Goal: Task Accomplishment & Management: Manage account settings

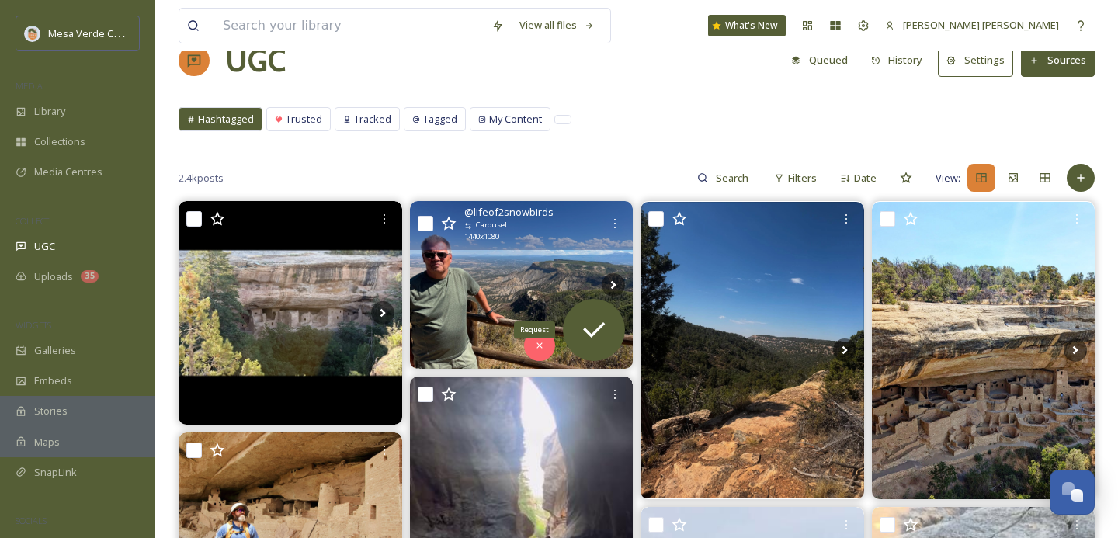
scroll to position [36, 0]
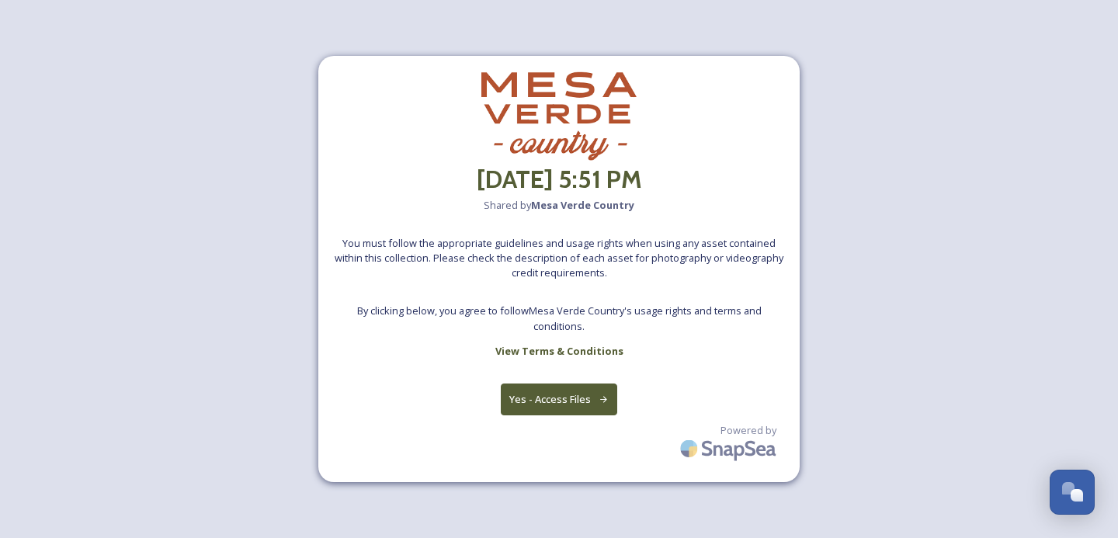
click at [576, 405] on button "Yes - Access Files" at bounding box center [559, 400] width 116 height 32
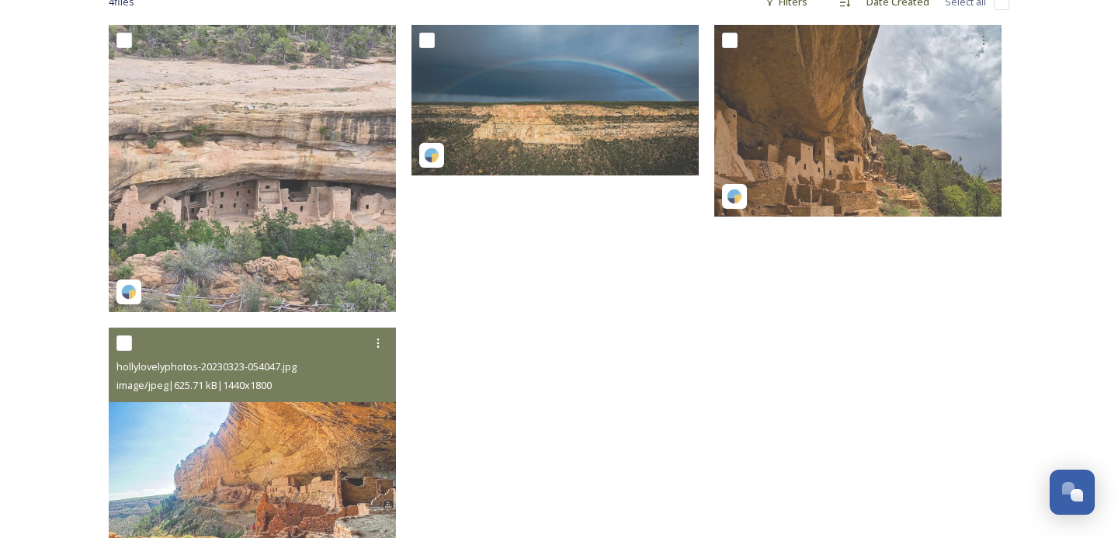
scroll to position [240, 0]
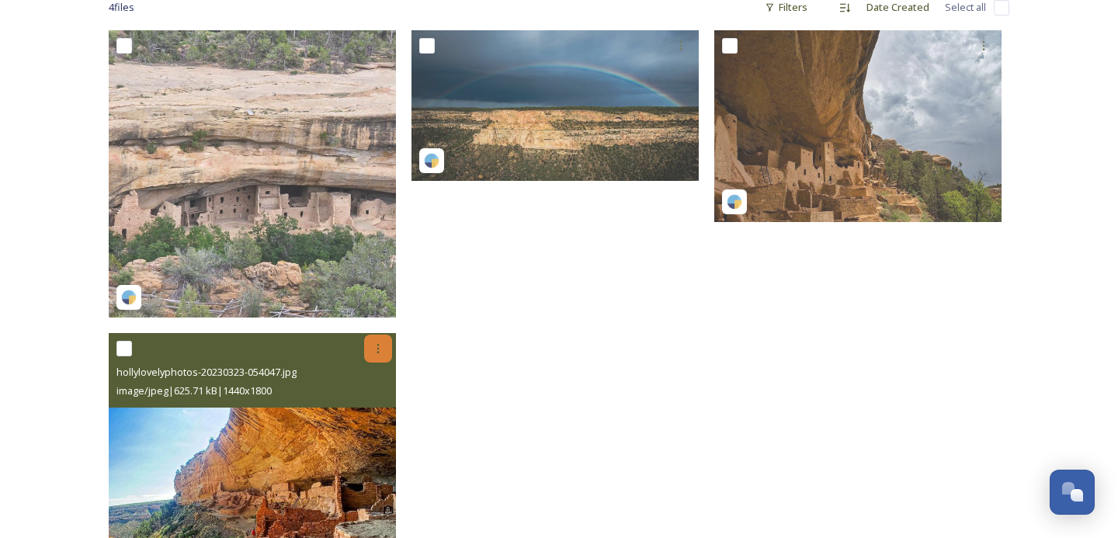
click at [381, 344] on icon at bounding box center [378, 348] width 12 height 12
click at [378, 405] on span "Download" at bounding box center [359, 412] width 47 height 15
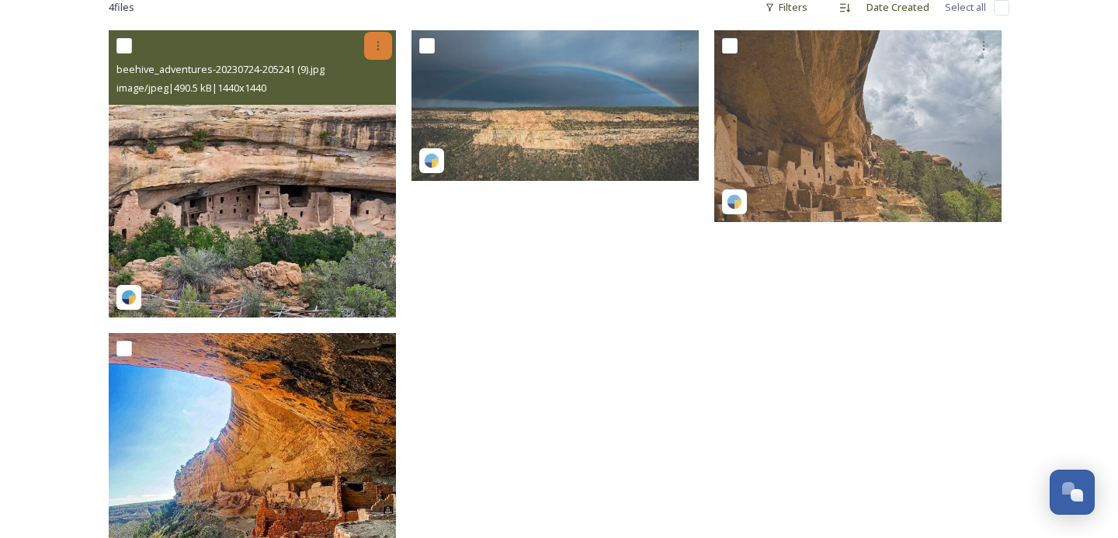
click at [376, 48] on icon at bounding box center [378, 46] width 12 height 12
click at [367, 118] on div "Download" at bounding box center [359, 110] width 63 height 30
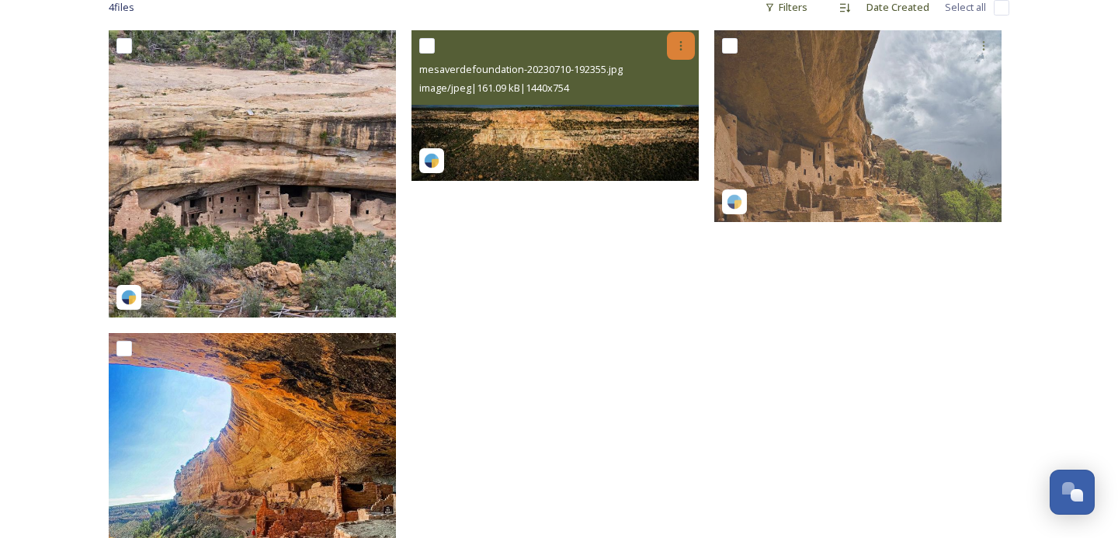
click at [678, 47] on icon at bounding box center [681, 46] width 12 height 12
click at [654, 116] on div "Download" at bounding box center [662, 110] width 63 height 30
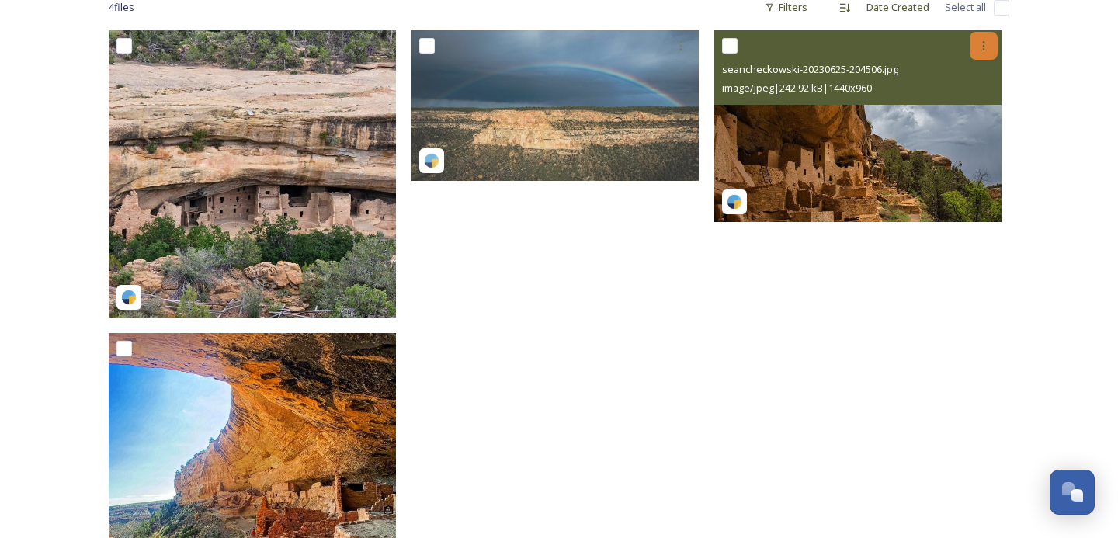
click at [983, 37] on div at bounding box center [984, 46] width 28 height 28
click at [956, 109] on span "Download" at bounding box center [965, 110] width 47 height 15
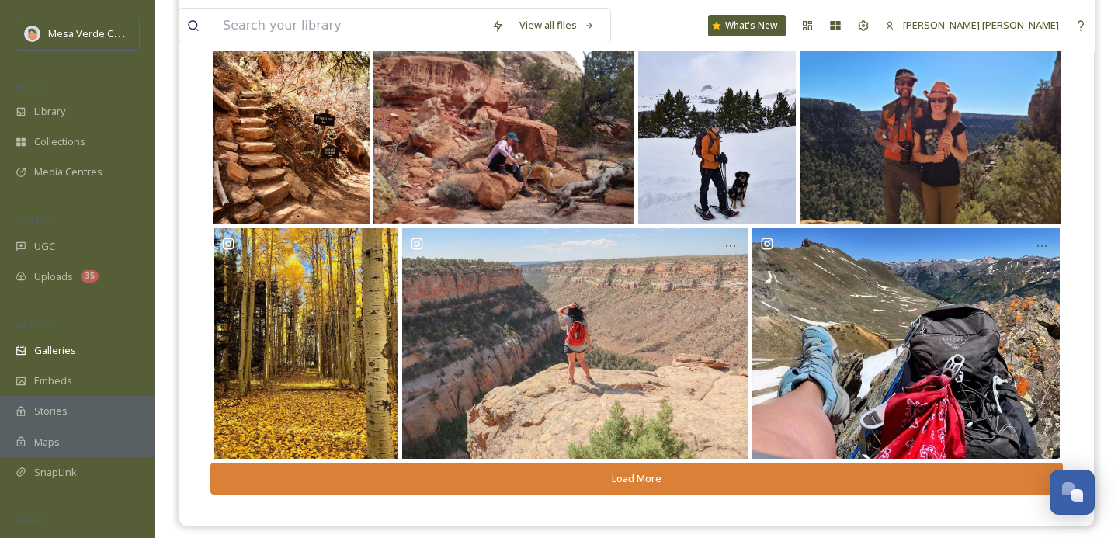
scroll to position [227, 0]
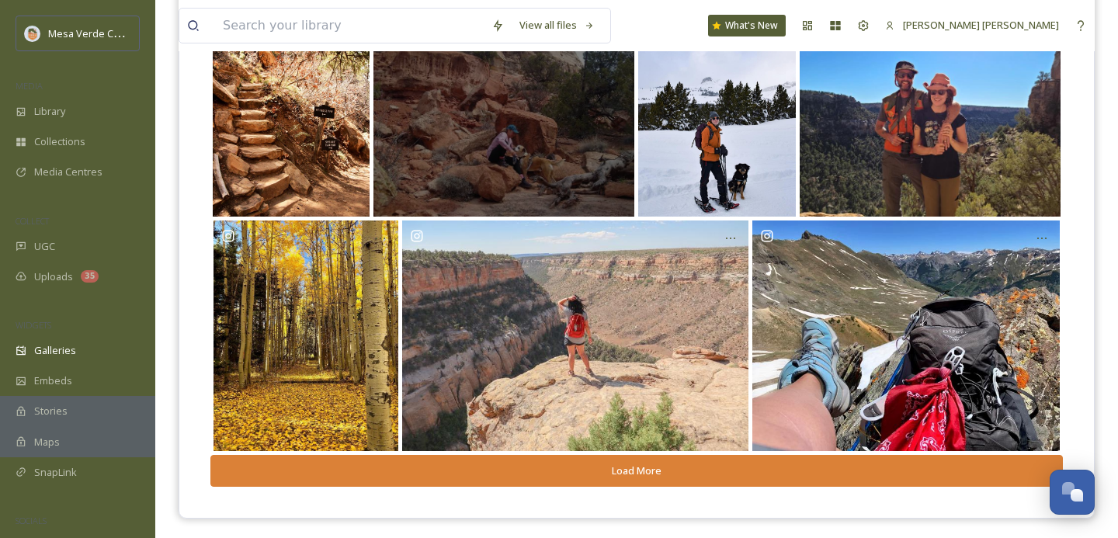
click at [538, 156] on div "@ talesfromthemutiny" at bounding box center [505, 118] width 262 height 196
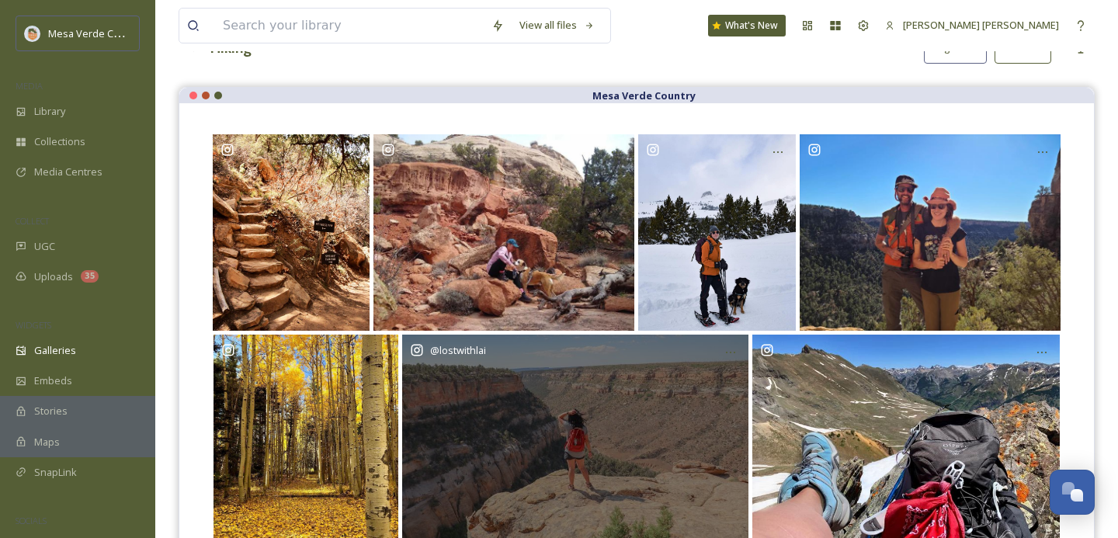
scroll to position [85, 0]
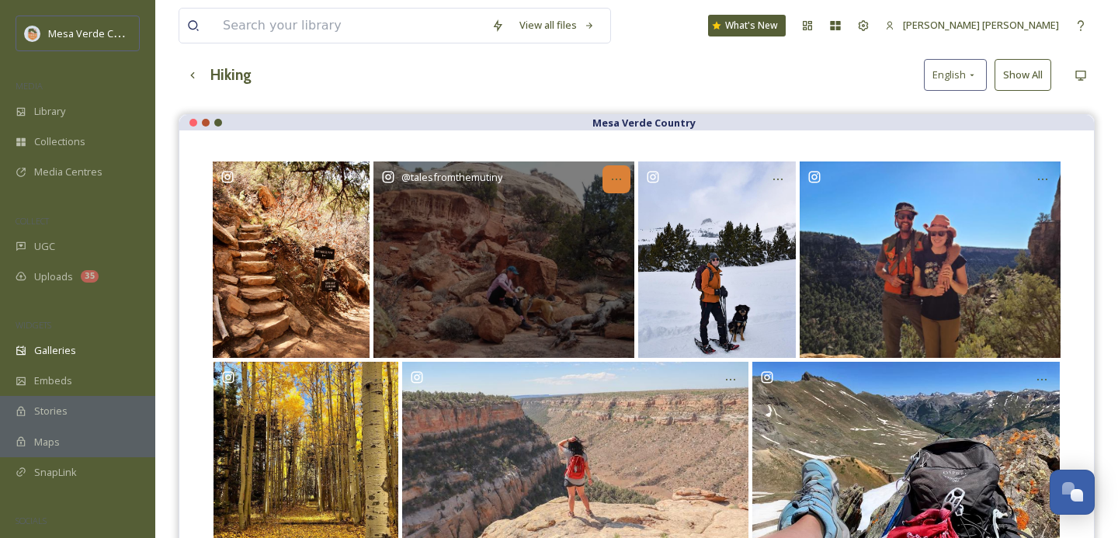
click at [620, 179] on icon at bounding box center [616, 180] width 9 height 2
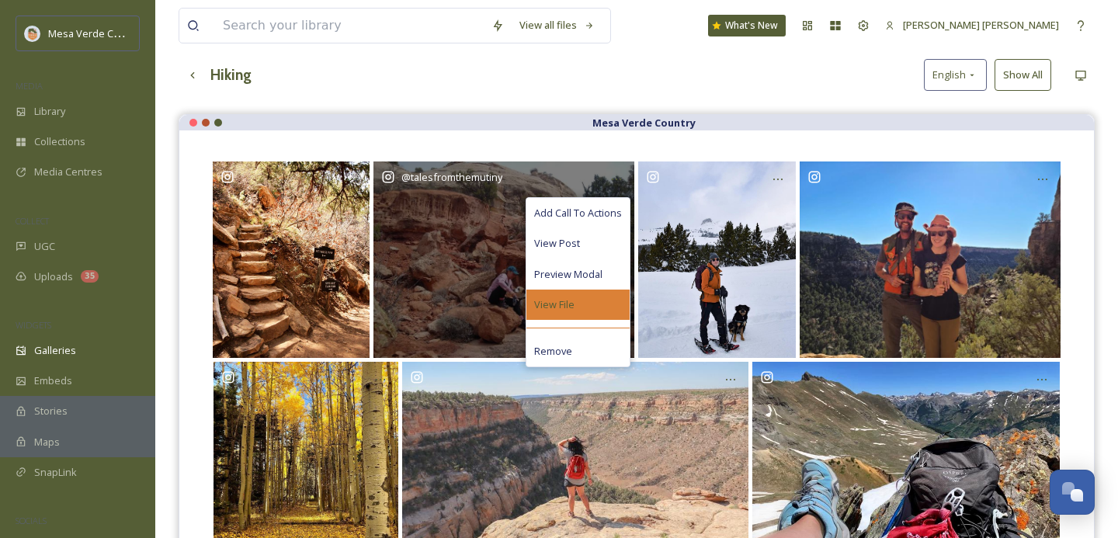
click at [591, 301] on div "View File" at bounding box center [577, 305] width 103 height 30
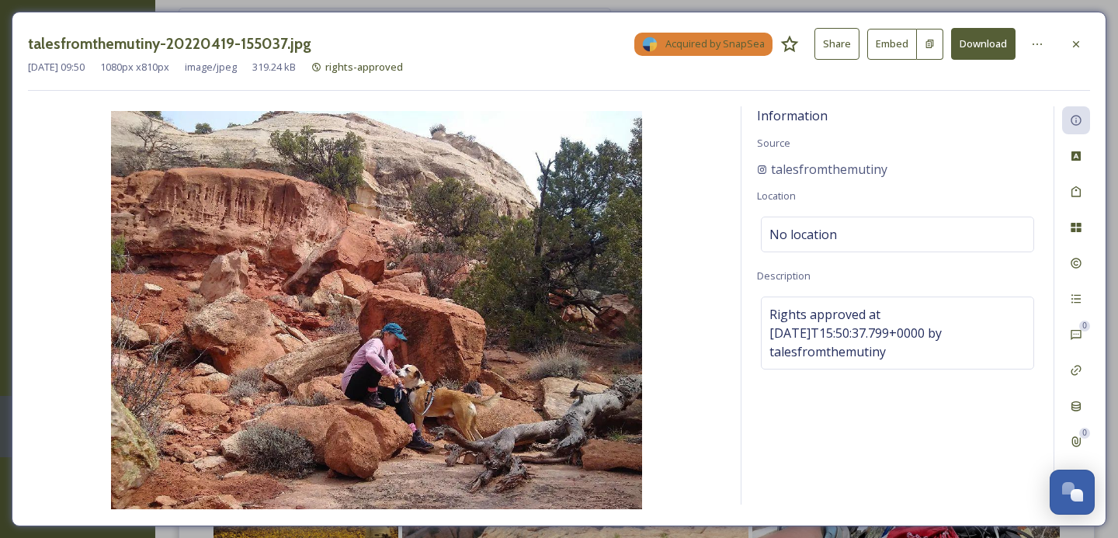
click at [985, 44] on button "Download" at bounding box center [983, 44] width 64 height 32
click at [1075, 51] on div at bounding box center [1076, 44] width 28 height 28
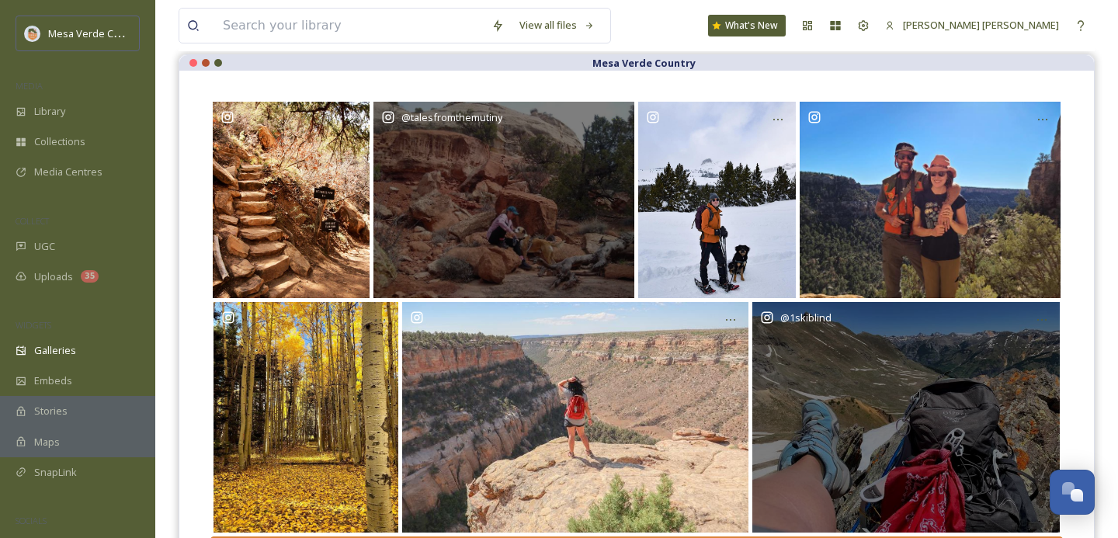
scroll to position [229, 0]
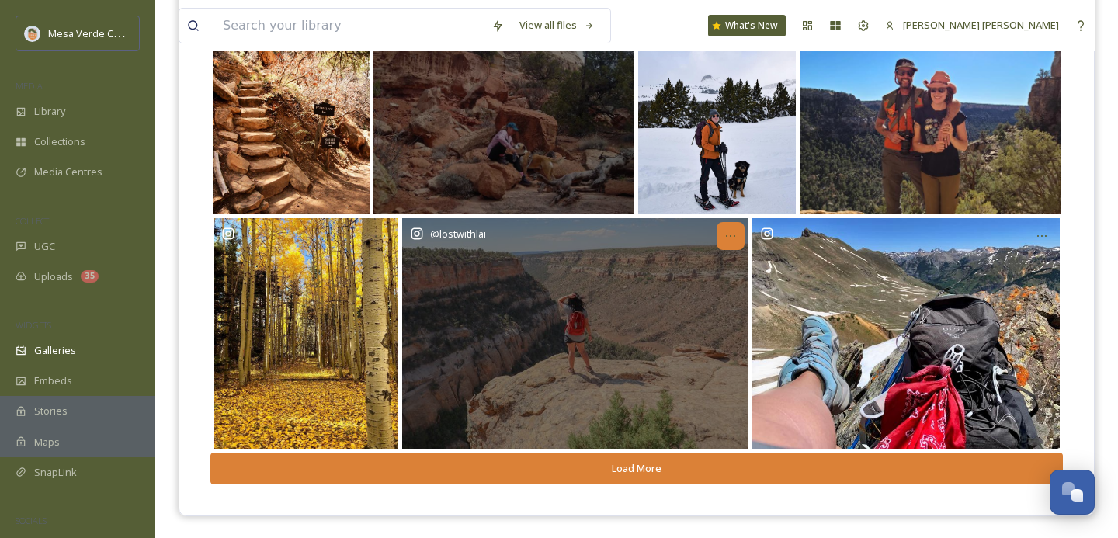
click at [729, 239] on icon at bounding box center [730, 236] width 12 height 12
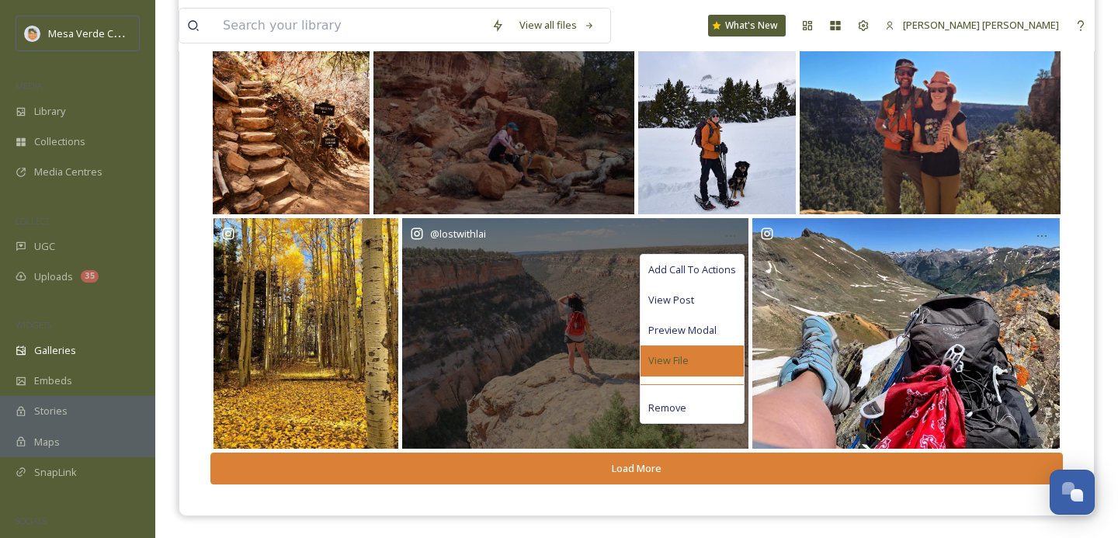
click at [699, 360] on div "View File" at bounding box center [692, 361] width 103 height 30
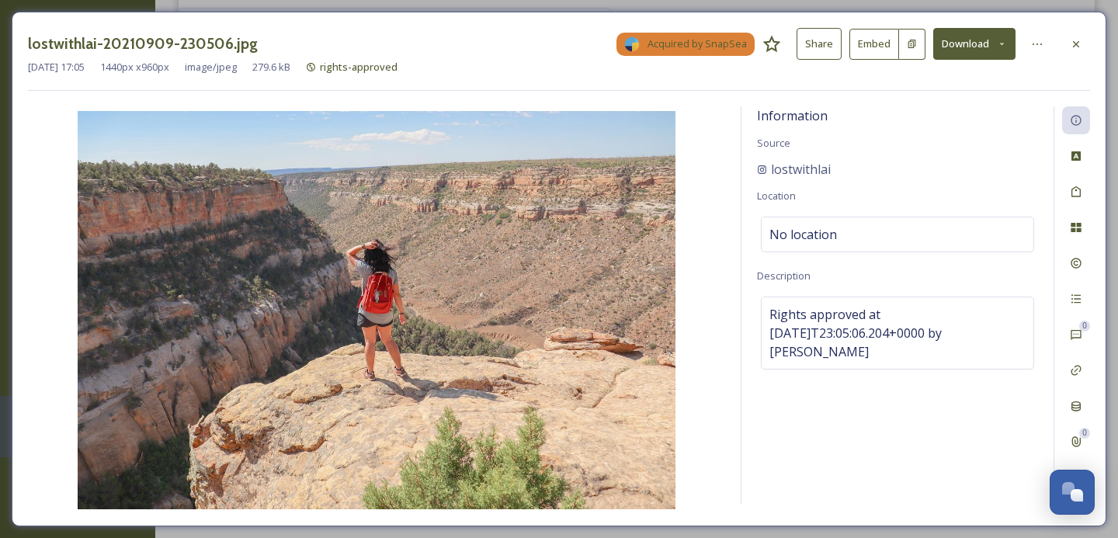
click at [966, 57] on button "Download" at bounding box center [974, 44] width 82 height 32
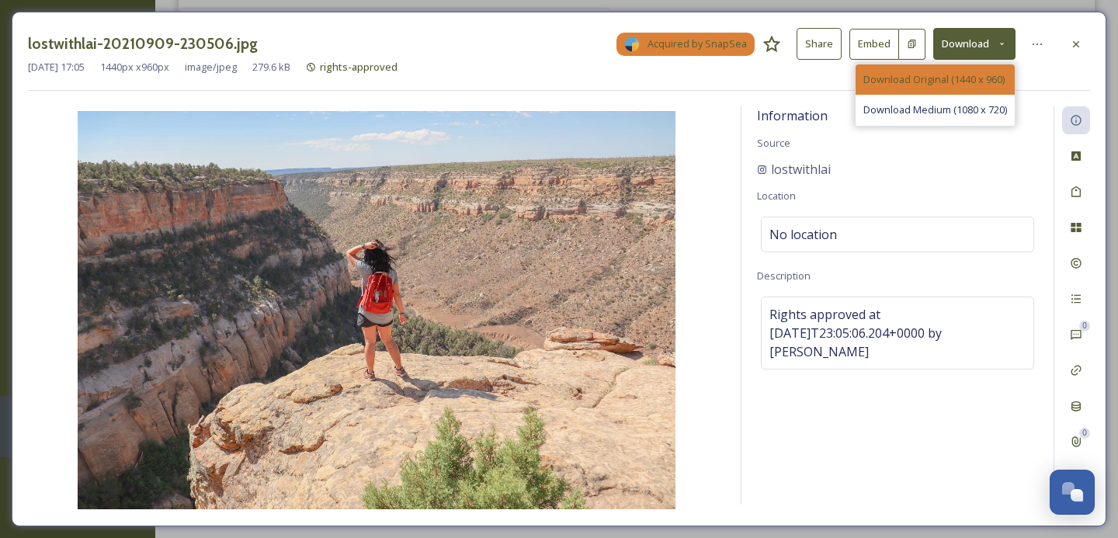
click at [955, 79] on span "Download Original (1440 x 960)" at bounding box center [933, 79] width 141 height 15
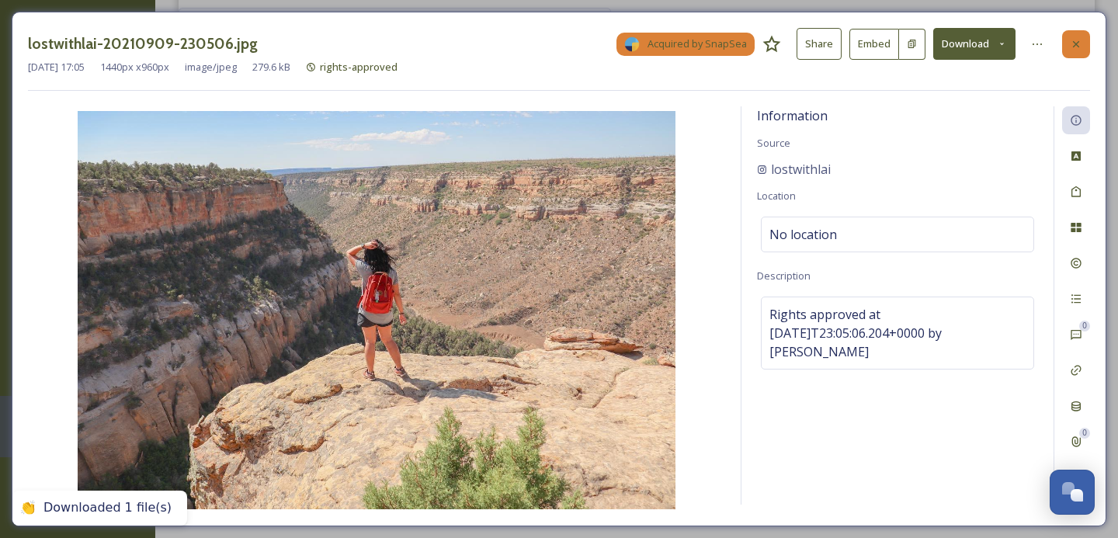
click at [1079, 40] on icon at bounding box center [1076, 44] width 12 height 12
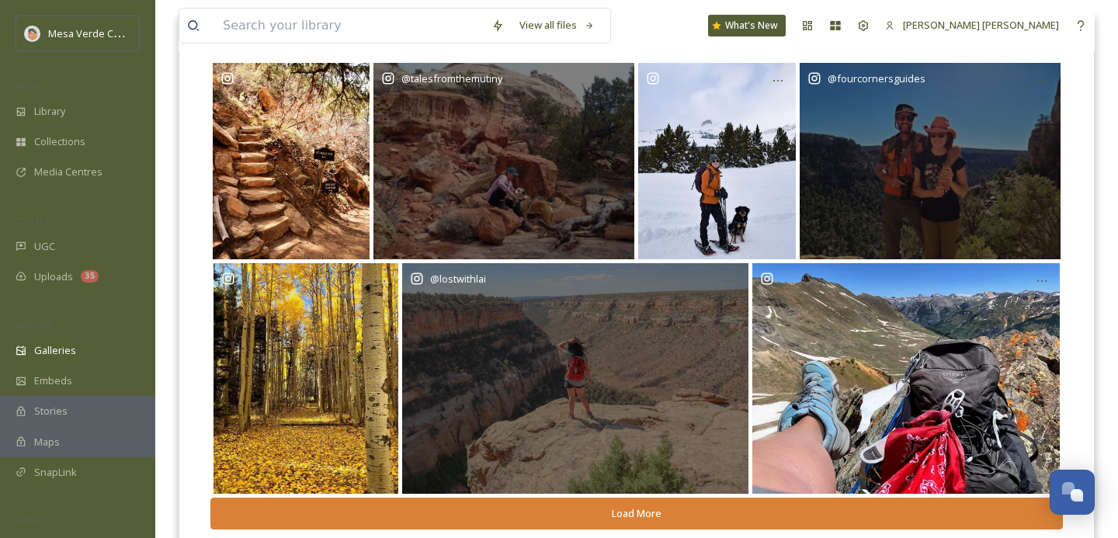
scroll to position [155, 0]
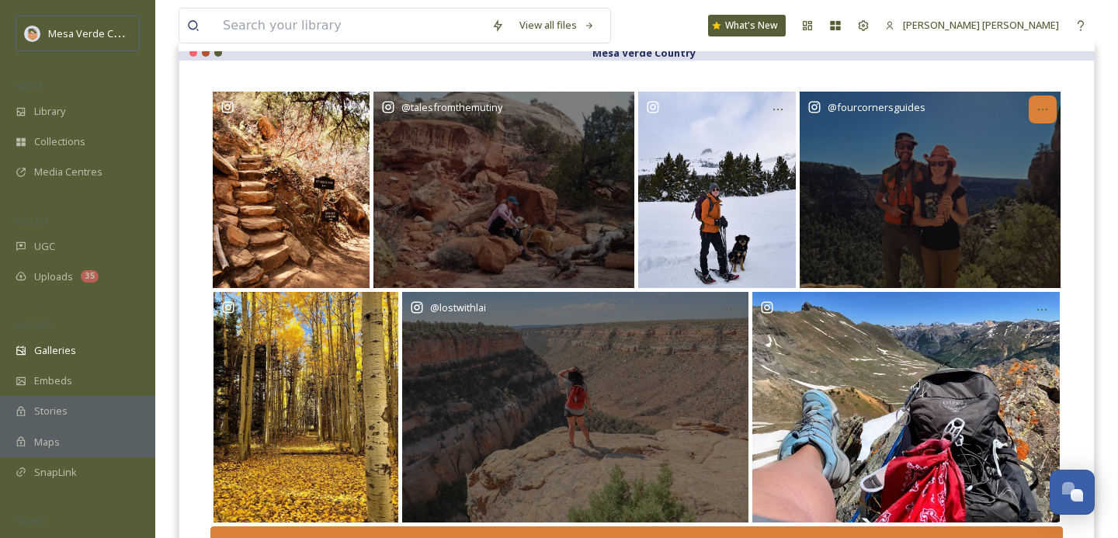
click at [1045, 111] on icon at bounding box center [1043, 109] width 12 height 12
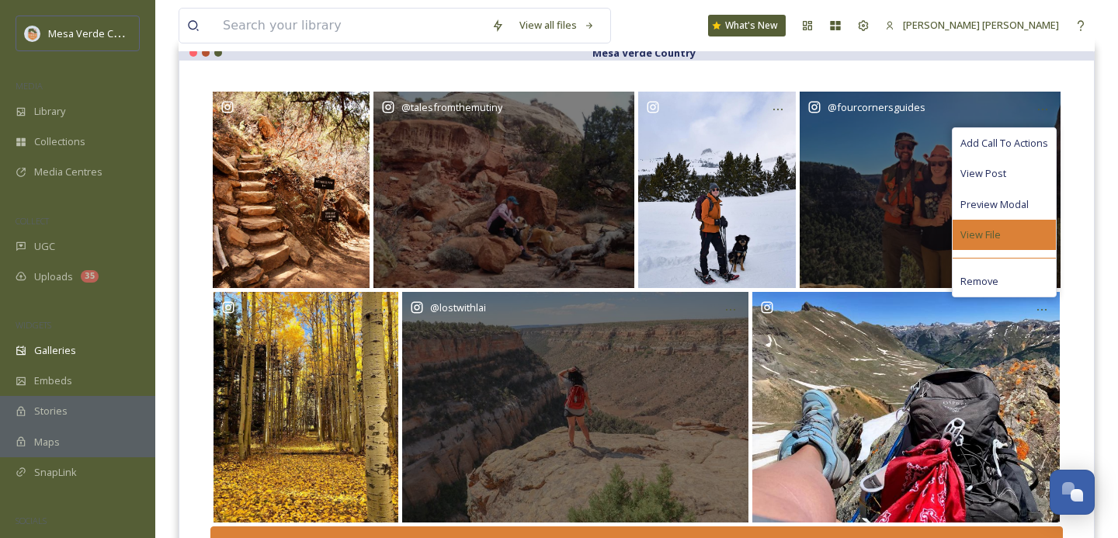
click at [1000, 228] on span "View File" at bounding box center [981, 235] width 40 height 15
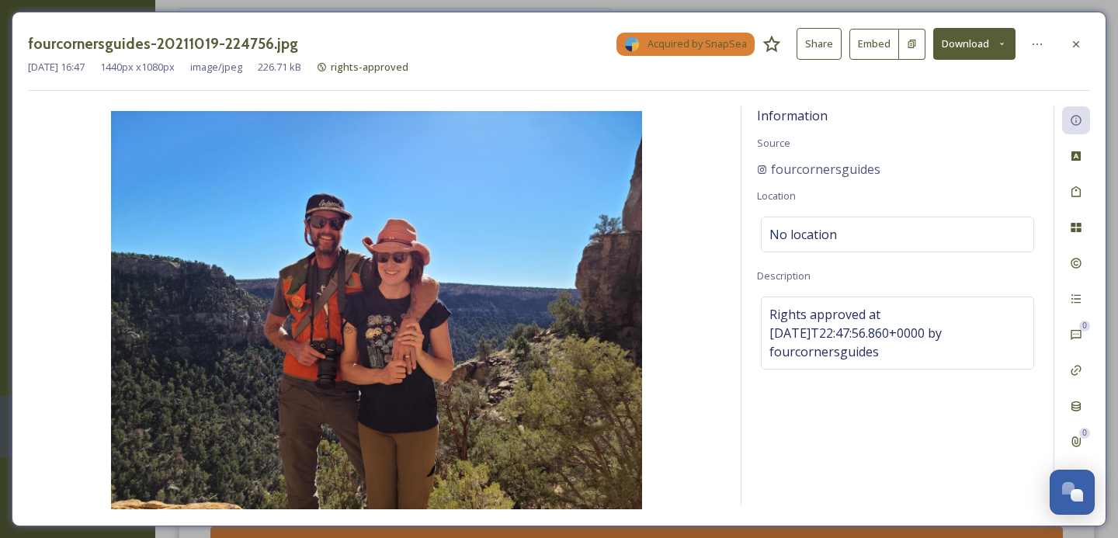
click at [980, 36] on button "Download" at bounding box center [974, 44] width 82 height 32
click at [967, 80] on span "Download Original (1440 x 1080)" at bounding box center [933, 79] width 147 height 15
click at [1077, 40] on icon at bounding box center [1076, 44] width 12 height 12
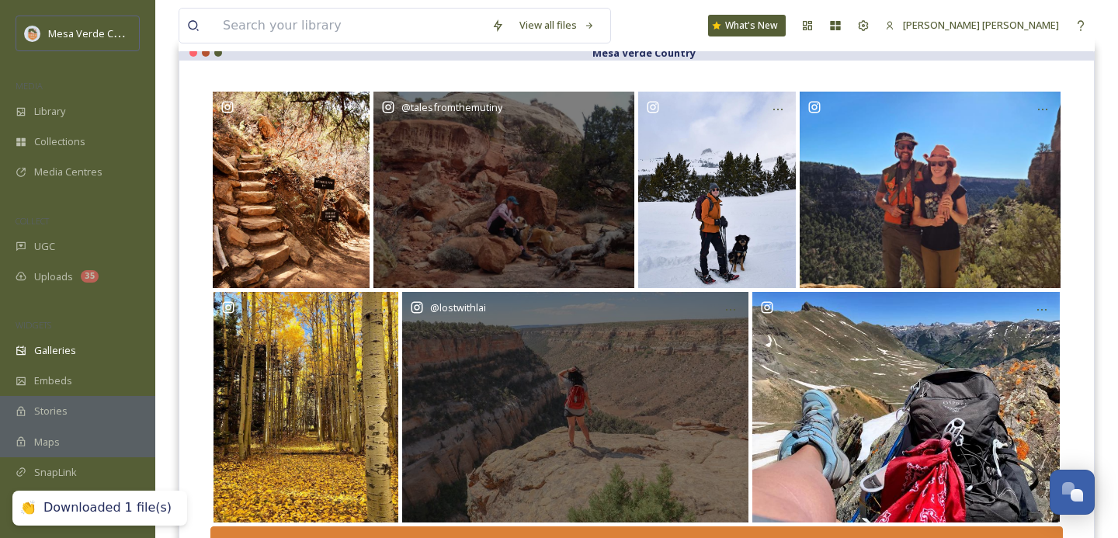
scroll to position [229, 0]
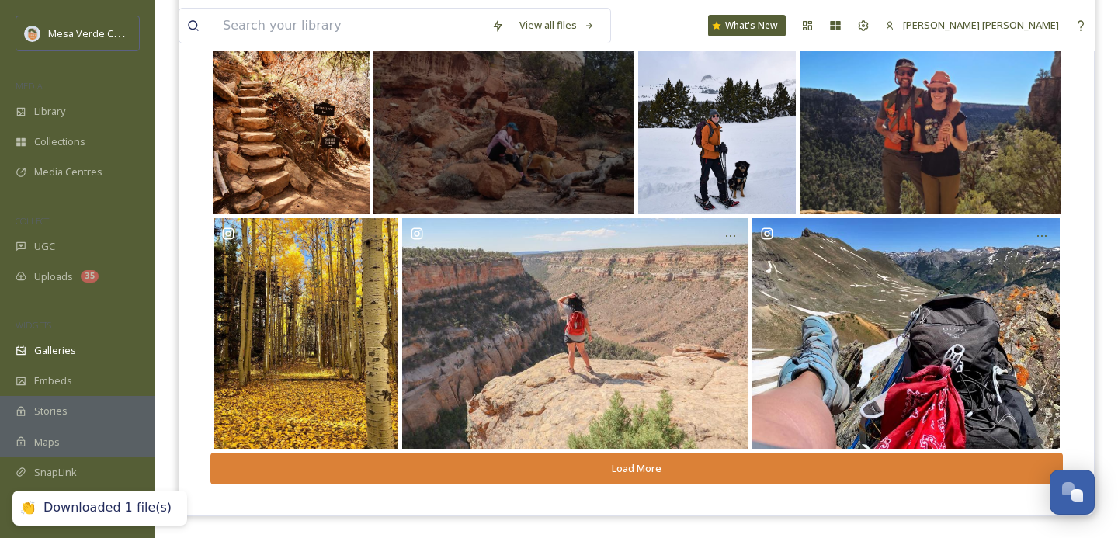
click at [693, 471] on button "Load More" at bounding box center [636, 469] width 853 height 32
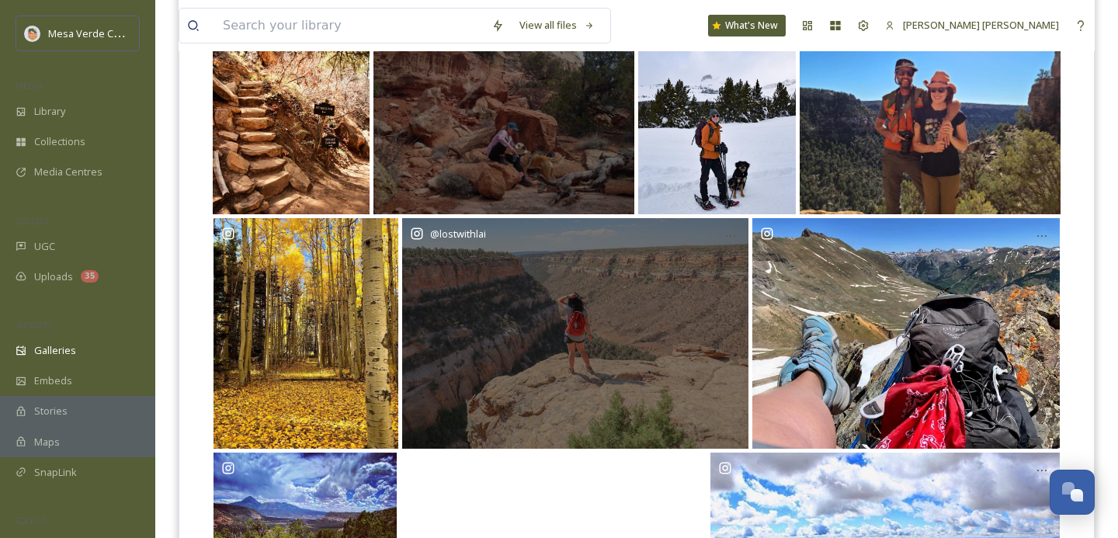
scroll to position [463, 0]
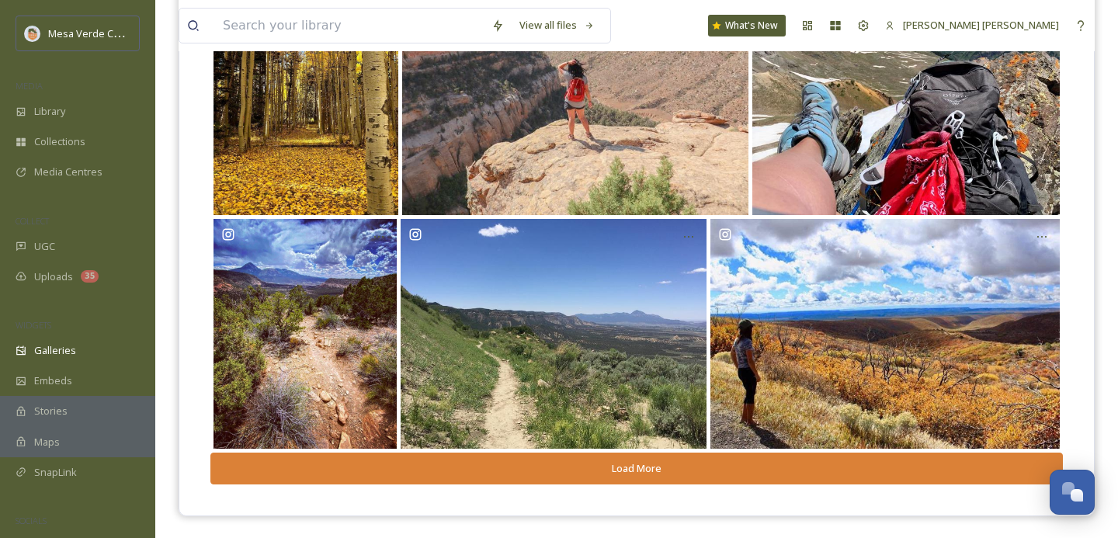
click at [683, 460] on button "Load More" at bounding box center [636, 469] width 853 height 32
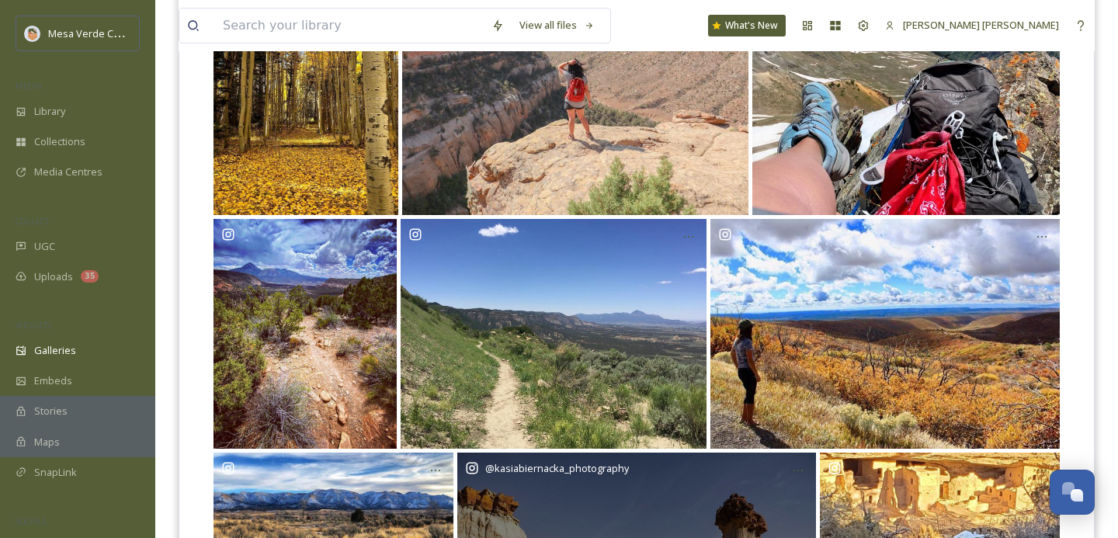
scroll to position [706, 0]
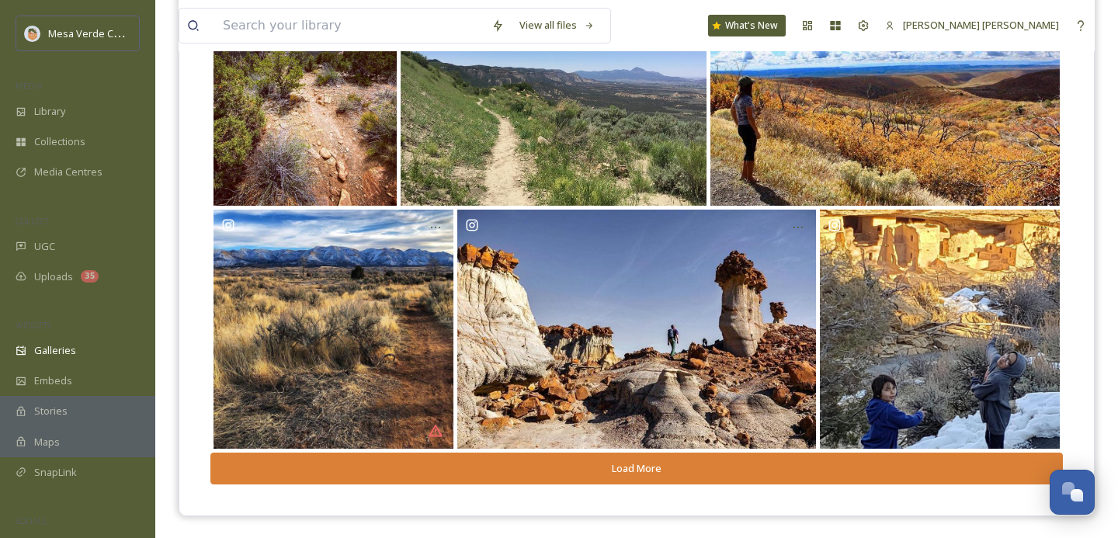
click at [644, 453] on button "Load More" at bounding box center [636, 469] width 853 height 32
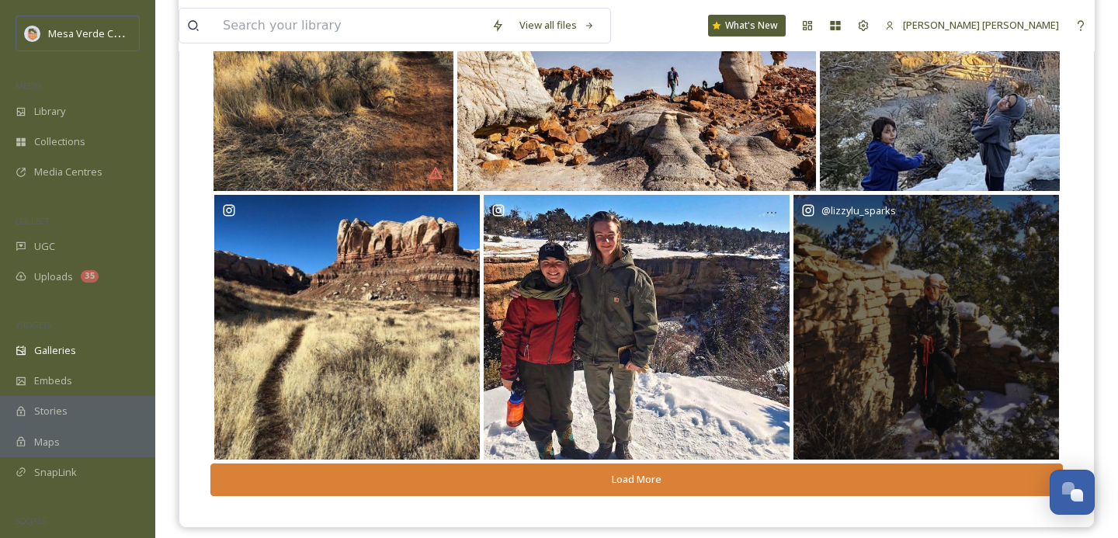
scroll to position [975, 0]
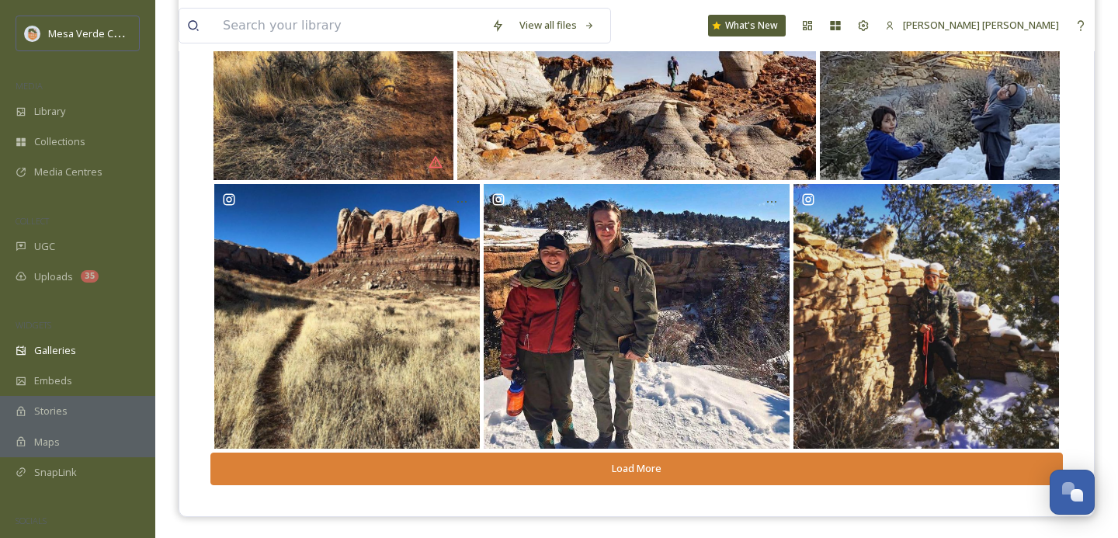
click at [723, 468] on button "Load More" at bounding box center [636, 469] width 853 height 32
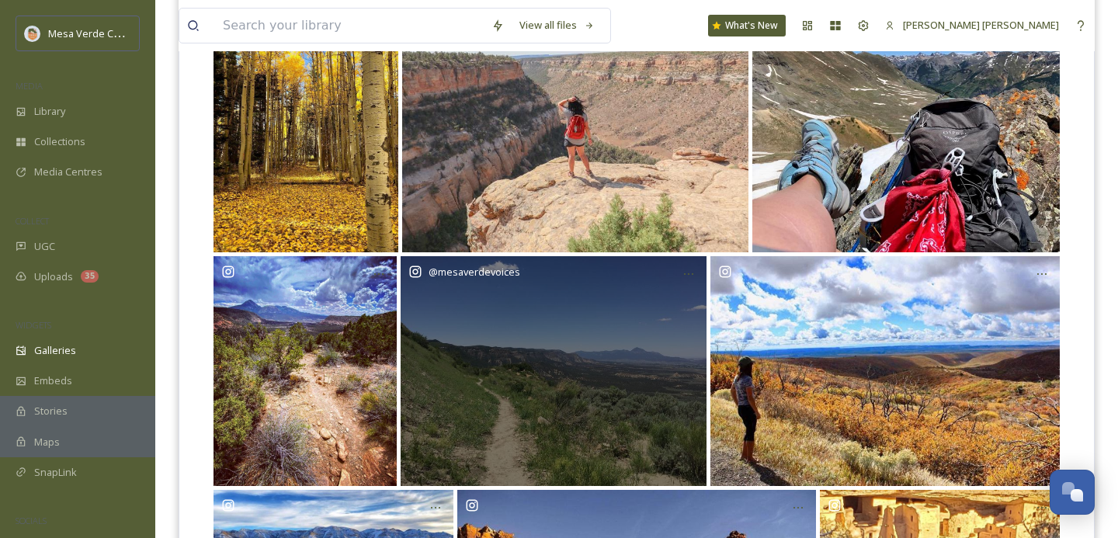
scroll to position [0, 0]
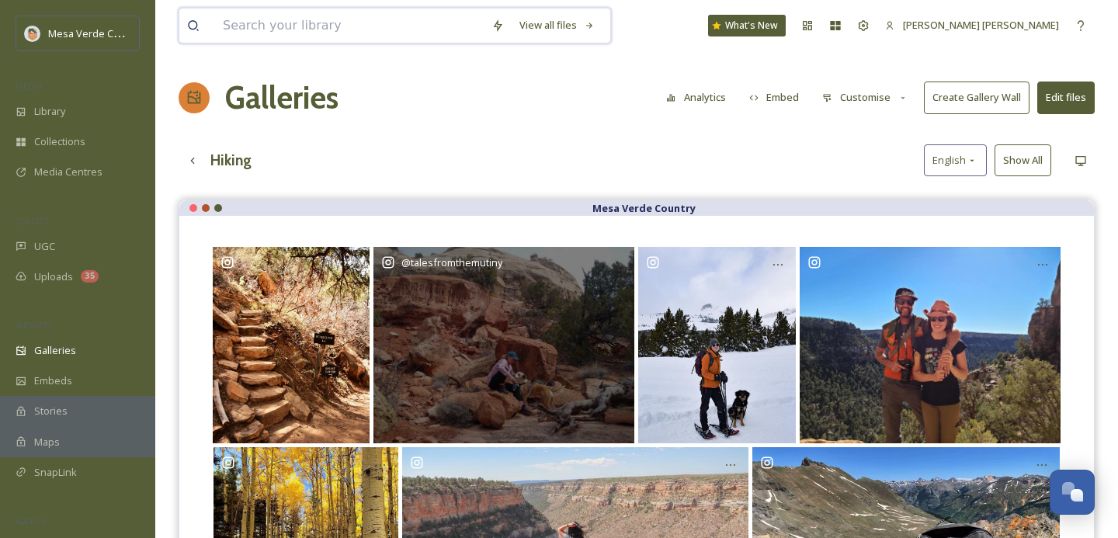
click at [367, 35] on input at bounding box center [349, 26] width 269 height 34
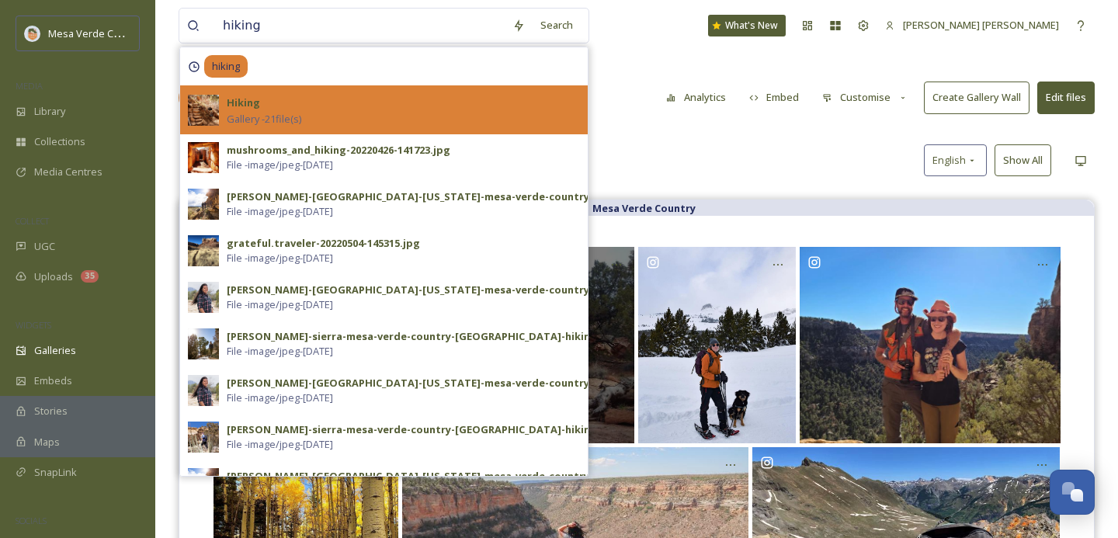
click at [406, 112] on div "Hiking Gallery - 21 file(s)" at bounding box center [403, 109] width 353 height 33
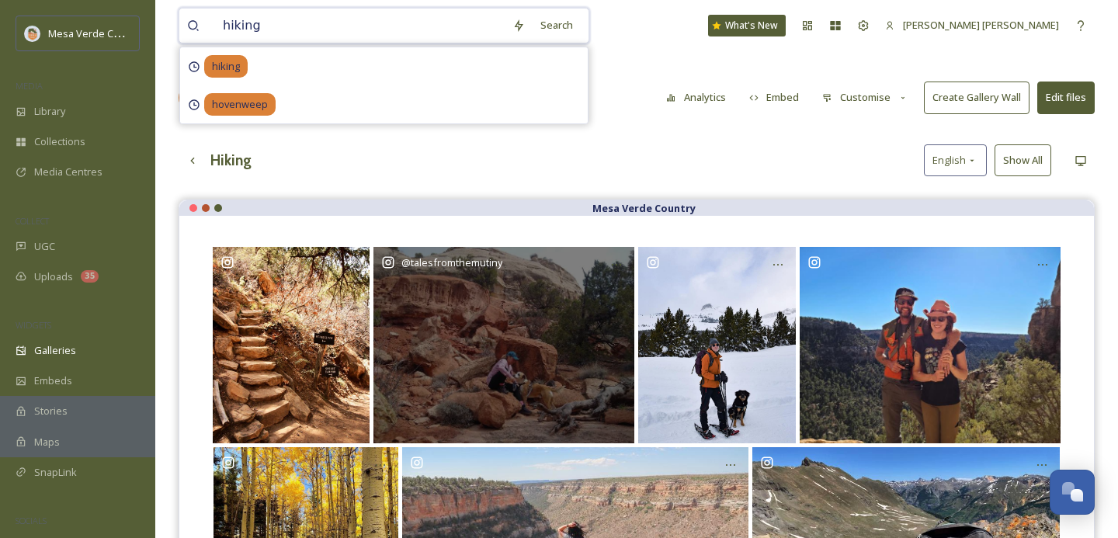
drag, startPoint x: 266, startPoint y: 26, endPoint x: 180, endPoint y: 26, distance: 85.4
click at [180, 26] on div "hiking Search hiking hovenweep" at bounding box center [384, 26] width 411 height 36
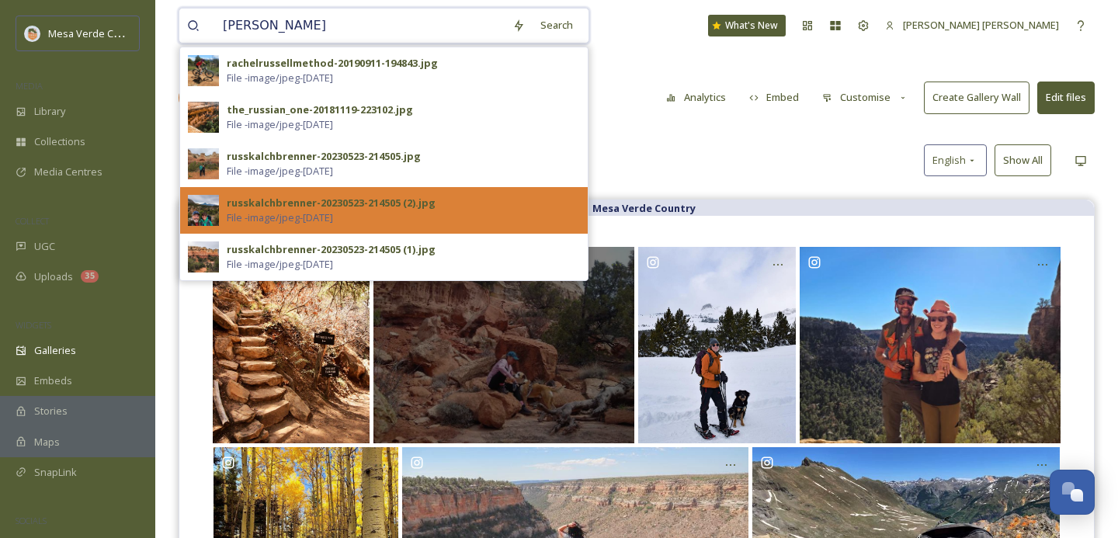
type input "russ"
click at [445, 207] on div "russkalchbrenner-20230523-214505 (2).jpg File - image/jpeg - May 23 2023" at bounding box center [403, 211] width 353 height 30
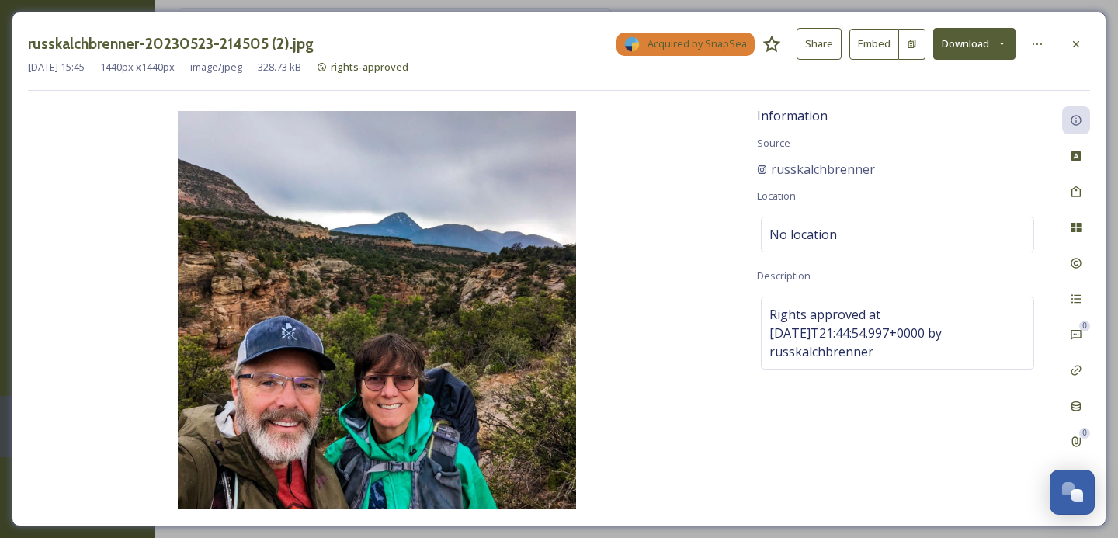
click at [987, 44] on button "Download" at bounding box center [974, 44] width 82 height 32
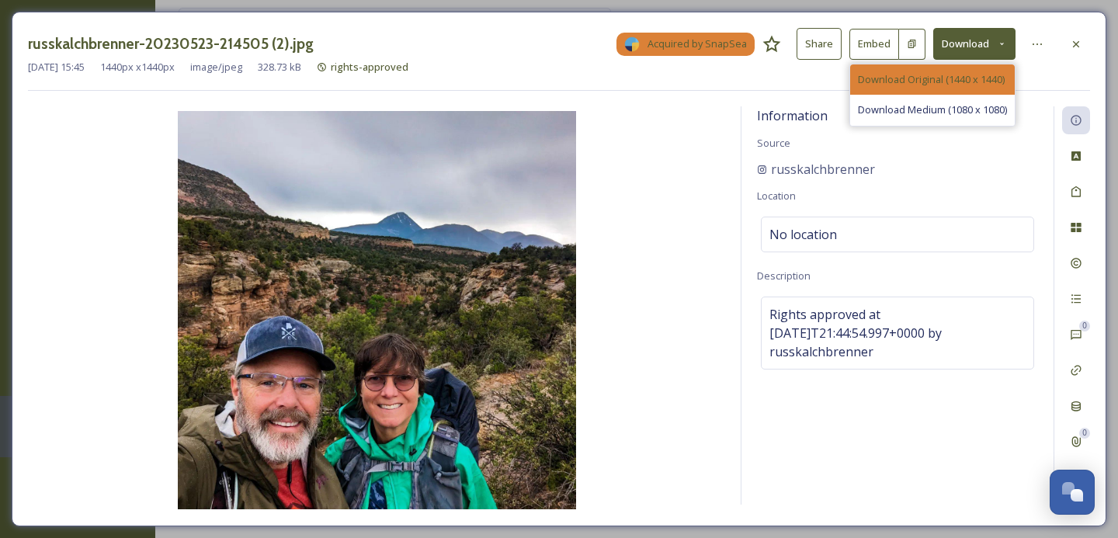
click at [958, 75] on span "Download Original (1440 x 1440)" at bounding box center [931, 79] width 147 height 15
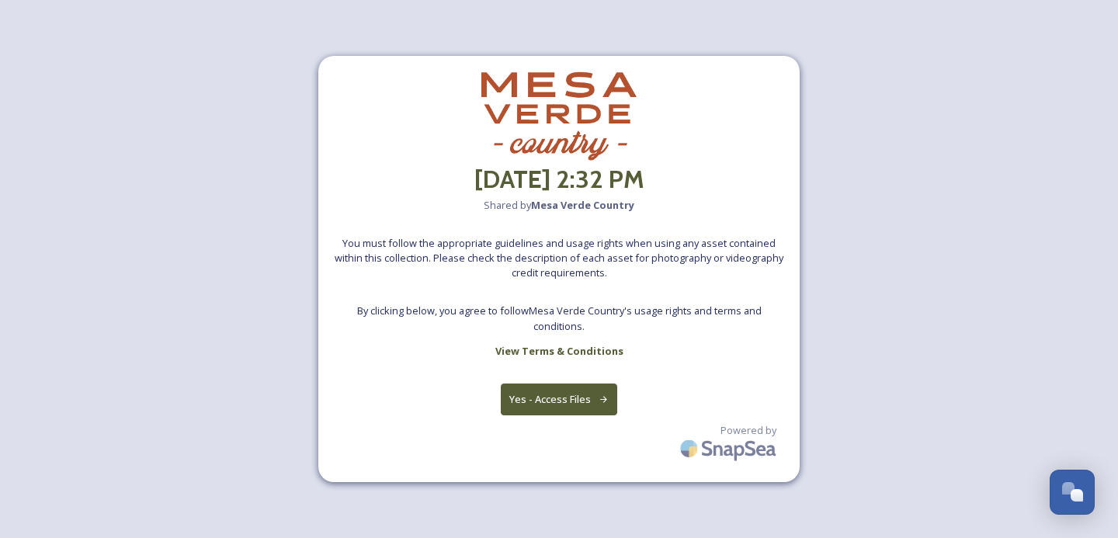
click at [579, 403] on button "Yes - Access Files" at bounding box center [559, 400] width 116 height 32
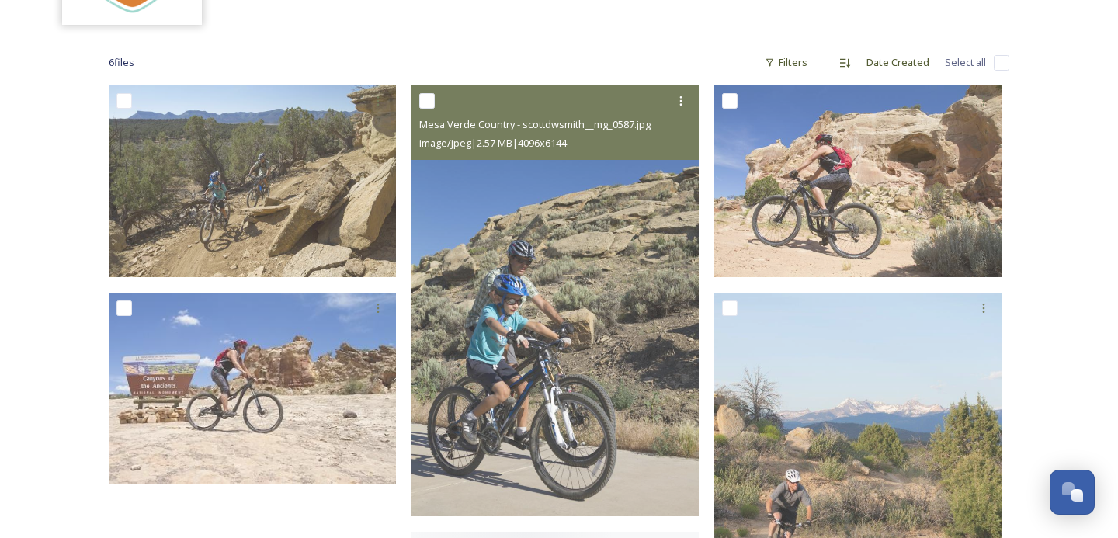
scroll to position [199, 0]
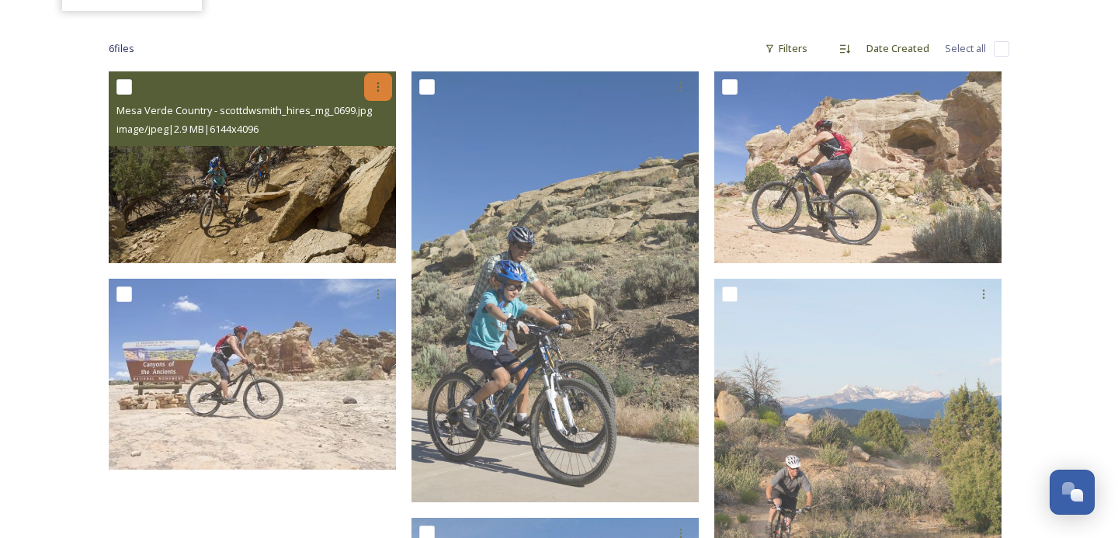
click at [375, 84] on icon at bounding box center [378, 87] width 12 height 12
click at [370, 147] on span "Download" at bounding box center [359, 151] width 47 height 15
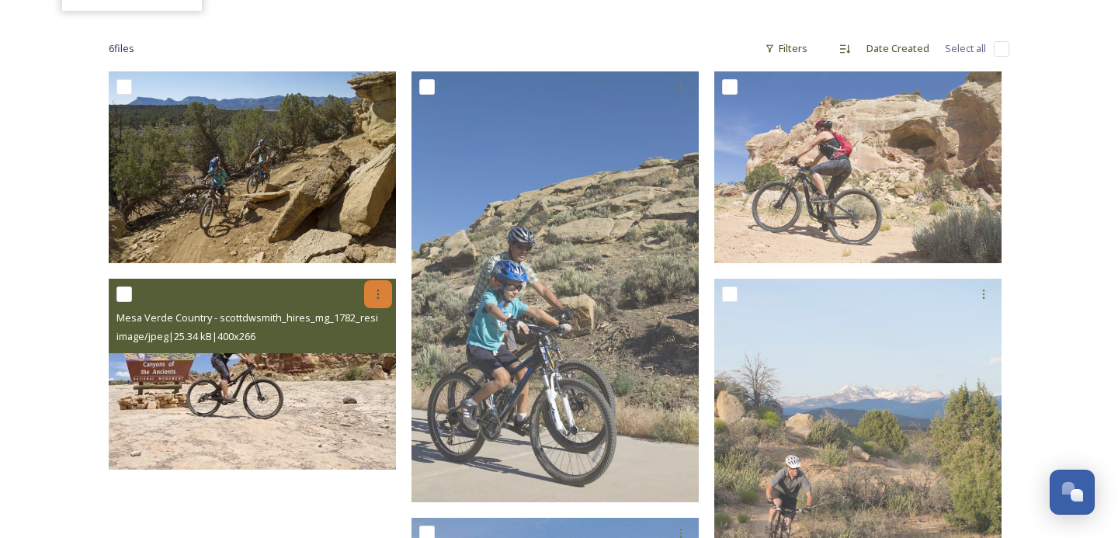
click at [385, 297] on div at bounding box center [378, 294] width 28 height 28
click at [379, 360] on span "Download" at bounding box center [359, 358] width 47 height 15
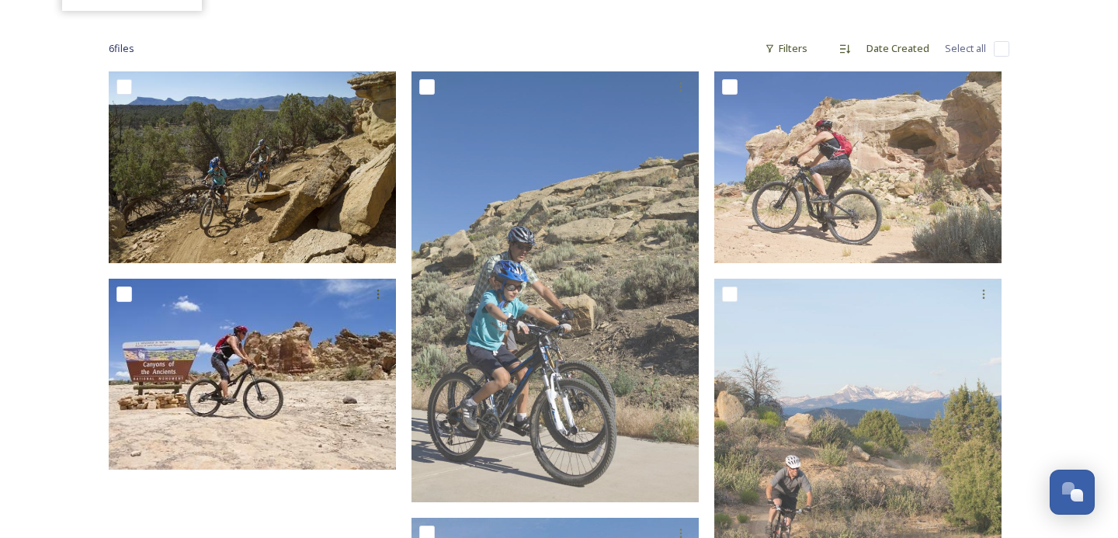
click at [628, 23] on div "6 file s Filters Date Created Select all Powered by" at bounding box center [559, 529] width 932 height 1022
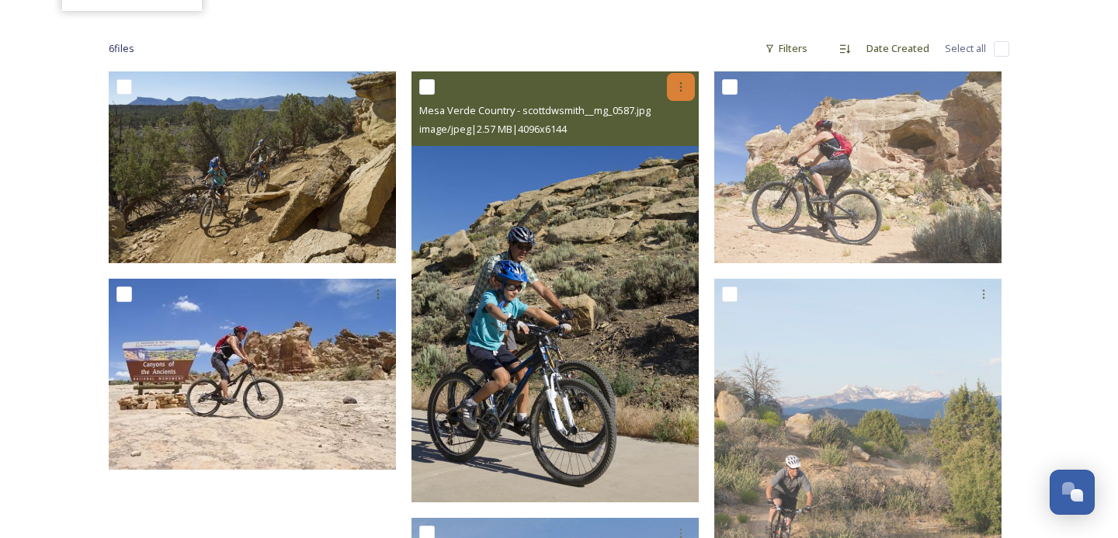
click at [679, 89] on icon at bounding box center [681, 87] width 12 height 12
click at [676, 146] on span "Download" at bounding box center [662, 151] width 47 height 15
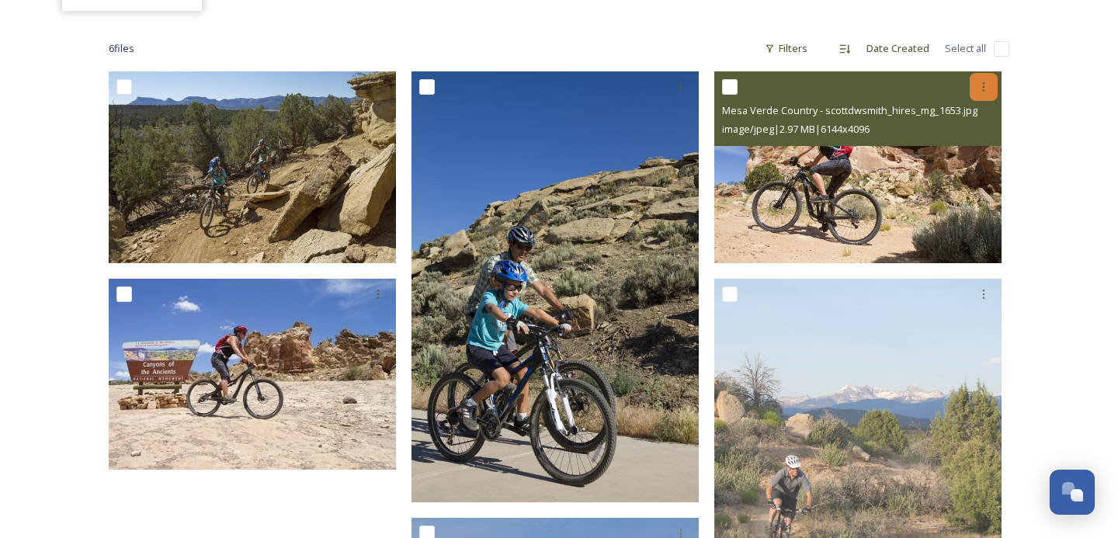
click at [980, 81] on icon at bounding box center [984, 87] width 12 height 12
click at [945, 161] on div "Download" at bounding box center [965, 151] width 63 height 30
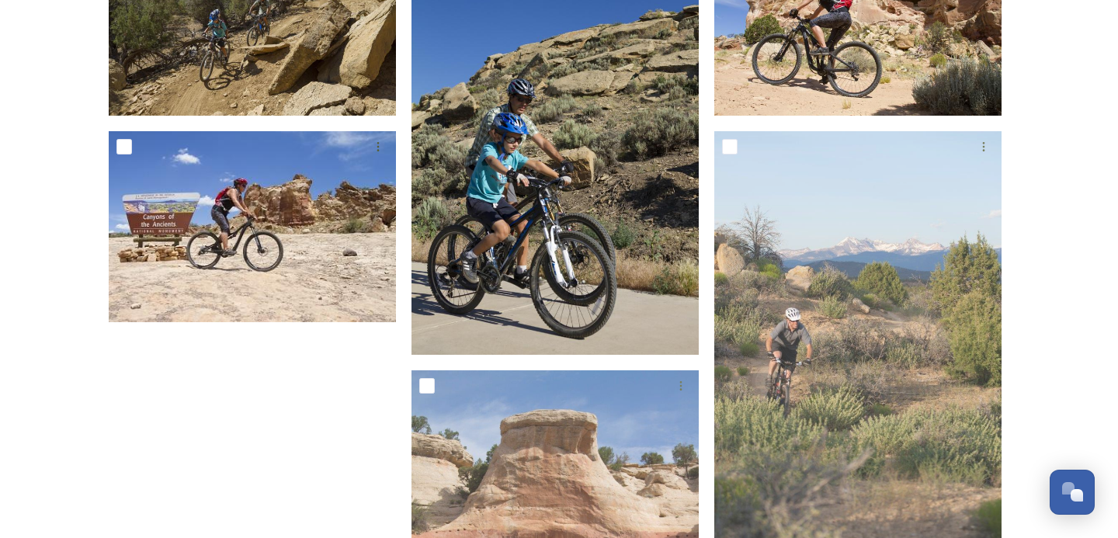
scroll to position [460, 0]
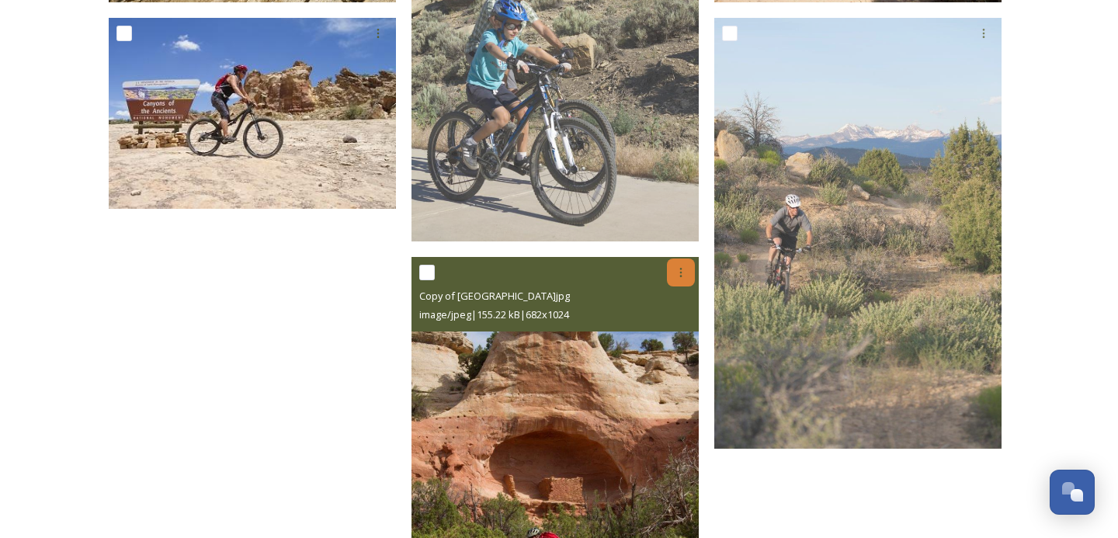
click at [681, 269] on icon at bounding box center [681, 272] width 12 height 12
click at [662, 330] on span "Download" at bounding box center [662, 336] width 47 height 15
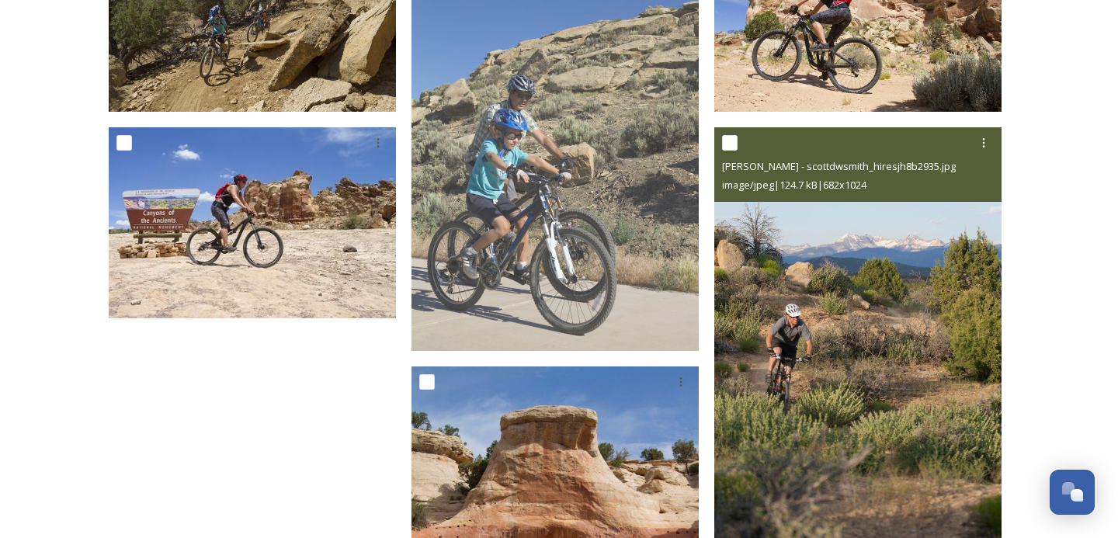
scroll to position [318, 0]
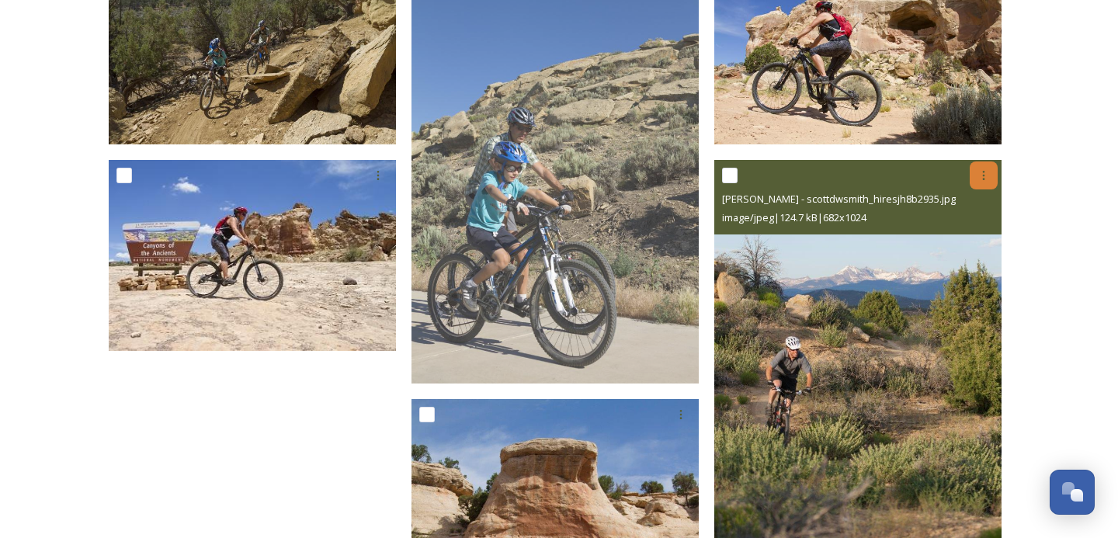
click at [988, 171] on icon at bounding box center [984, 175] width 12 height 12
click at [961, 244] on span "Download" at bounding box center [965, 239] width 47 height 15
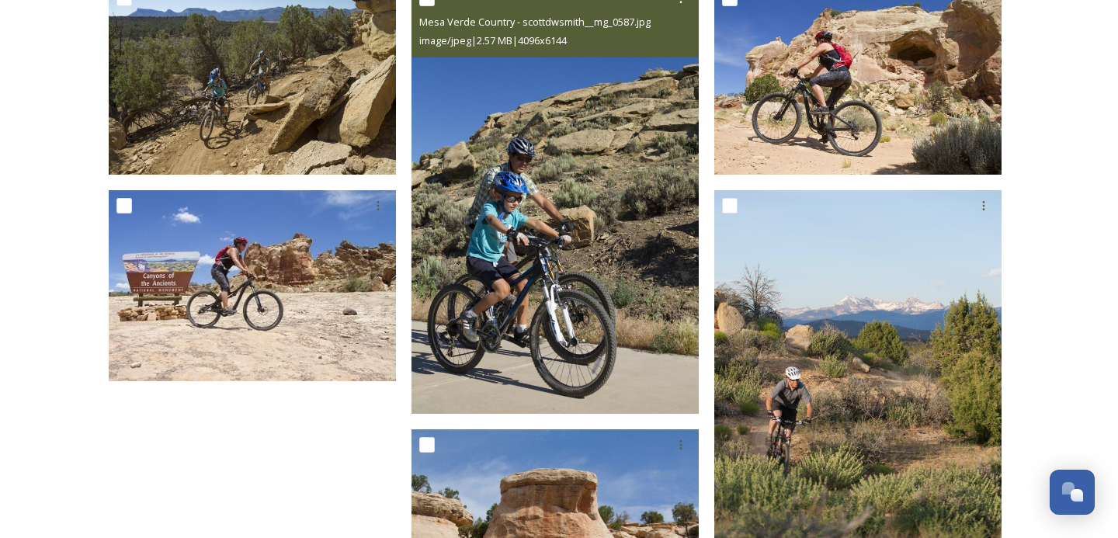
scroll to position [233, 0]
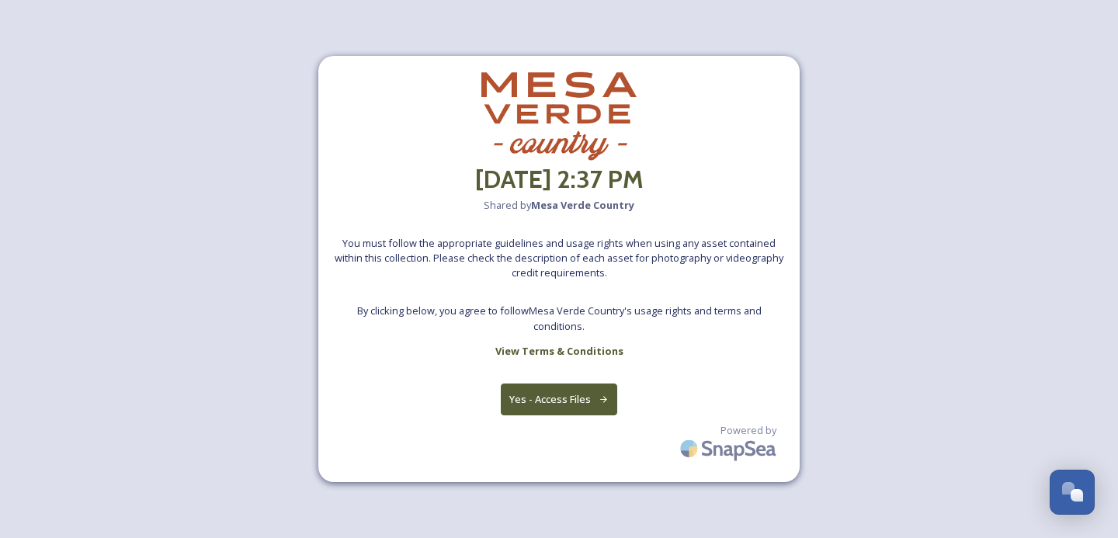
click at [599, 404] on icon at bounding box center [604, 399] width 10 height 10
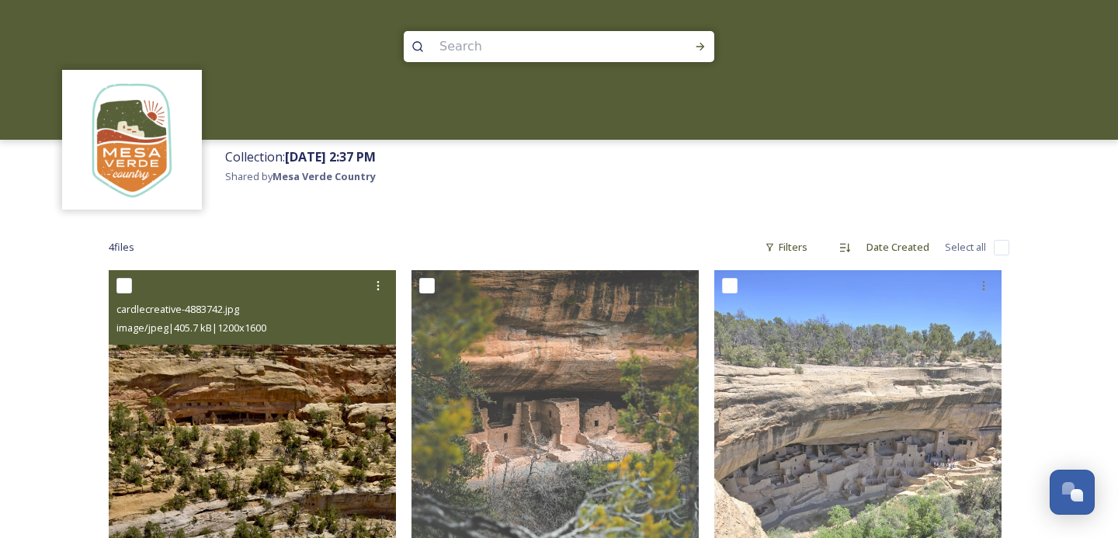
click at [121, 286] on input "checkbox" at bounding box center [124, 286] width 16 height 16
checkbox input "true"
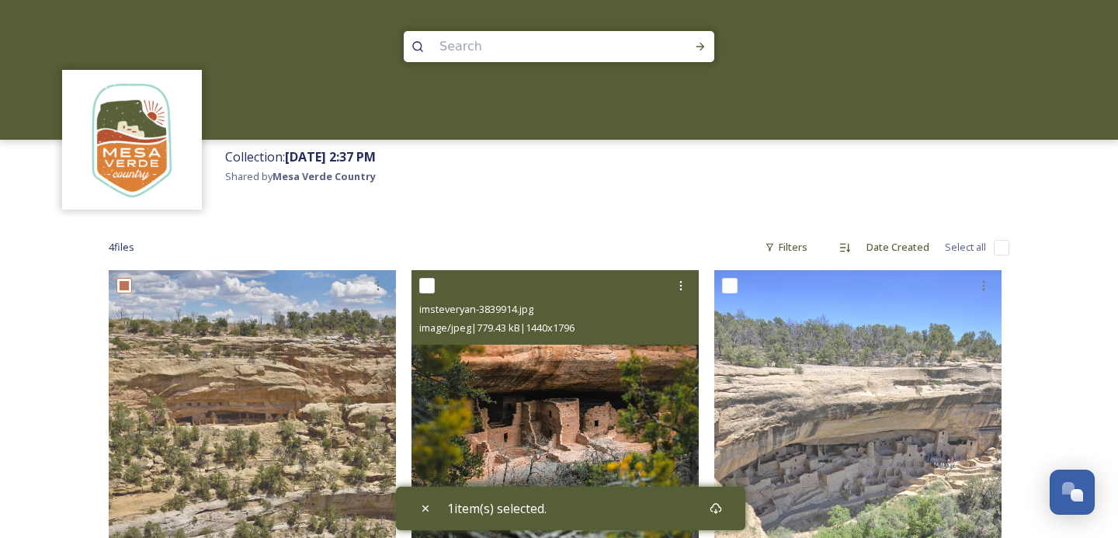
click at [426, 287] on input "checkbox" at bounding box center [427, 286] width 16 height 16
checkbox input "true"
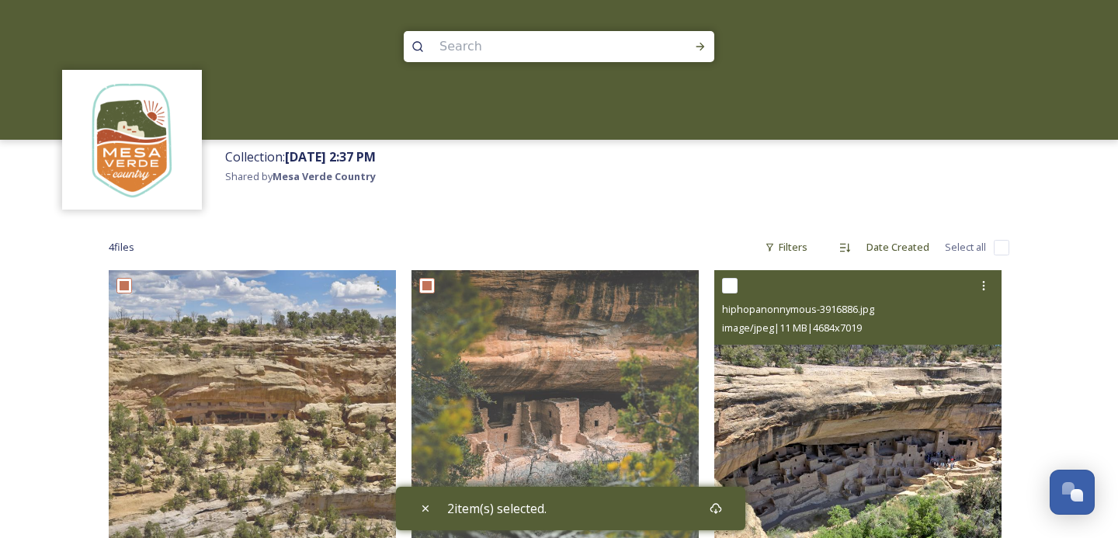
click at [732, 290] on input "checkbox" at bounding box center [730, 286] width 16 height 16
checkbox input "true"
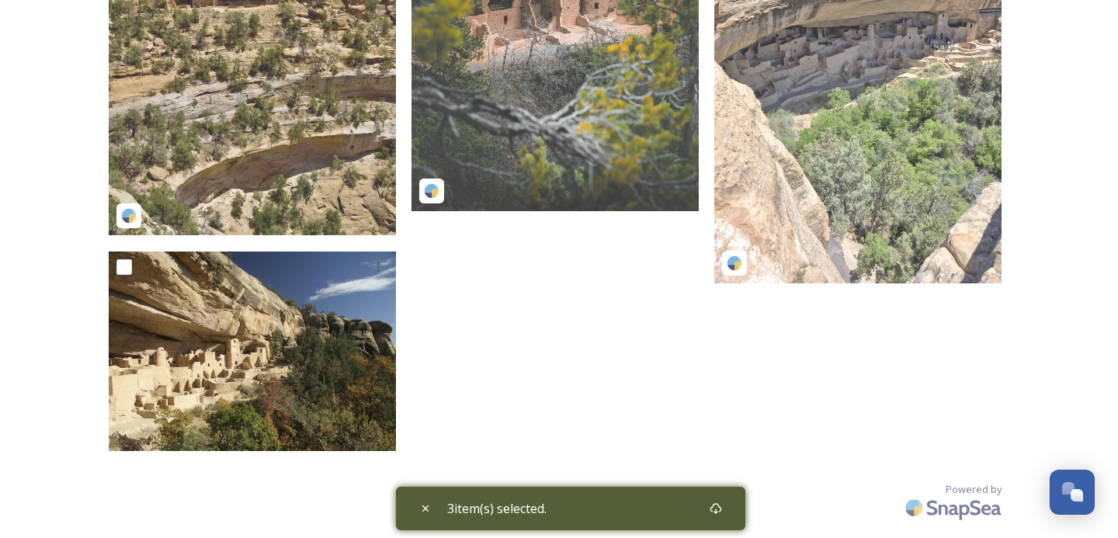
scroll to position [420, 0]
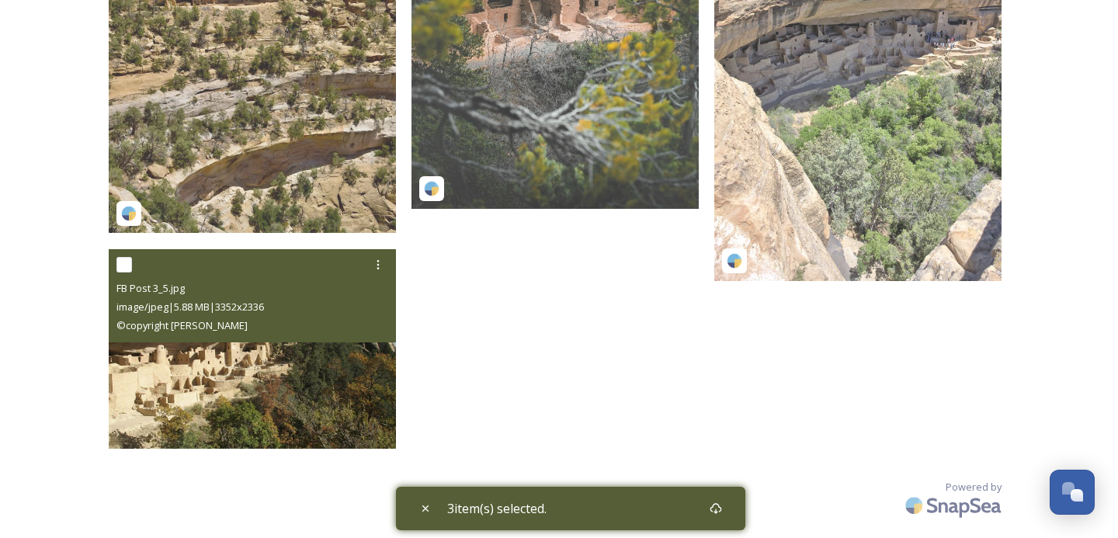
click at [128, 264] on input "checkbox" at bounding box center [124, 265] width 16 height 16
checkbox input "true"
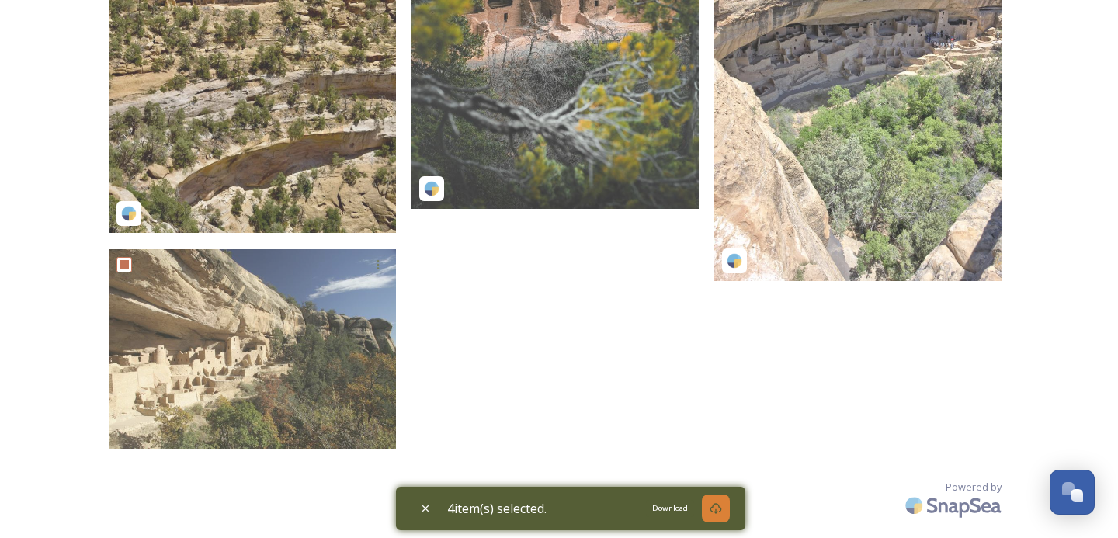
click at [727, 506] on div "Download" at bounding box center [716, 509] width 28 height 28
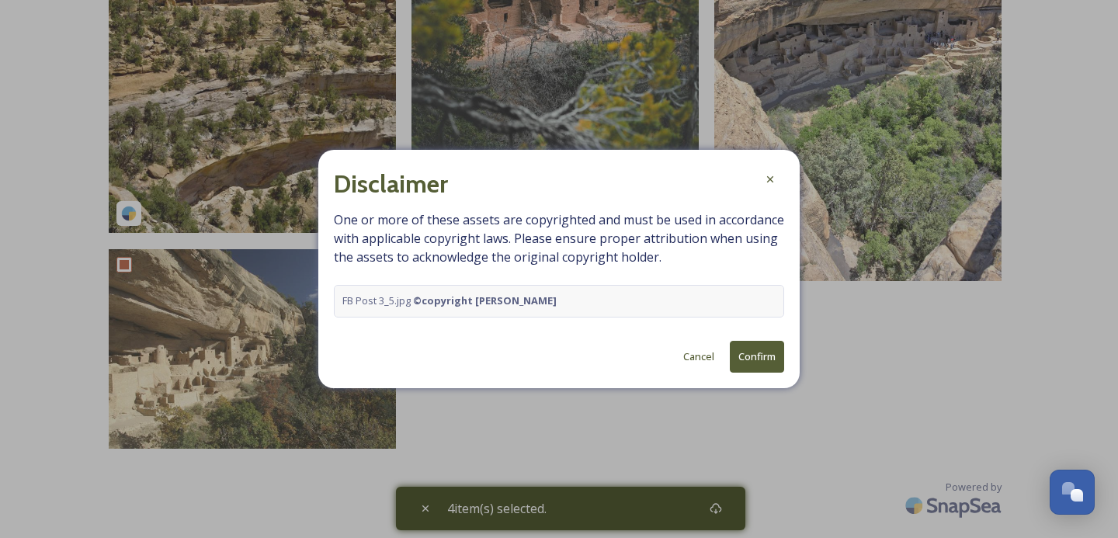
click at [769, 354] on button "Confirm" at bounding box center [757, 357] width 54 height 32
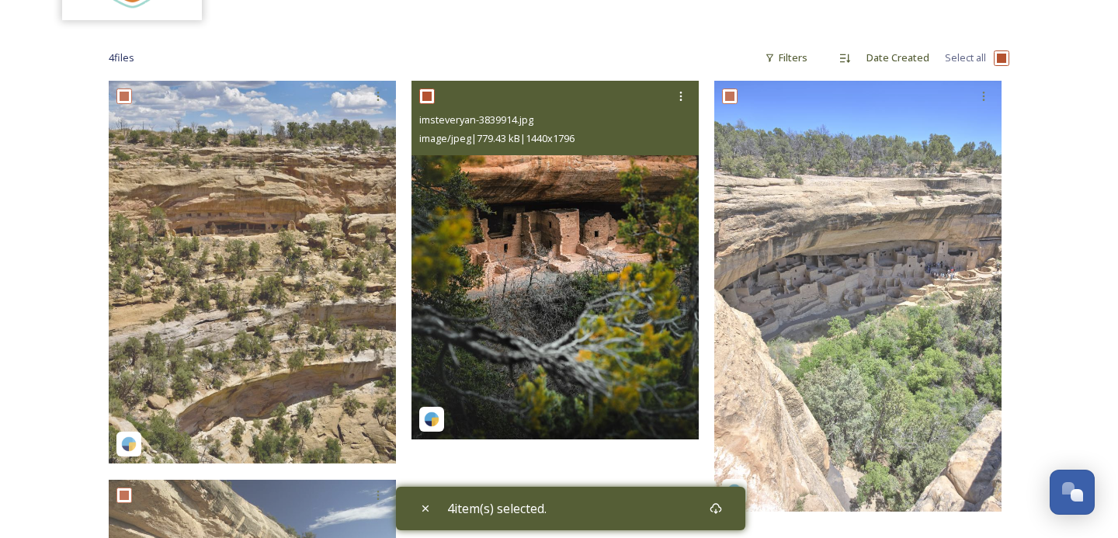
scroll to position [181, 0]
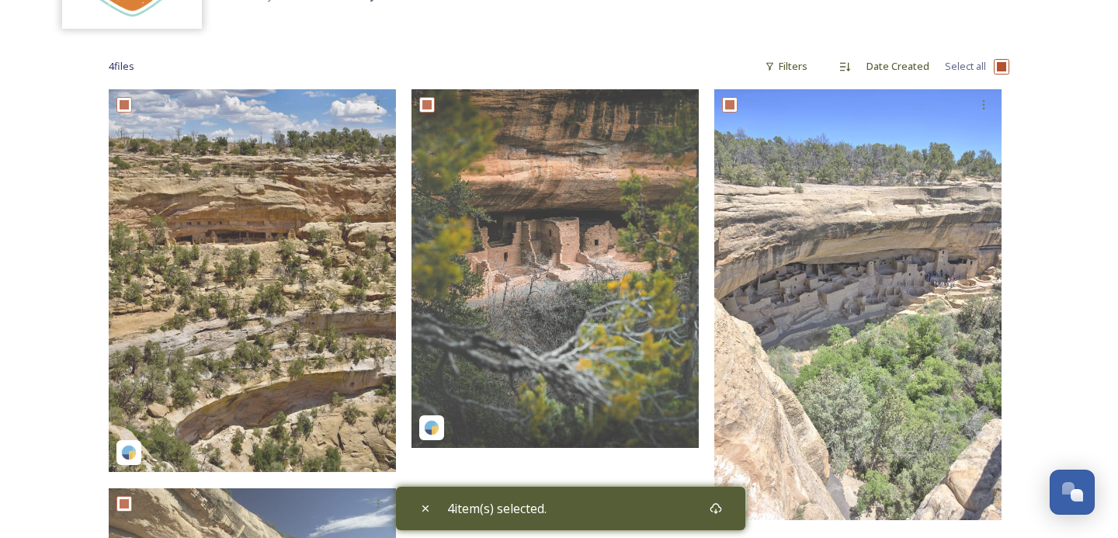
click at [1050, 297] on div "Collection: August 12th, 2:37 PM Shared by Mesa Verde Country 4 file s Filters …" at bounding box center [559, 298] width 1118 height 959
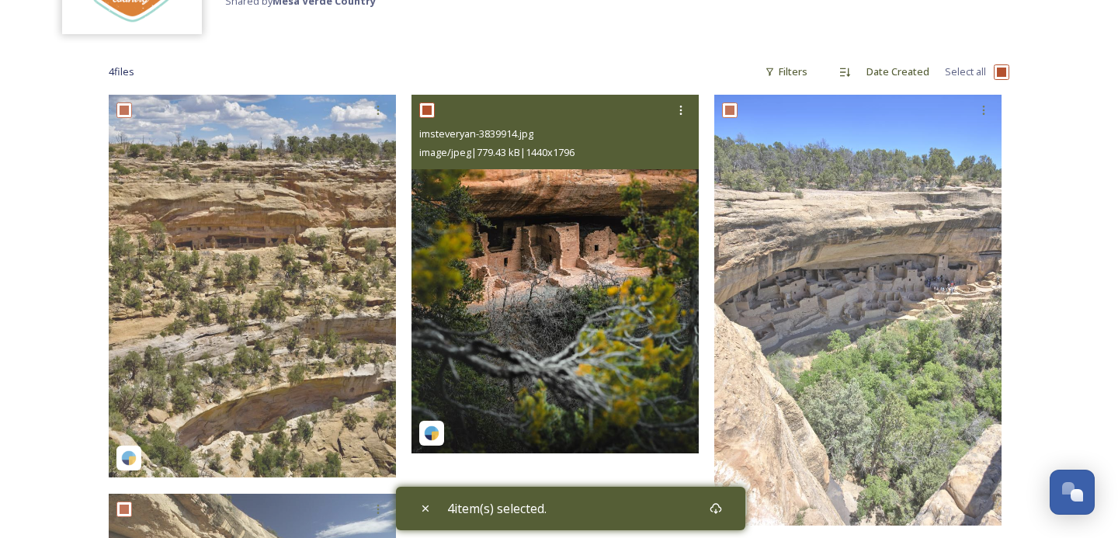
scroll to position [175, 0]
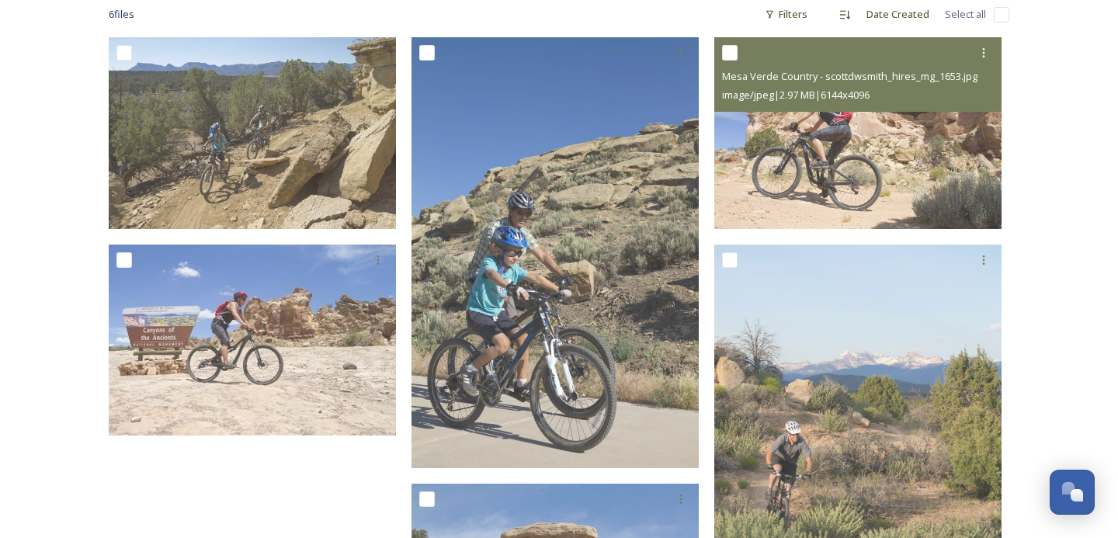
scroll to position [233, 0]
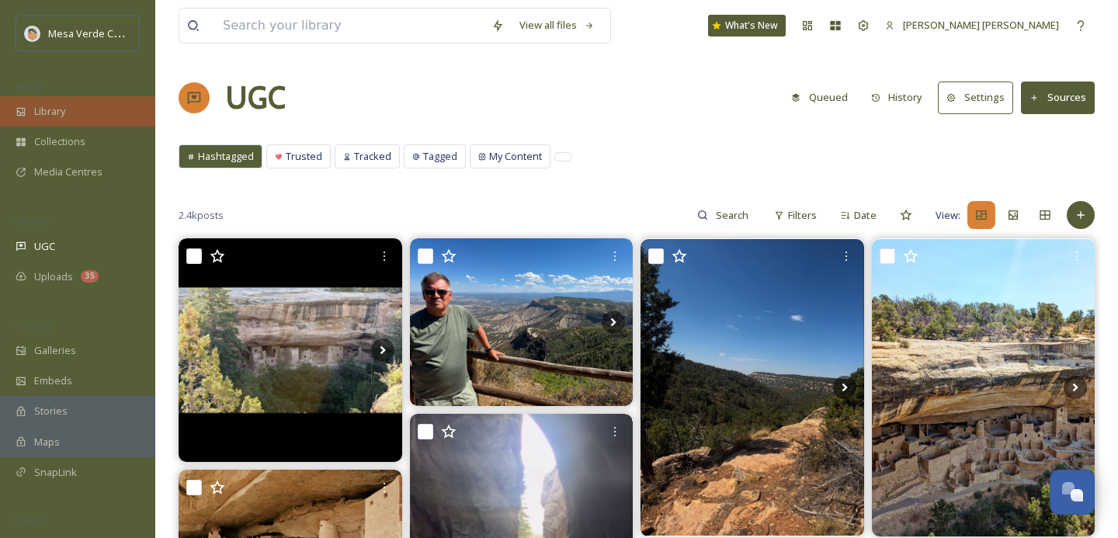
click at [81, 99] on div "Library" at bounding box center [77, 111] width 155 height 30
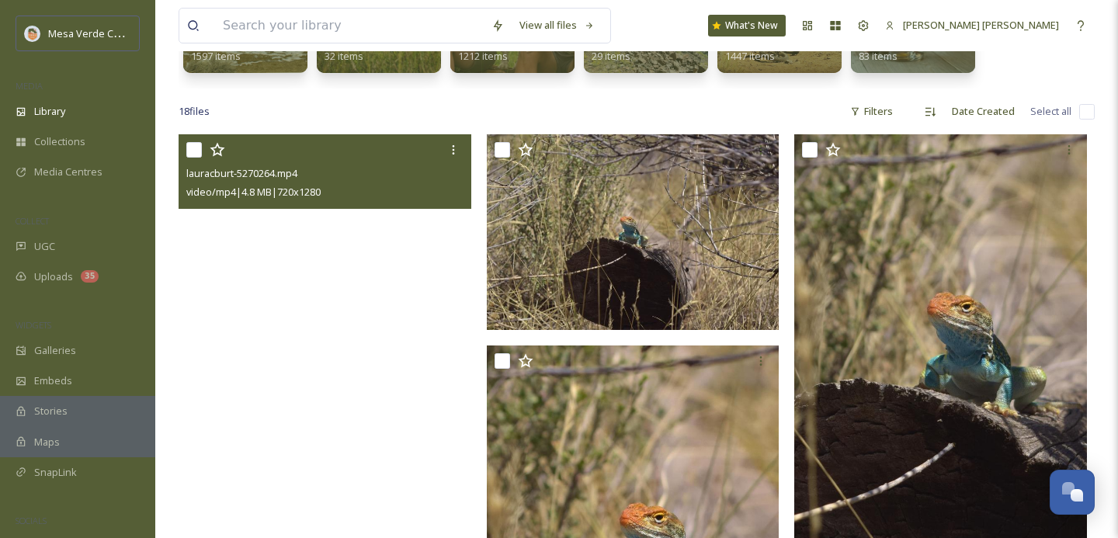
scroll to position [238, 0]
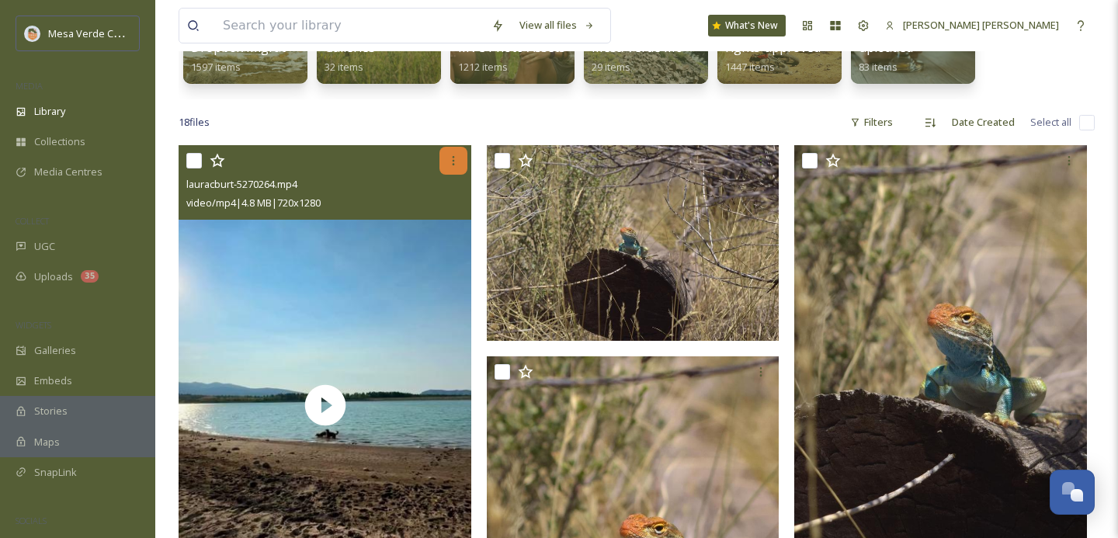
click at [450, 162] on icon at bounding box center [453, 161] width 12 height 12
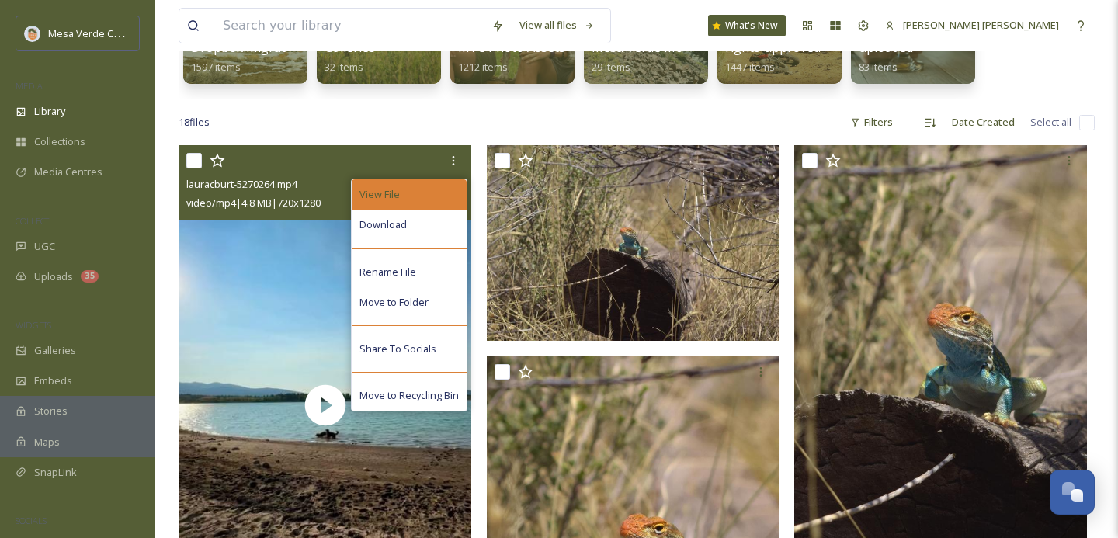
click at [419, 193] on div "View File" at bounding box center [409, 194] width 115 height 30
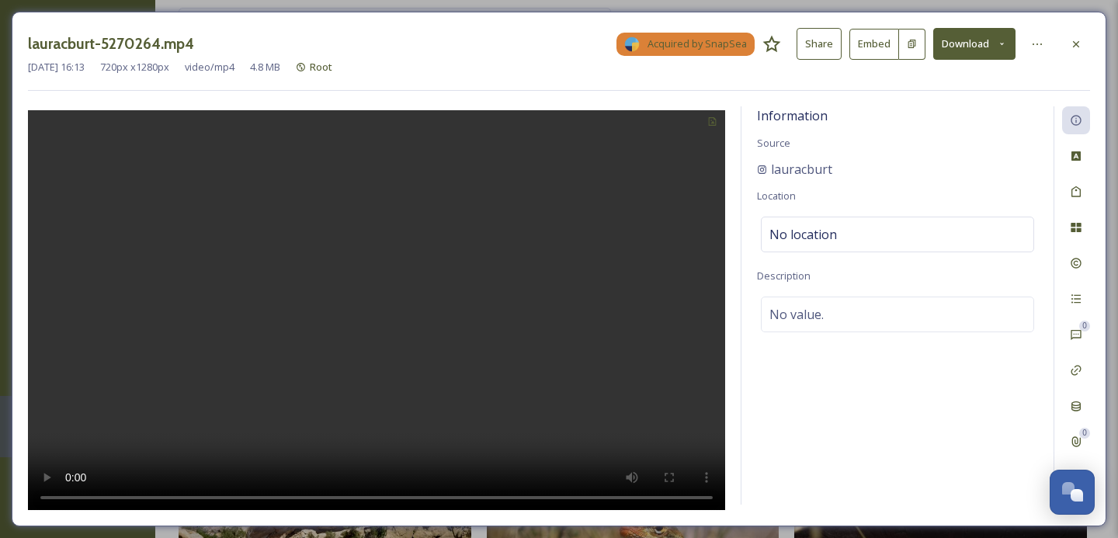
click at [822, 36] on button "Share" at bounding box center [819, 44] width 45 height 32
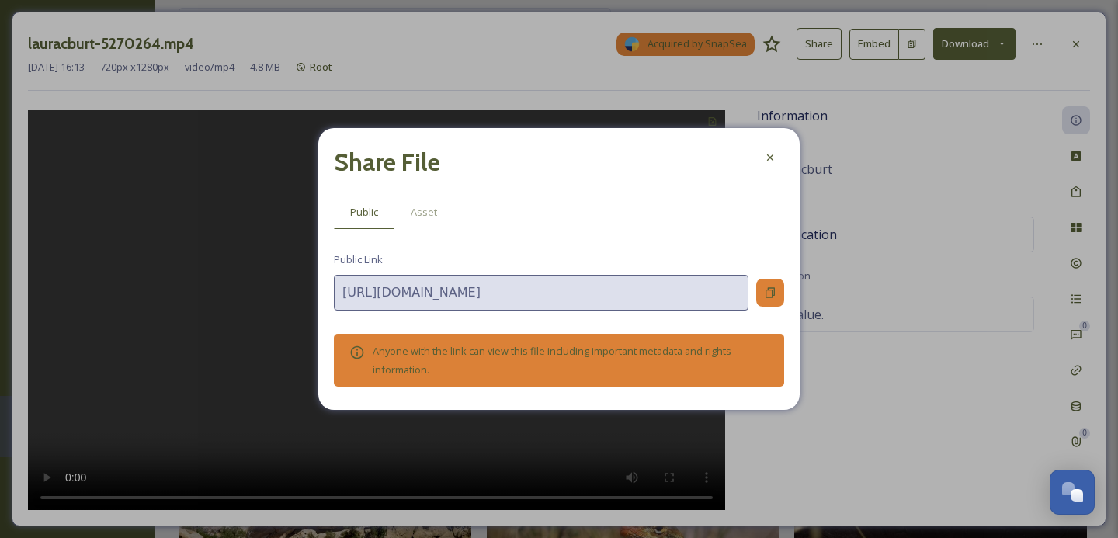
click at [770, 289] on icon at bounding box center [770, 293] width 12 height 12
click at [767, 165] on div at bounding box center [770, 158] width 28 height 28
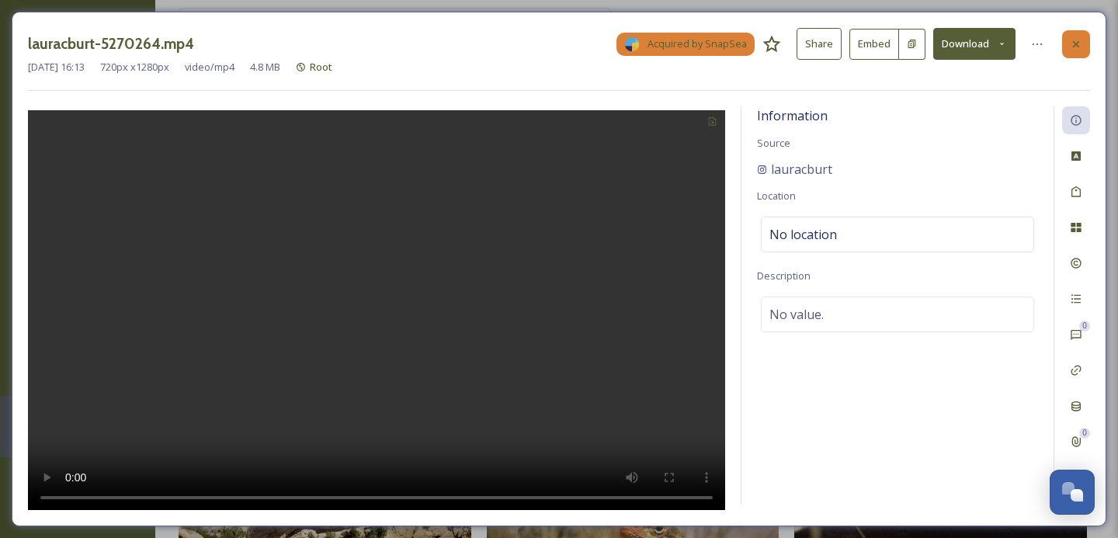
click at [1082, 40] on div at bounding box center [1076, 44] width 28 height 28
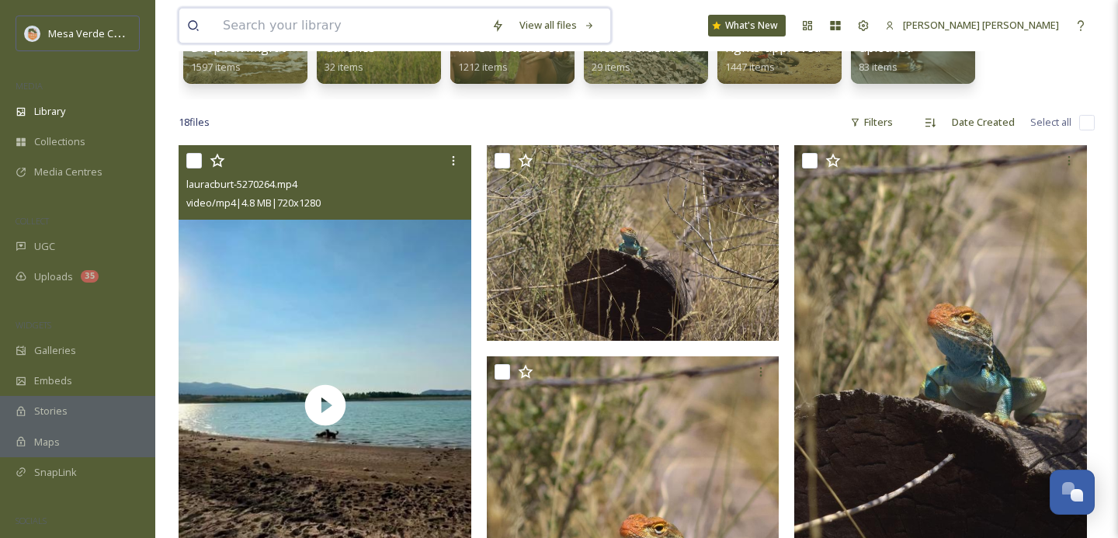
click at [313, 21] on input at bounding box center [349, 26] width 269 height 34
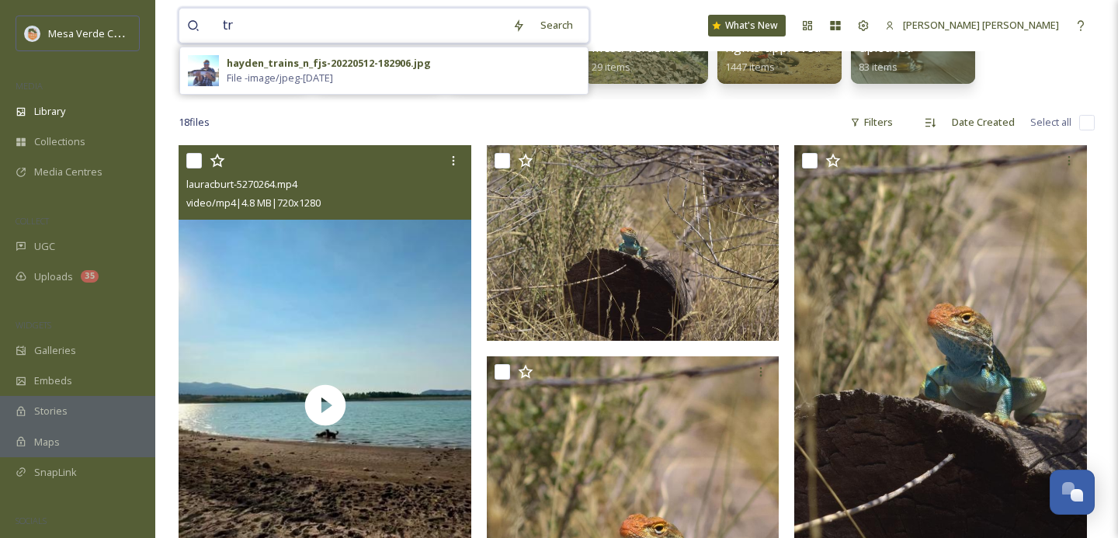
type input "t"
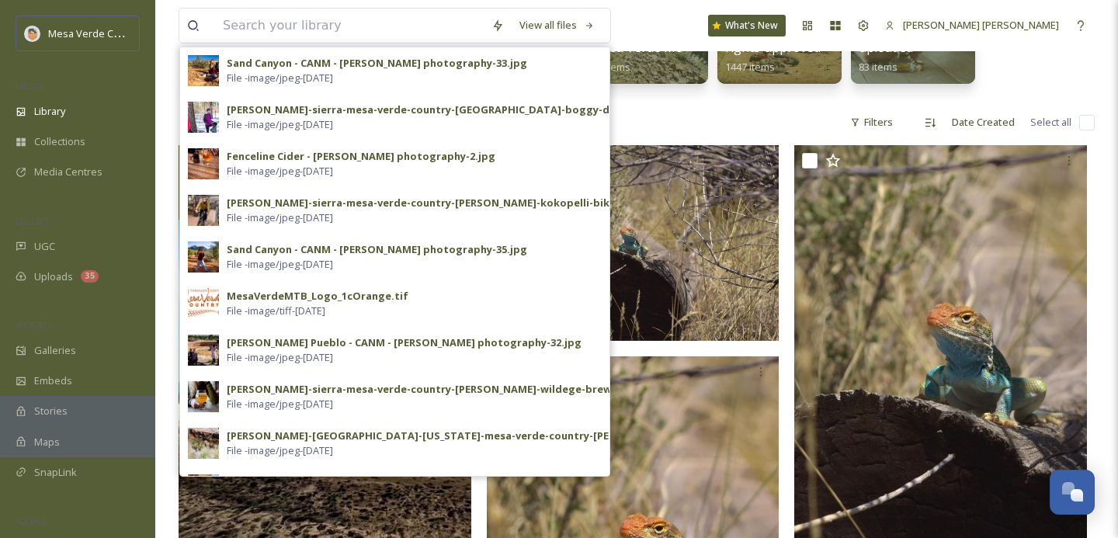
click at [752, 16] on div "View all files [GEOGRAPHIC_DATA] - CANM - [PERSON_NAME] photography-33.jpg File…" at bounding box center [637, 25] width 916 height 51
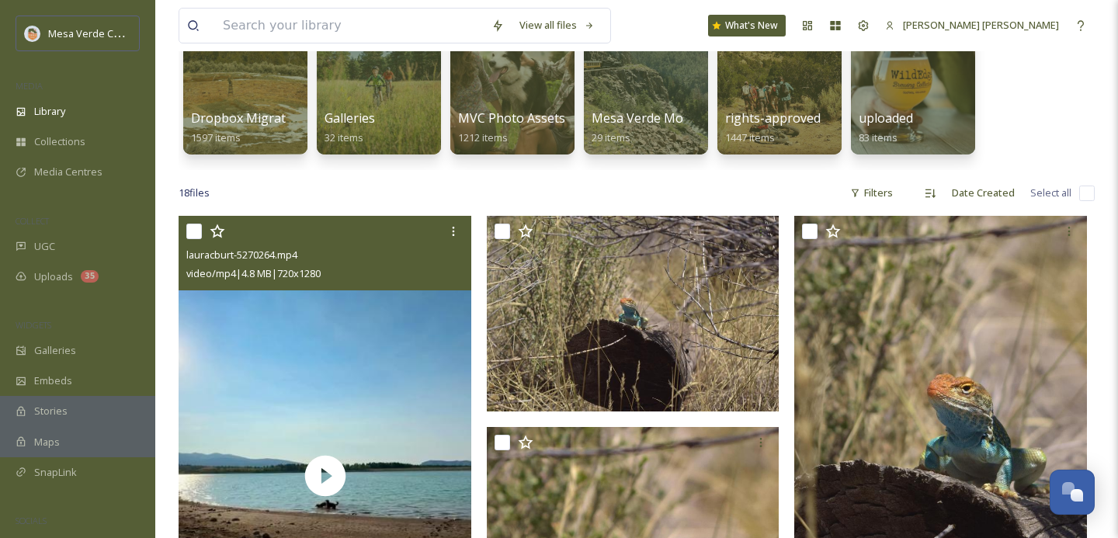
scroll to position [159, 0]
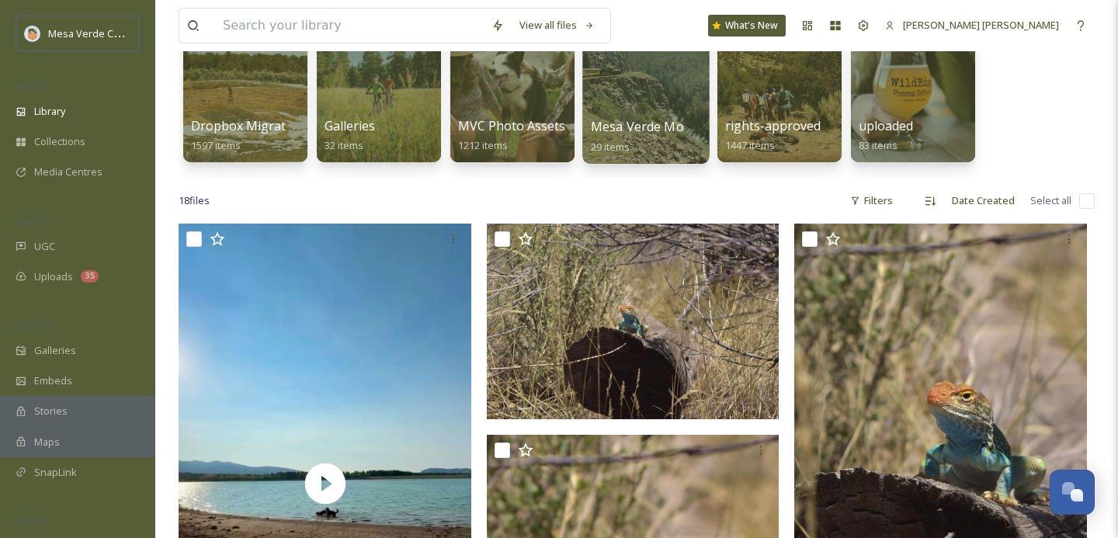
click at [642, 108] on div at bounding box center [645, 84] width 127 height 158
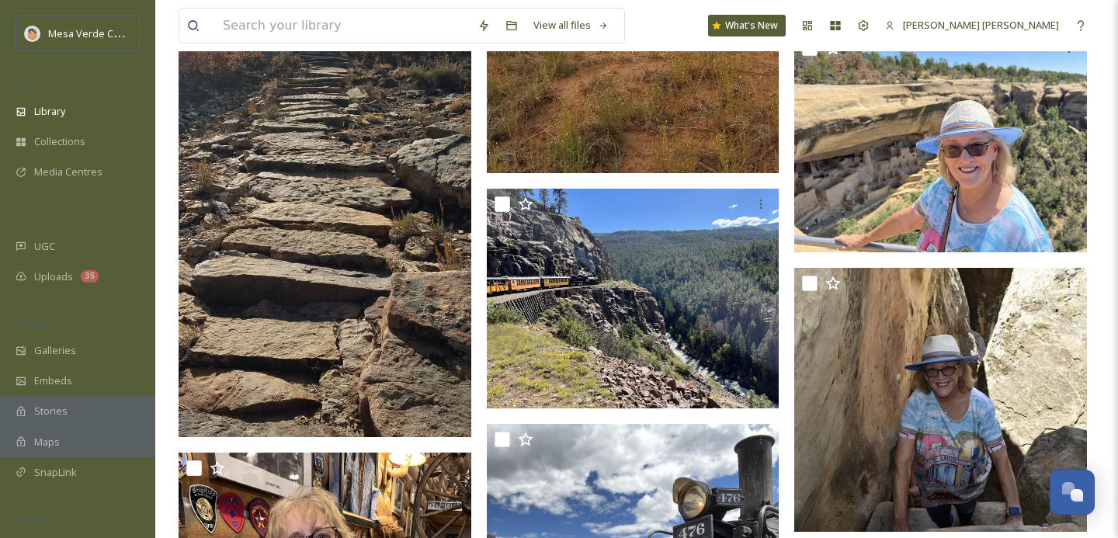
scroll to position [2902, 0]
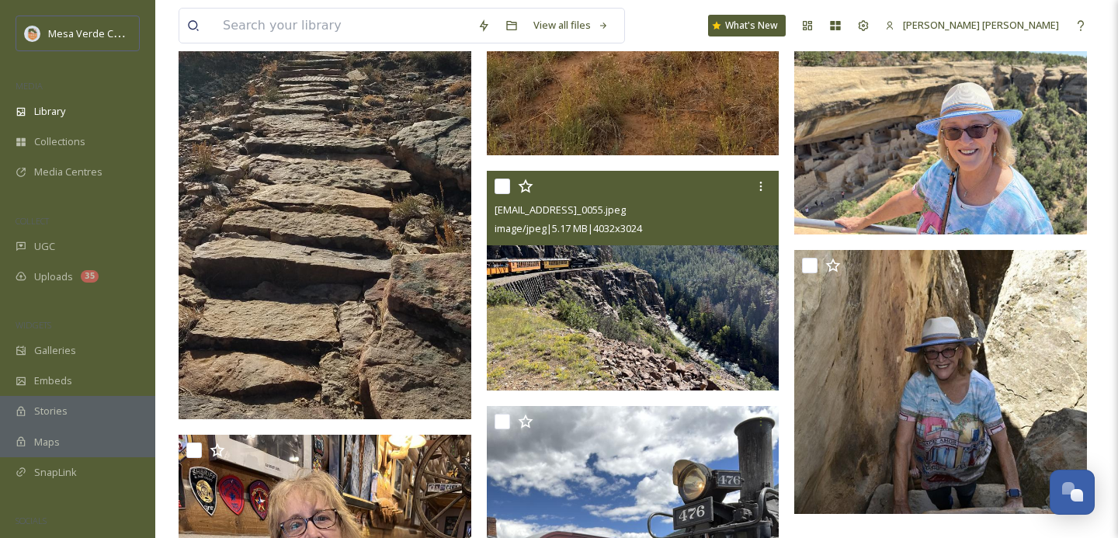
click at [498, 184] on input "checkbox" at bounding box center [503, 187] width 16 height 16
checkbox input "true"
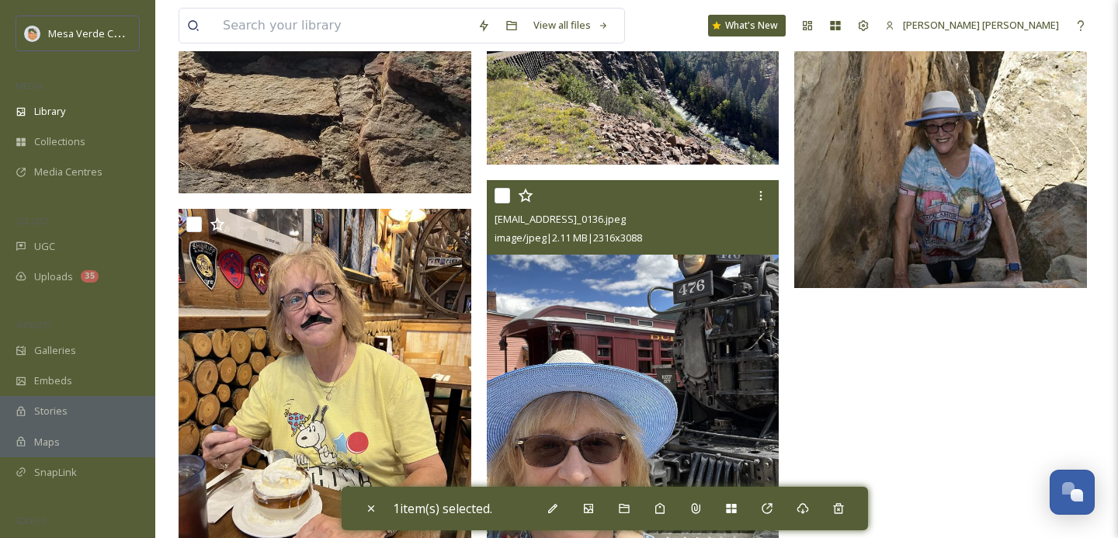
scroll to position [3127, 0]
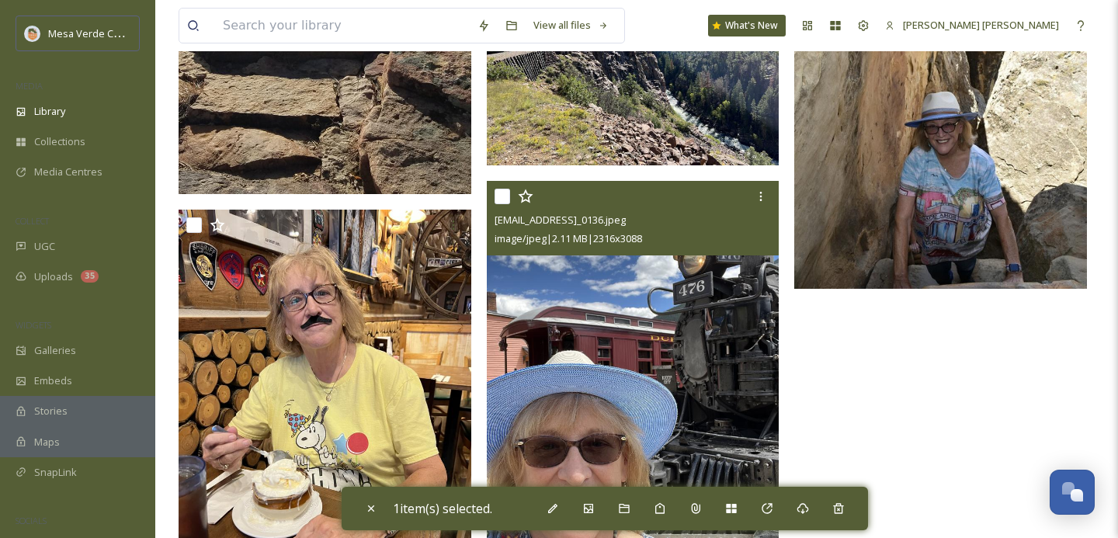
click at [500, 198] on input "checkbox" at bounding box center [503, 197] width 16 height 16
checkbox input "true"
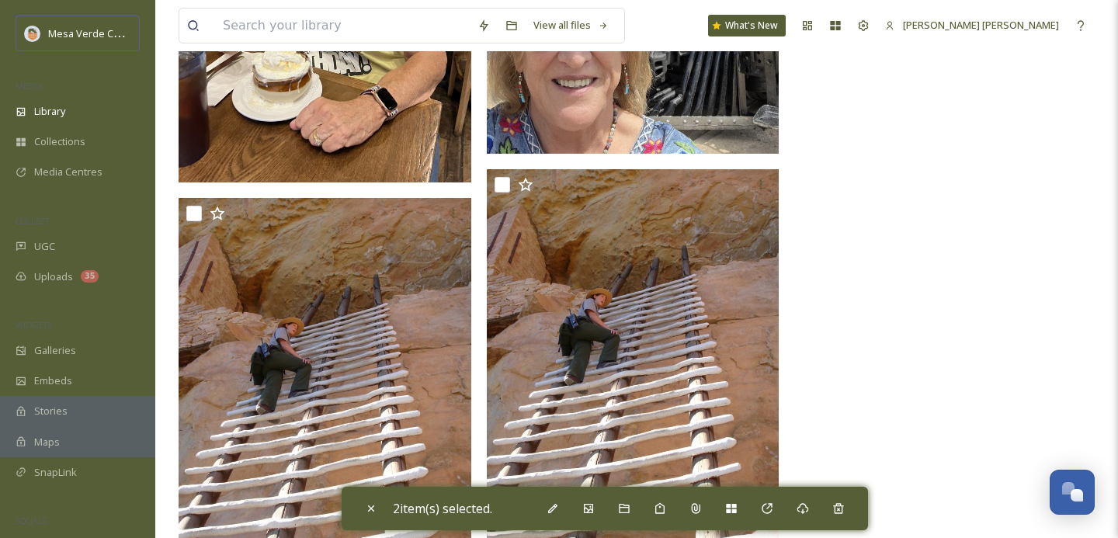
scroll to position [3622, 0]
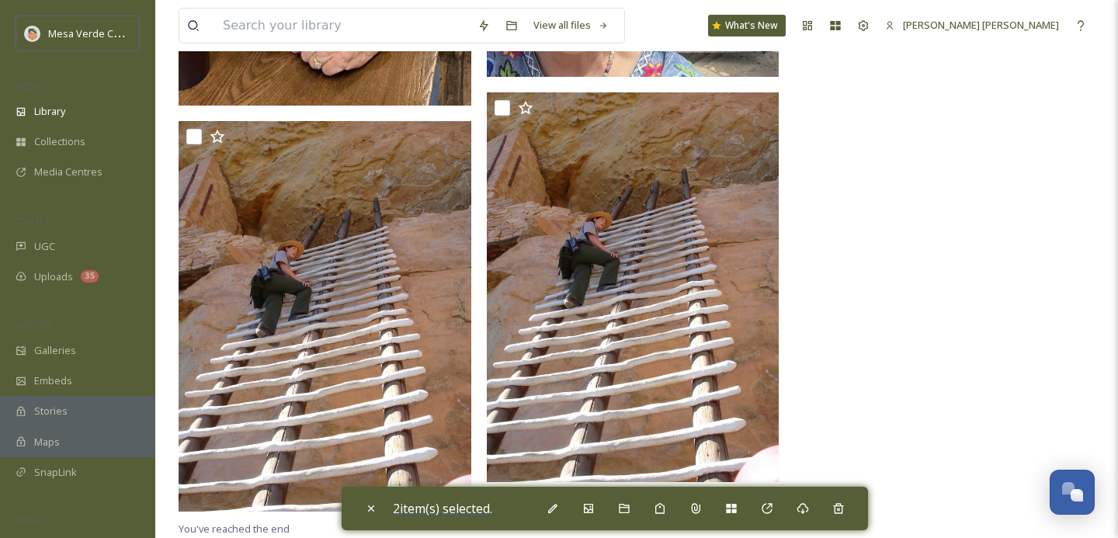
click at [428, 513] on span "2 item(s) selected." at bounding box center [442, 508] width 99 height 17
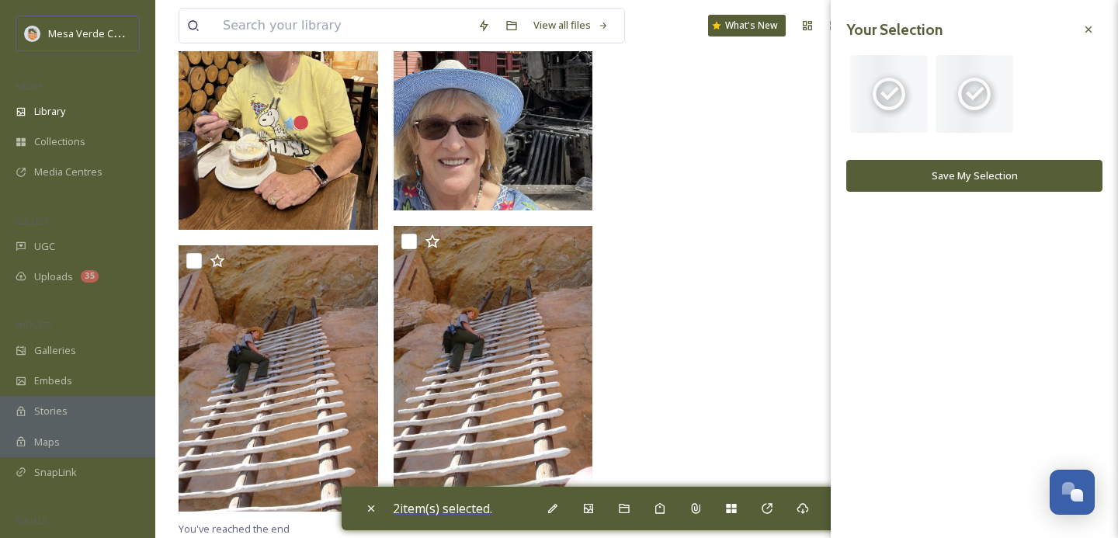
scroll to position [2418, 0]
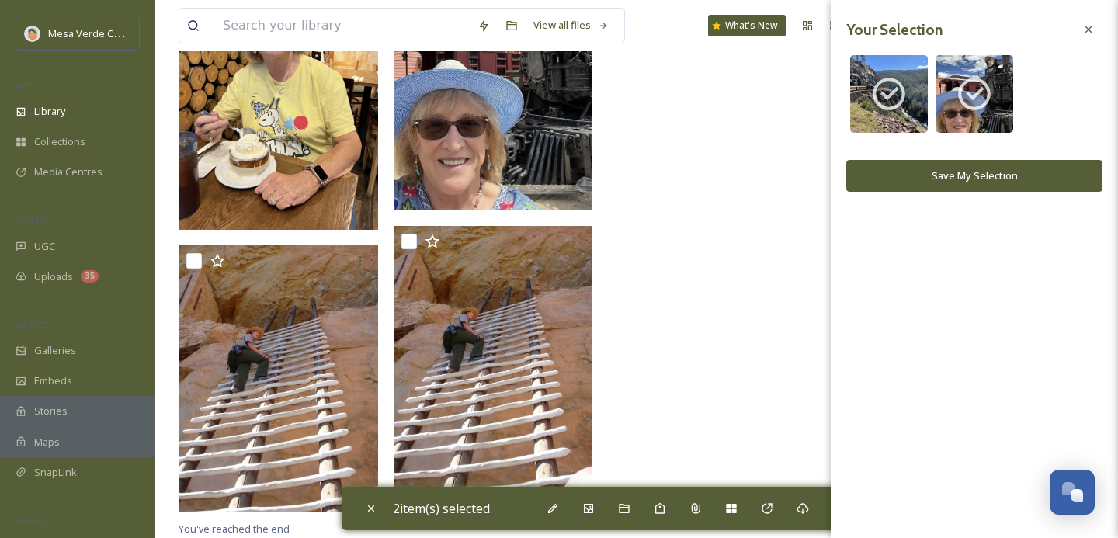
click at [965, 178] on button "Save My Selection" at bounding box center [974, 176] width 256 height 32
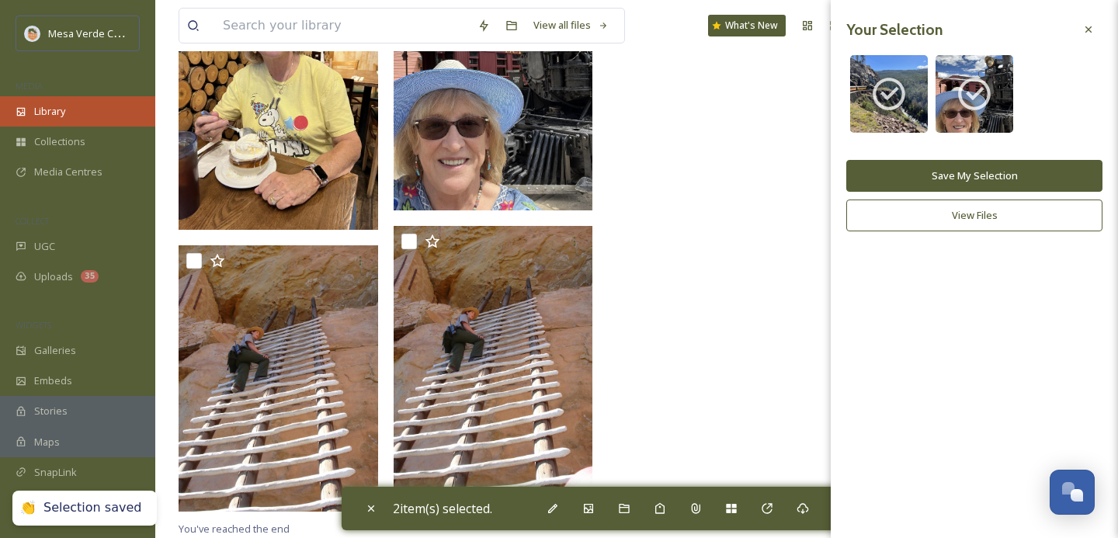
click at [68, 116] on div "Library" at bounding box center [77, 111] width 155 height 30
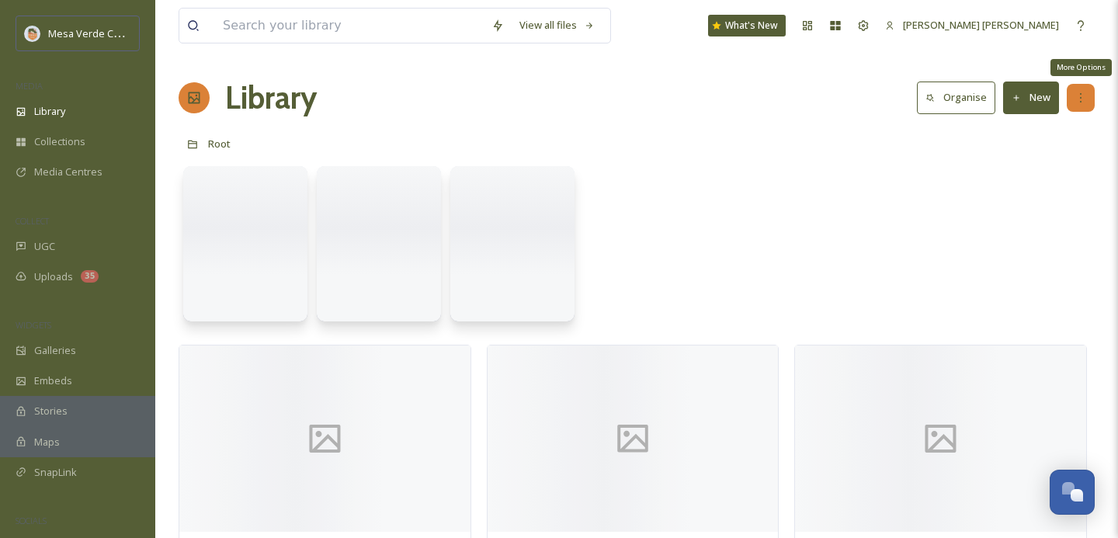
click at [1081, 100] on icon at bounding box center [1081, 98] width 12 height 12
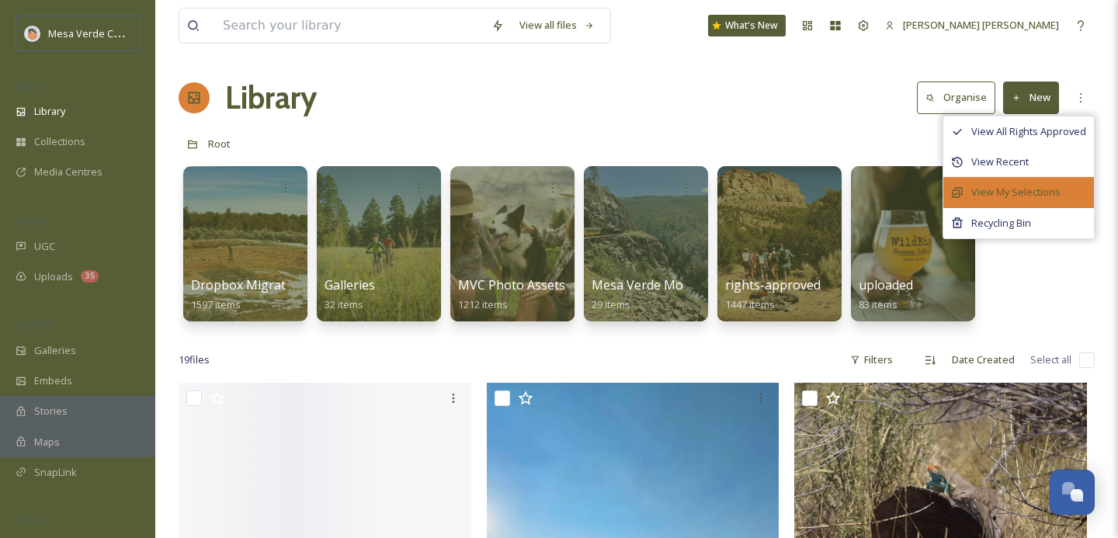
click at [1020, 187] on span "View My Selections" at bounding box center [1015, 192] width 89 height 15
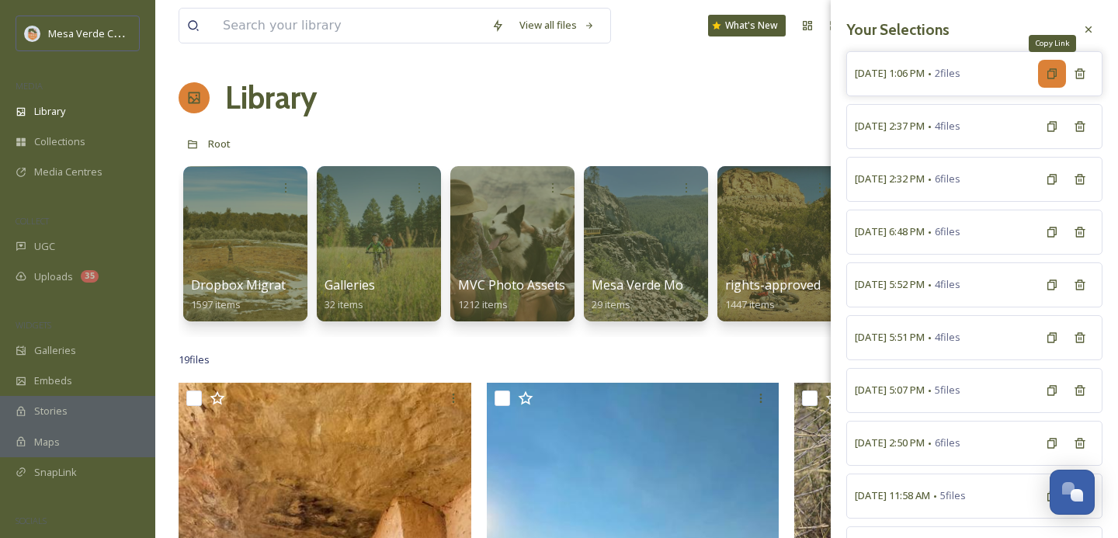
click at [1048, 74] on icon at bounding box center [1052, 73] width 9 height 10
click at [604, 349] on div "19 file s Filters Date Created Select all" at bounding box center [637, 360] width 916 height 30
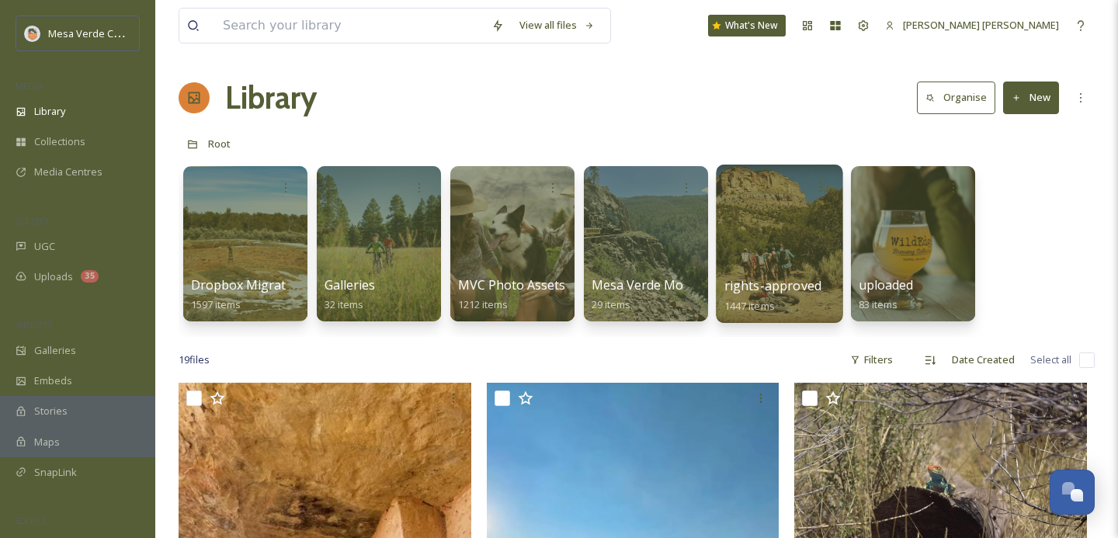
click at [764, 273] on div at bounding box center [779, 244] width 127 height 158
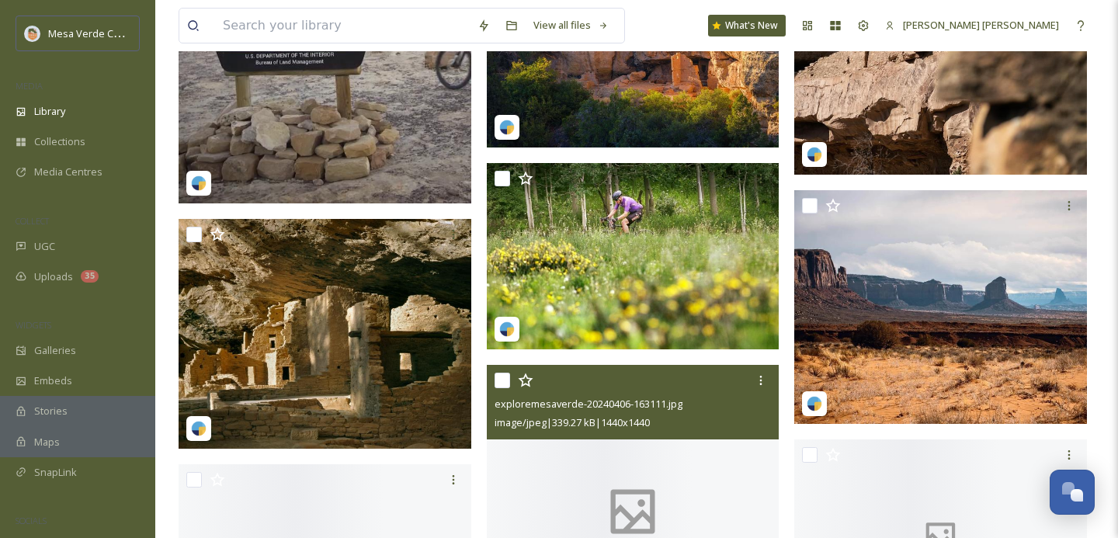
scroll to position [14421, 0]
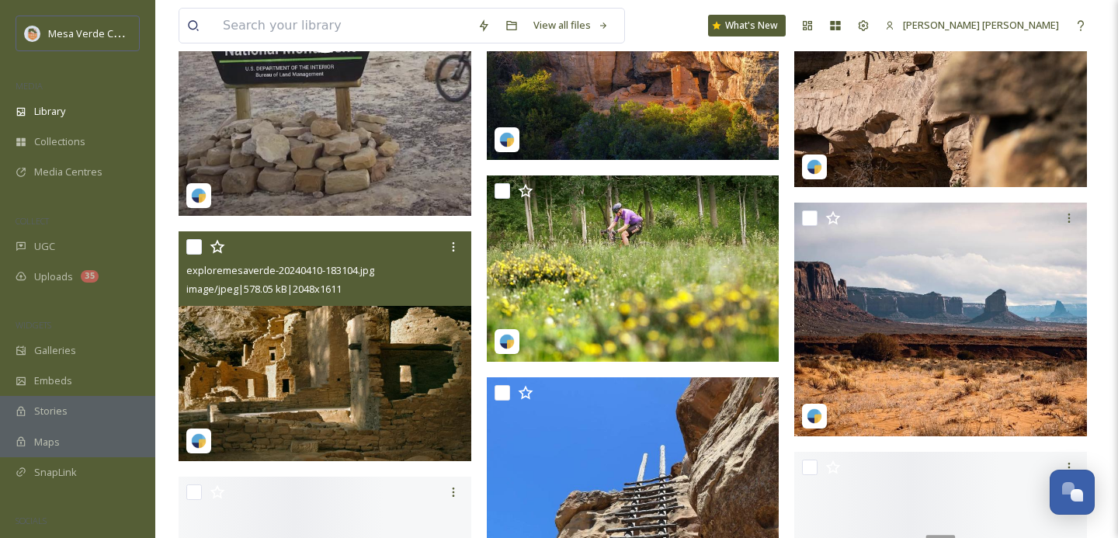
click at [194, 251] on input "checkbox" at bounding box center [194, 247] width 16 height 16
checkbox input "true"
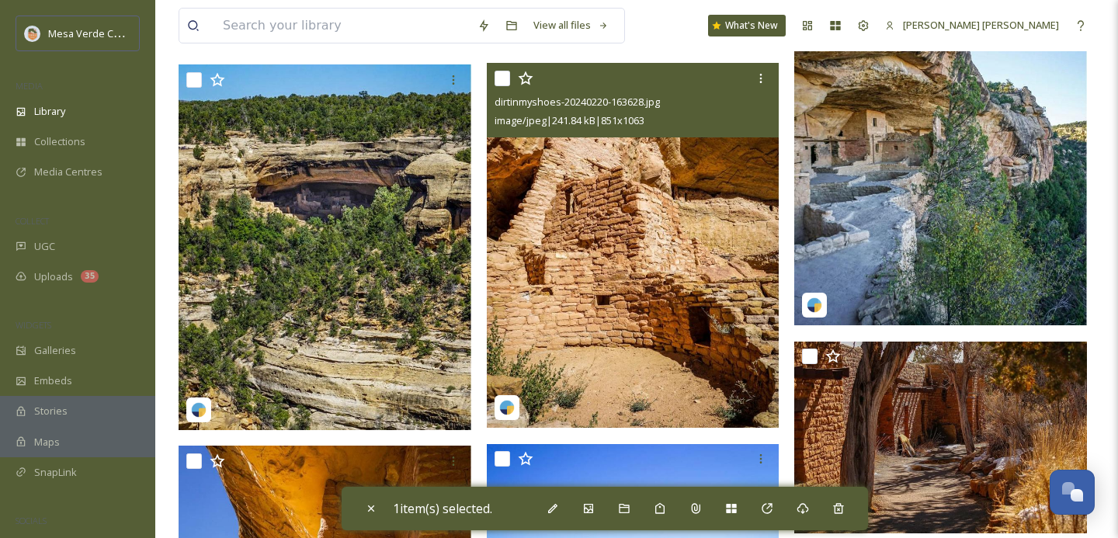
scroll to position [15890, 0]
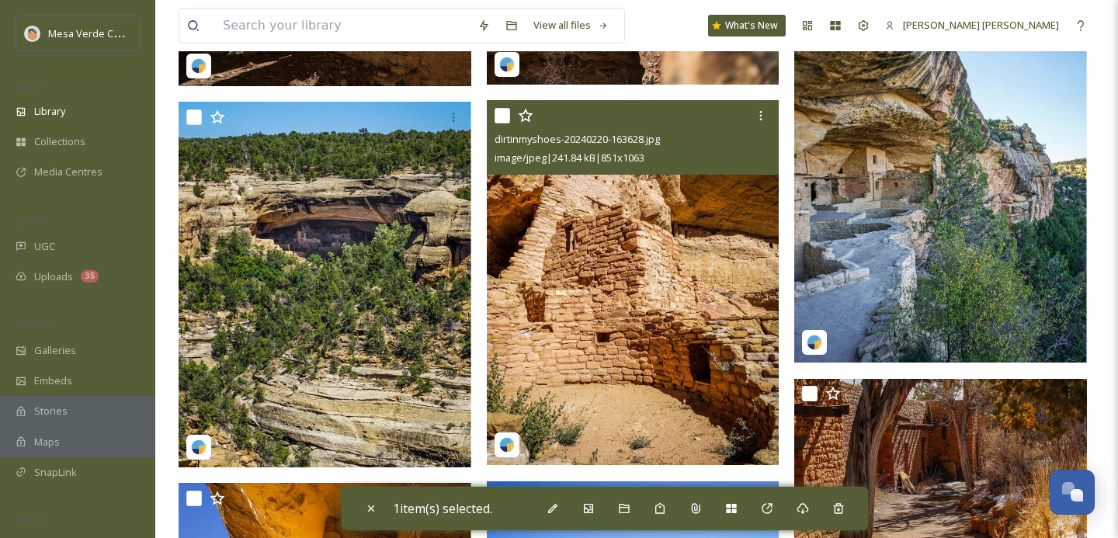
click at [498, 115] on input "checkbox" at bounding box center [503, 116] width 16 height 16
checkbox input "true"
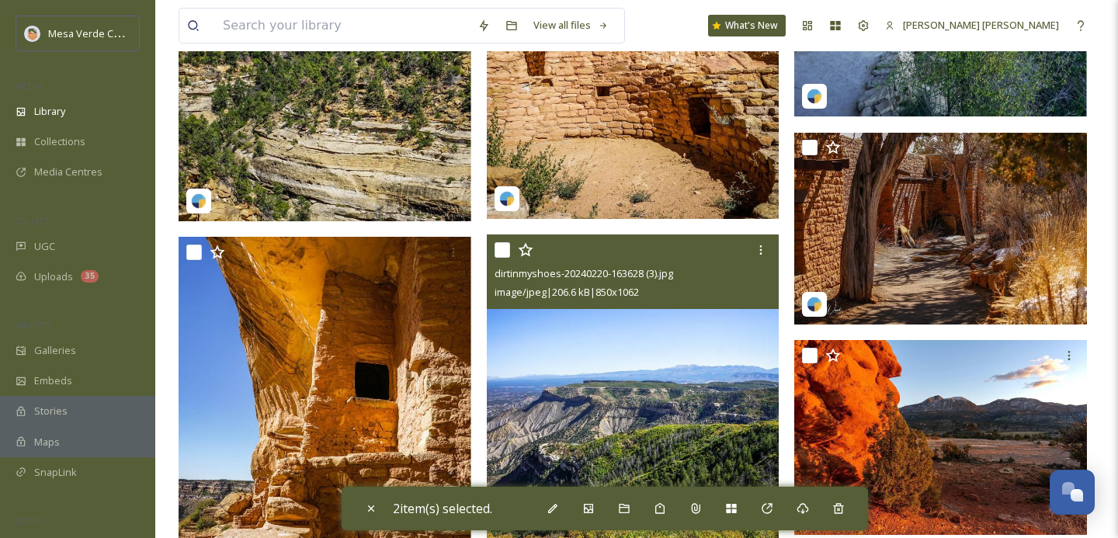
scroll to position [16315, 0]
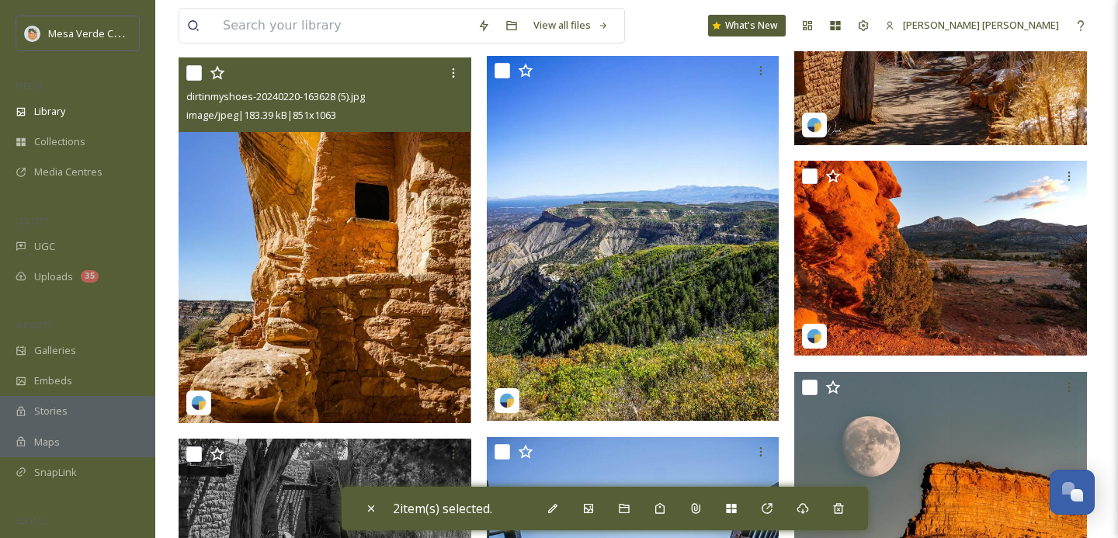
click at [194, 72] on input "checkbox" at bounding box center [194, 73] width 16 height 16
checkbox input "true"
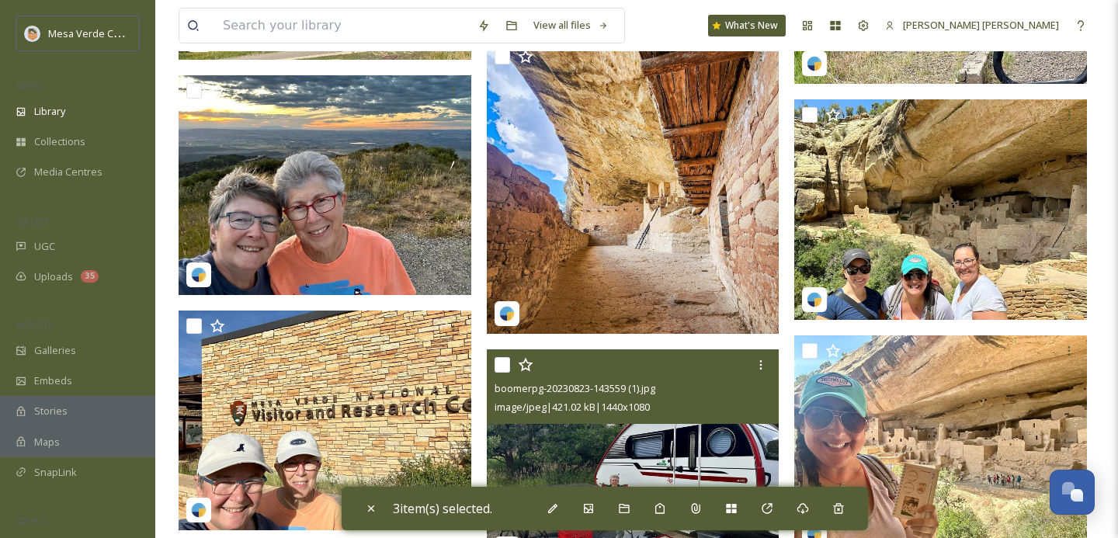
scroll to position [17306, 0]
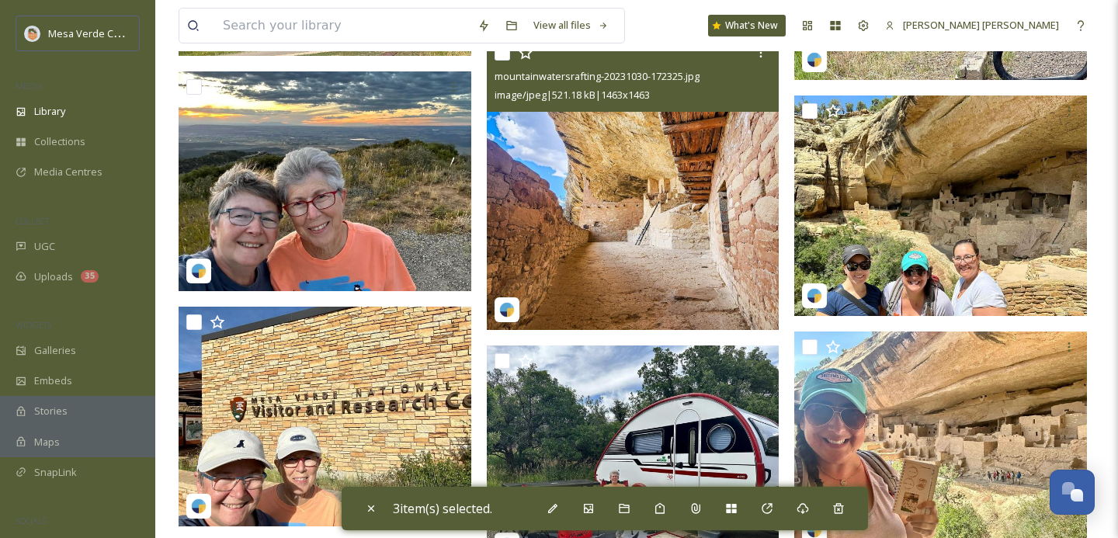
click at [502, 57] on input "checkbox" at bounding box center [503, 53] width 16 height 16
checkbox input "true"
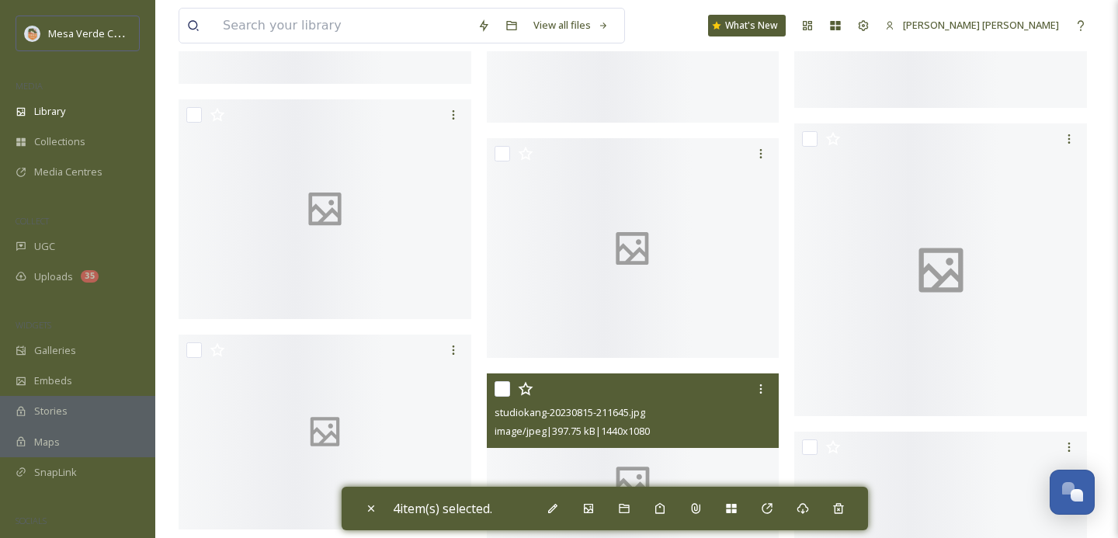
scroll to position [18472, 0]
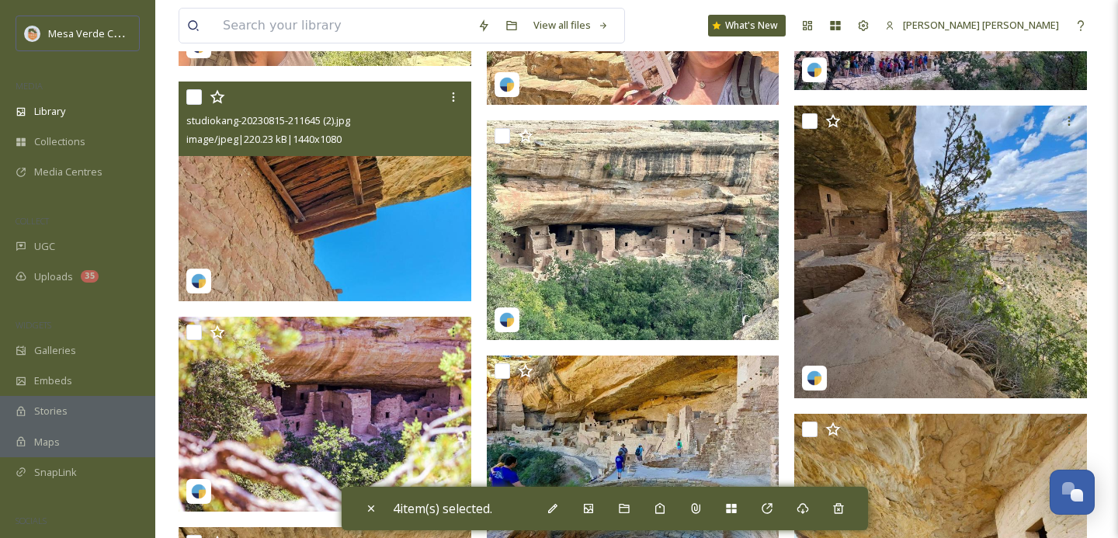
click at [191, 96] on input "checkbox" at bounding box center [194, 97] width 16 height 16
checkbox input "true"
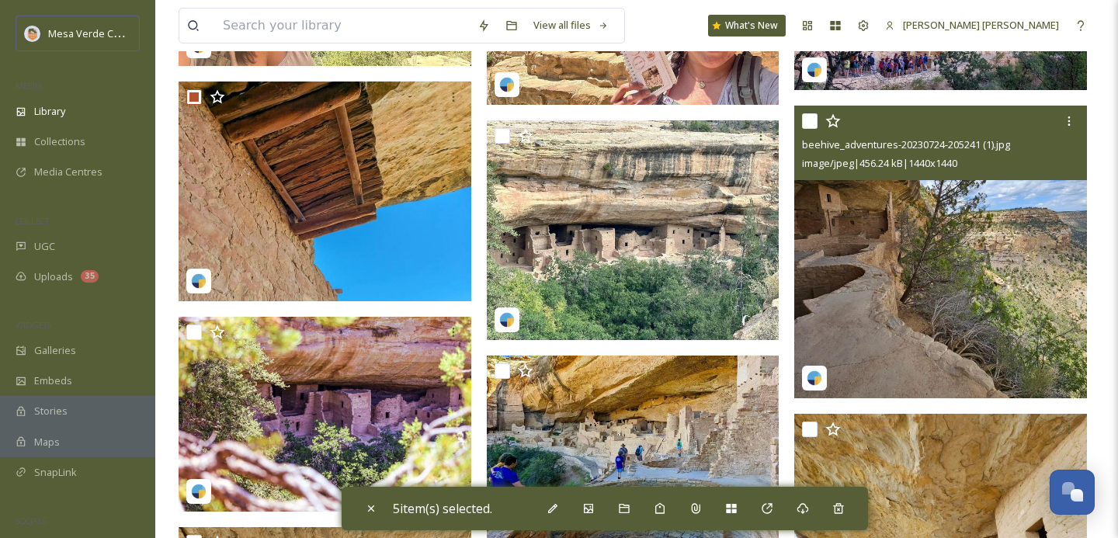
click at [814, 120] on input "checkbox" at bounding box center [810, 121] width 16 height 16
checkbox input "true"
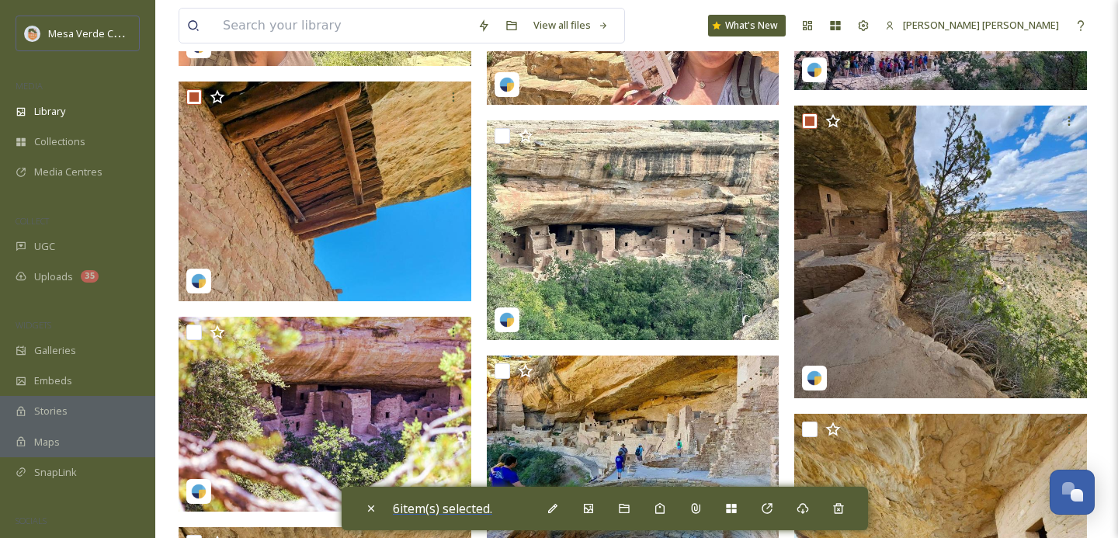
click at [474, 508] on span "6 item(s) selected." at bounding box center [442, 508] width 99 height 17
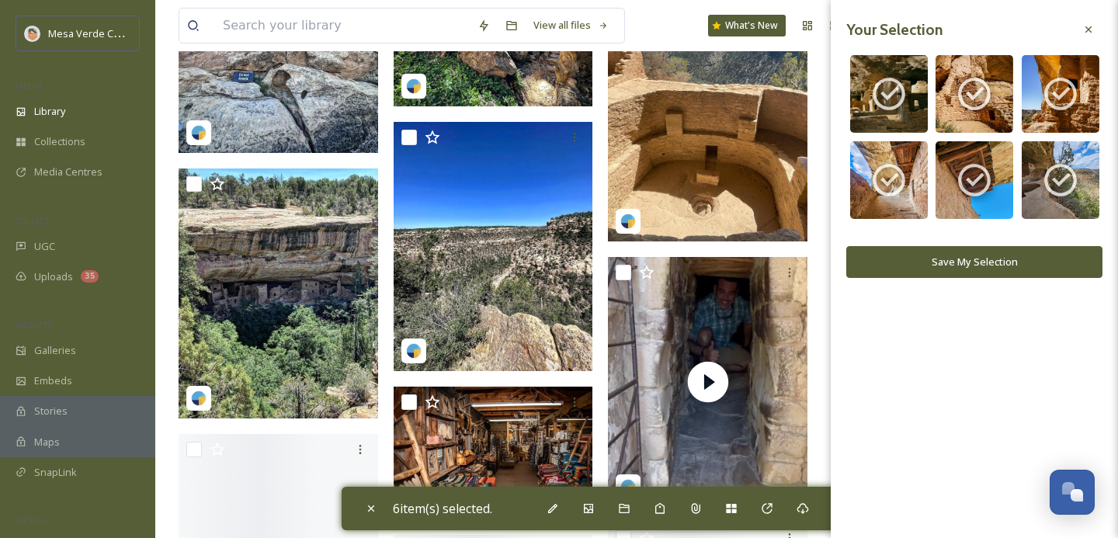
click at [929, 267] on button "Save My Selection" at bounding box center [974, 262] width 256 height 32
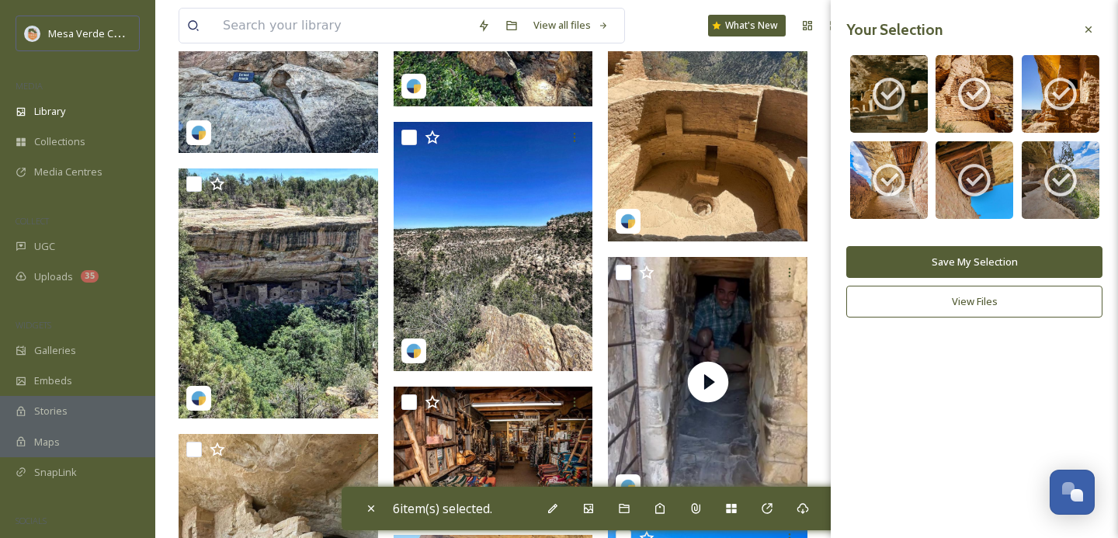
click at [996, 255] on button "Save My Selection" at bounding box center [974, 262] width 256 height 32
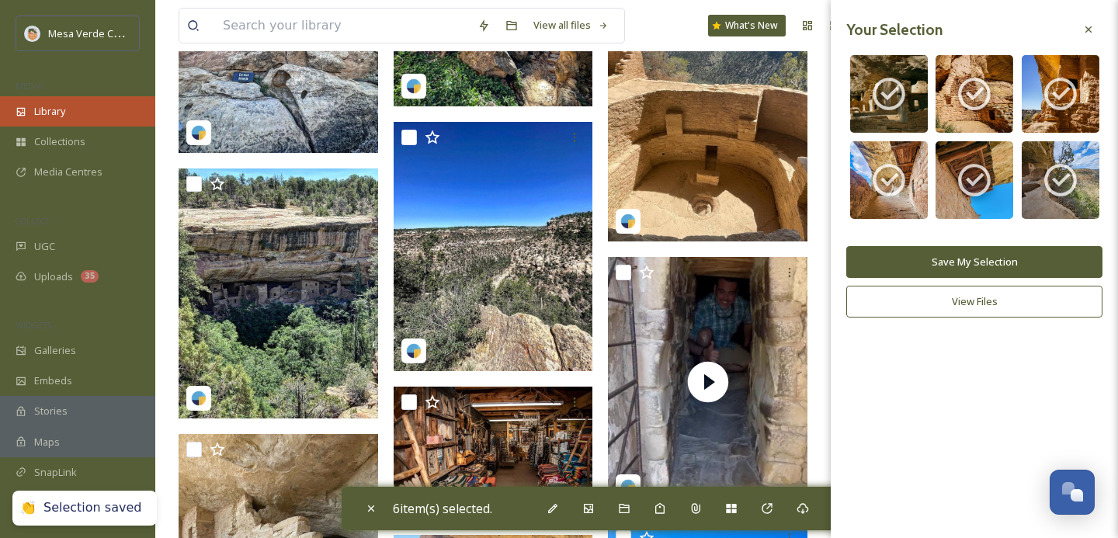
click at [73, 109] on div "Library" at bounding box center [77, 111] width 155 height 30
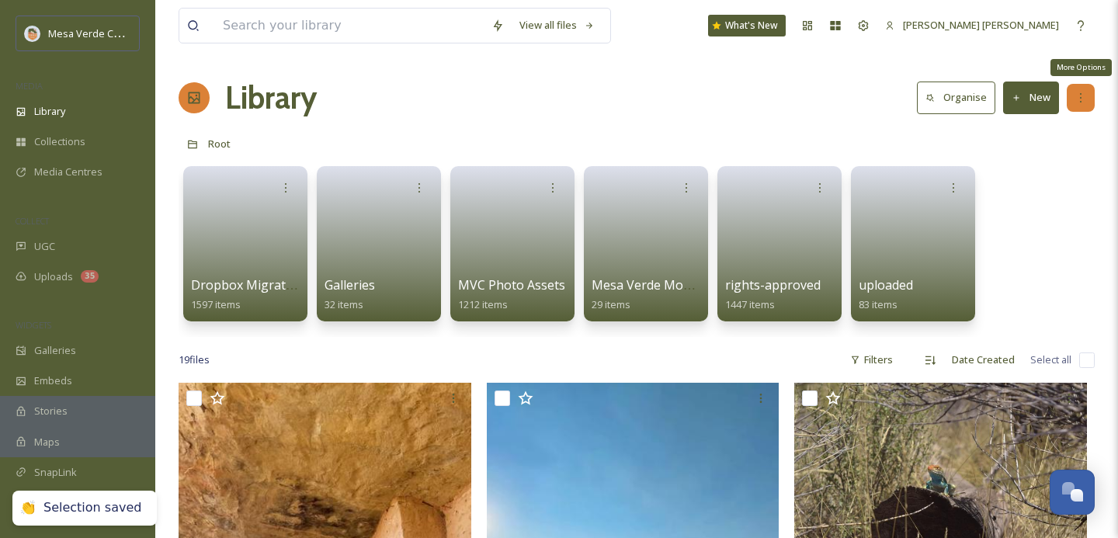
click at [1083, 88] on div "More Options" at bounding box center [1081, 98] width 28 height 28
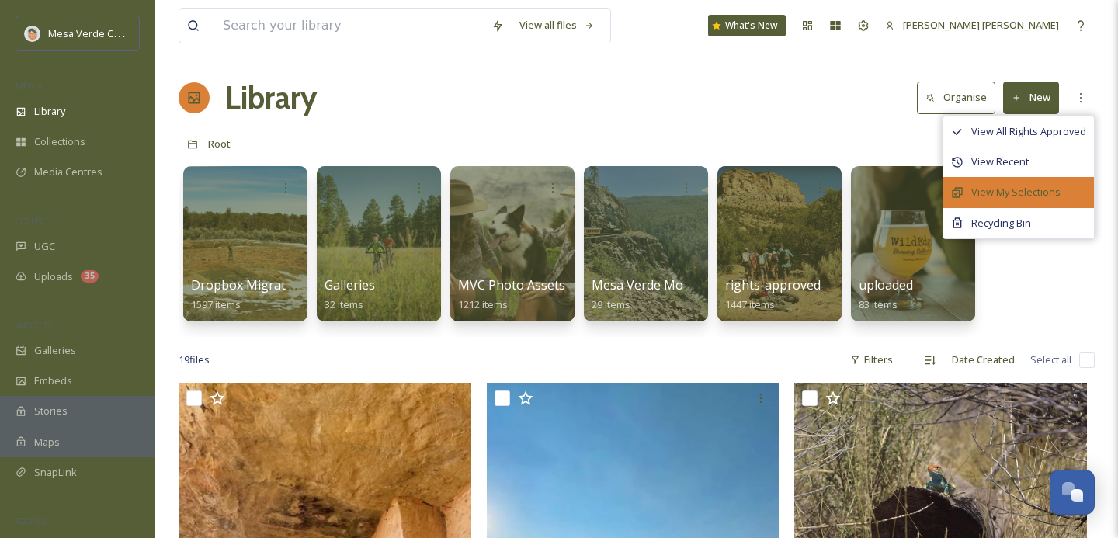
click at [1034, 188] on span "View My Selections" at bounding box center [1015, 192] width 89 height 15
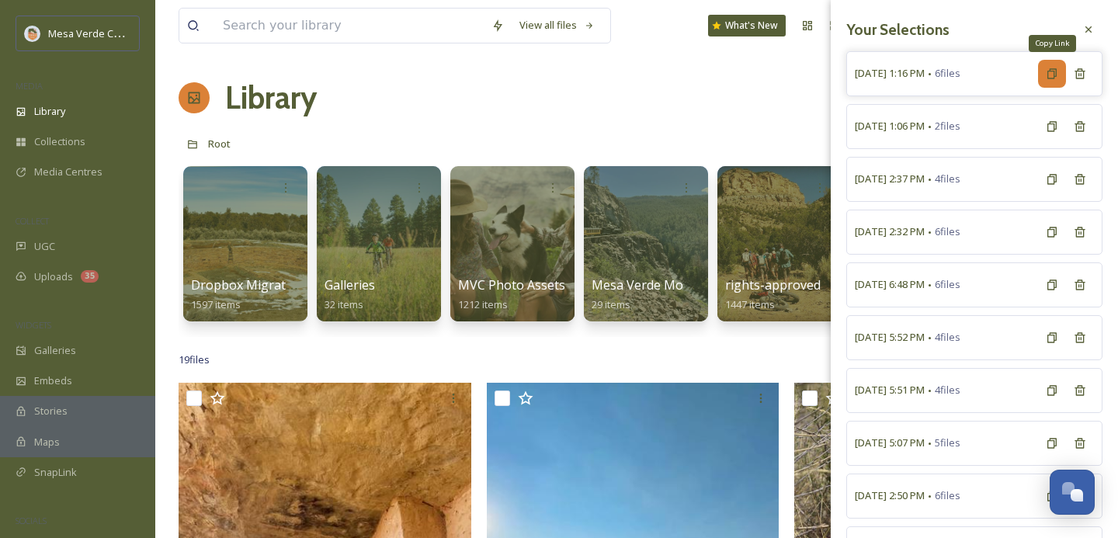
click at [1048, 74] on icon at bounding box center [1052, 73] width 9 height 10
click at [327, 22] on input at bounding box center [349, 26] width 269 height 34
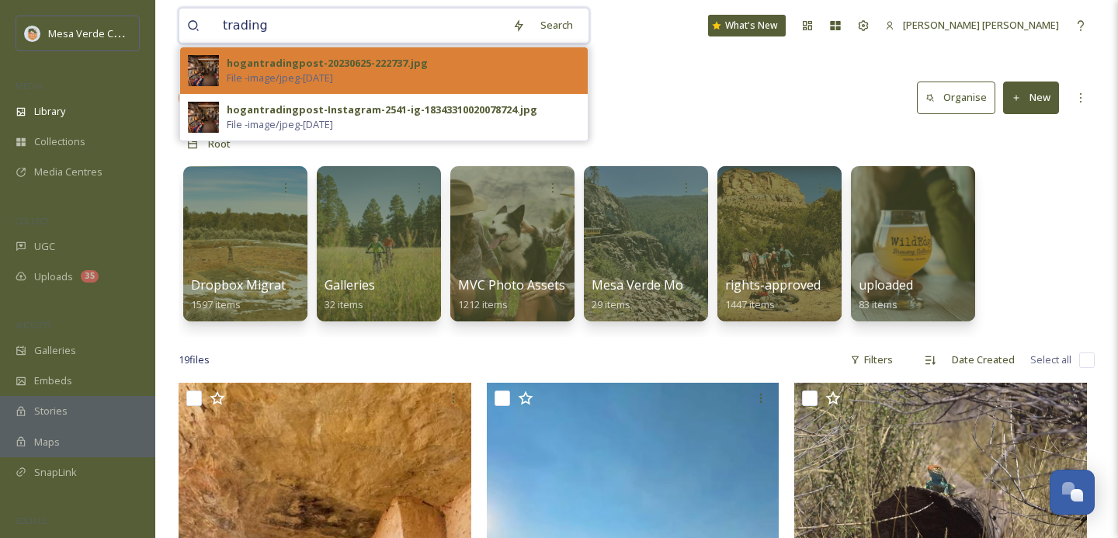
type input "trading"
click at [445, 77] on div "hogantradingpost-20230625-222737.jpg File - image/jpeg - [DATE]" at bounding box center [403, 71] width 353 height 30
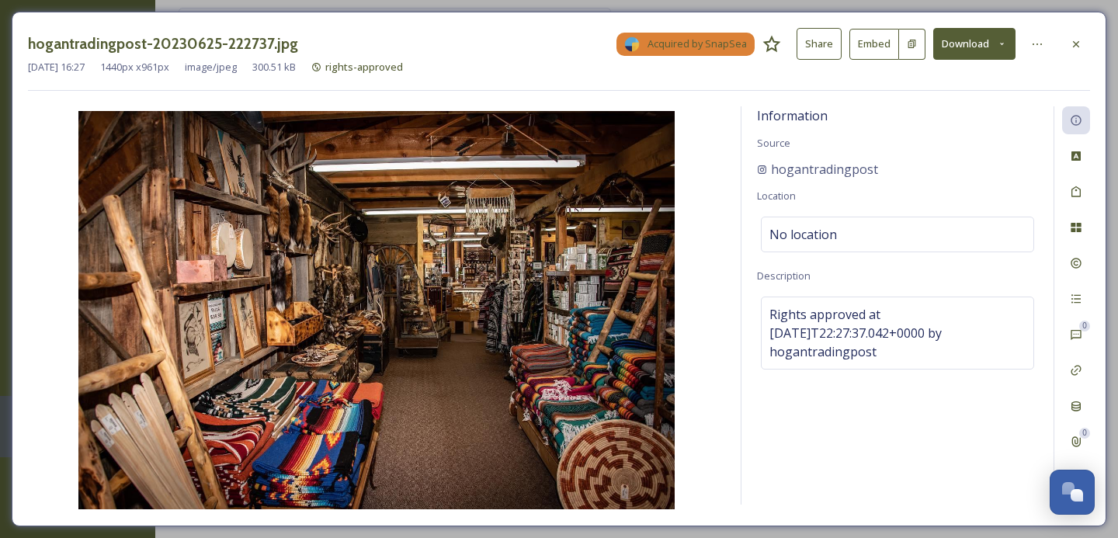
click at [830, 45] on button "Share" at bounding box center [819, 44] width 45 height 32
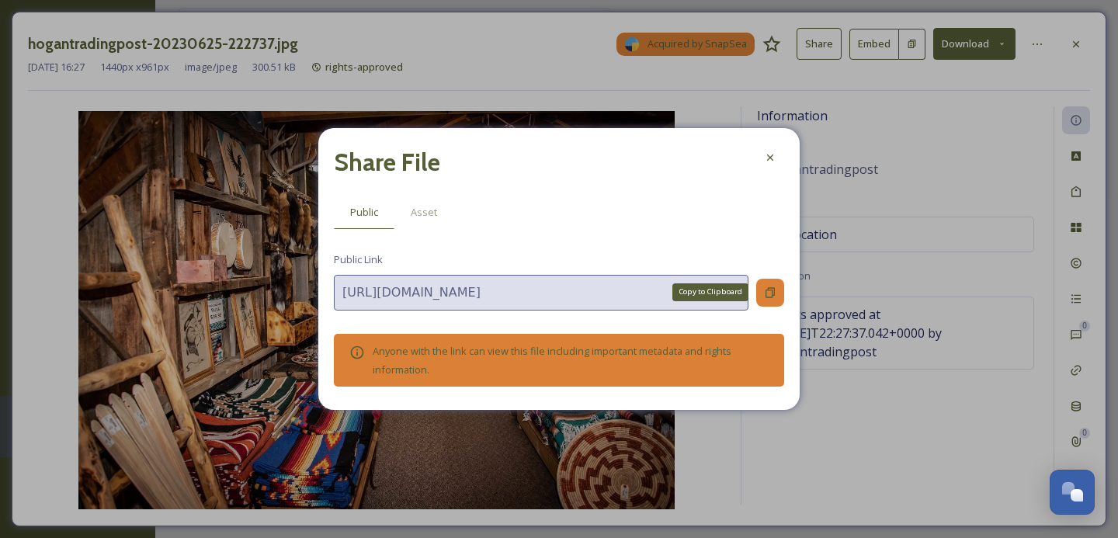
click at [766, 296] on icon at bounding box center [770, 292] width 9 height 10
click at [769, 162] on icon at bounding box center [770, 157] width 12 height 12
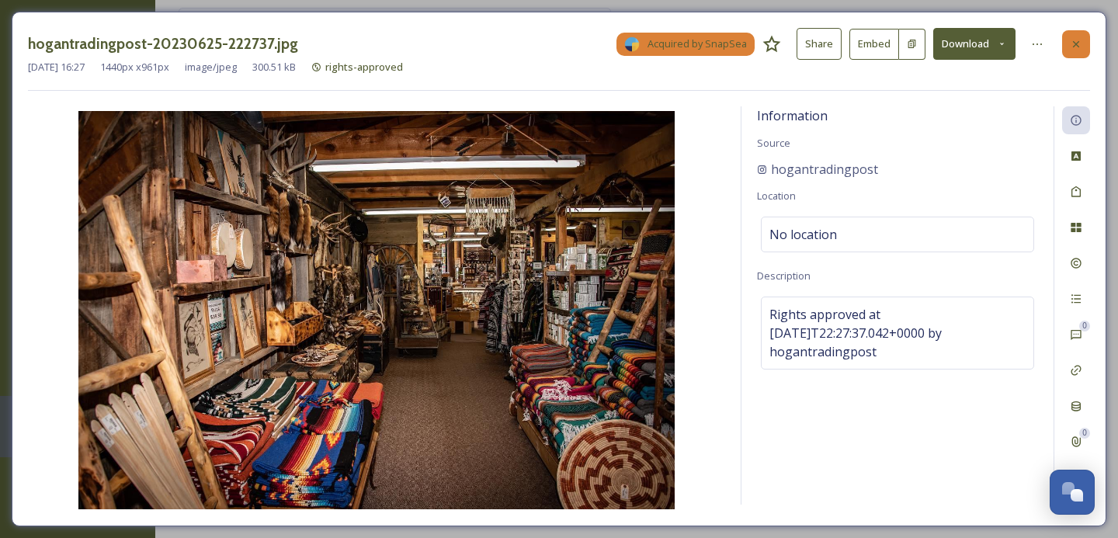
click at [1084, 45] on div at bounding box center [1076, 44] width 28 height 28
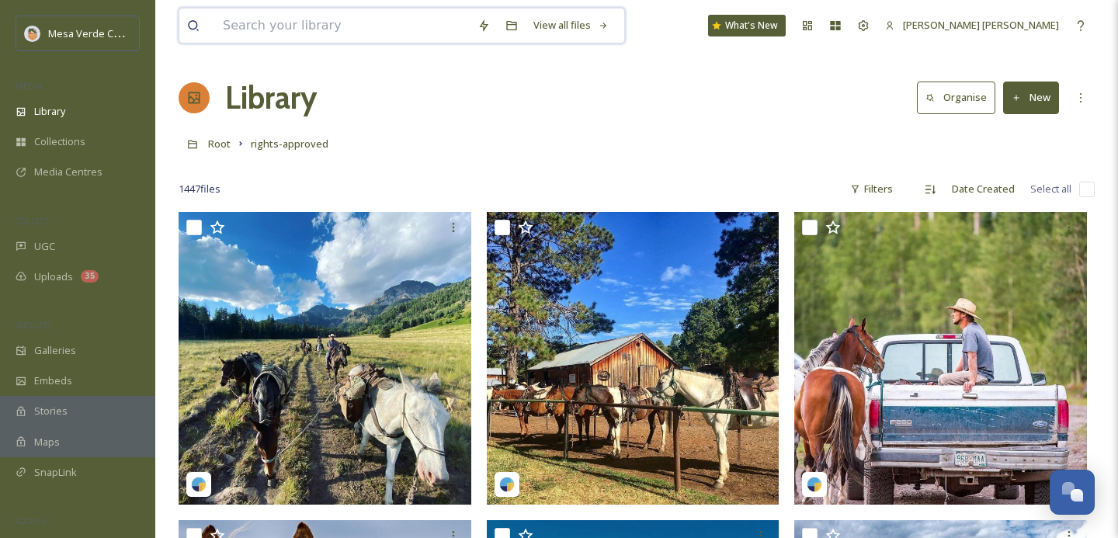
click at [327, 22] on input at bounding box center [342, 26] width 255 height 34
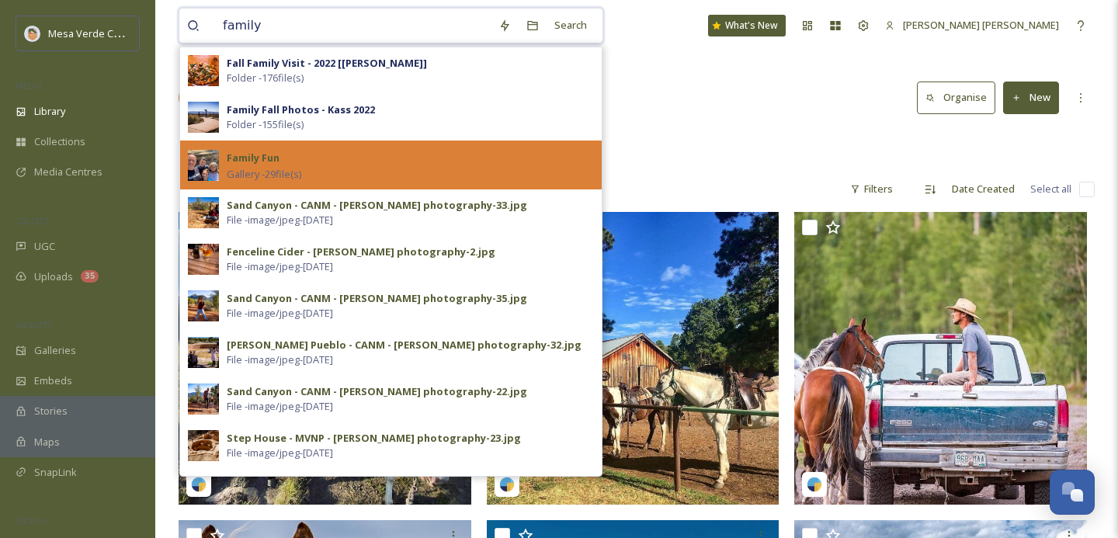
type input "family"
click at [336, 161] on div "Family Fun Gallery - 29 file(s)" at bounding box center [410, 164] width 367 height 33
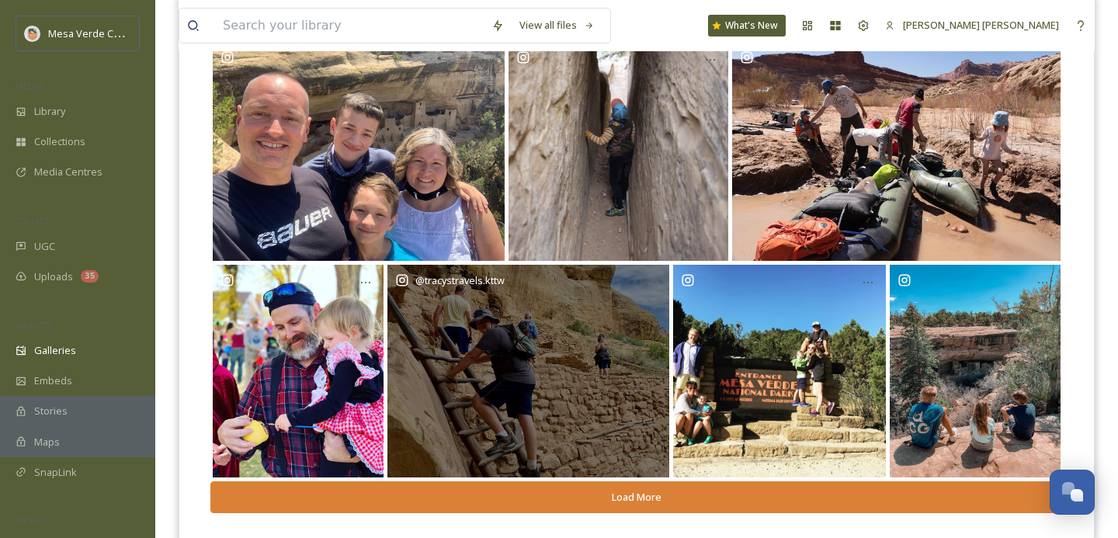
scroll to position [234, 0]
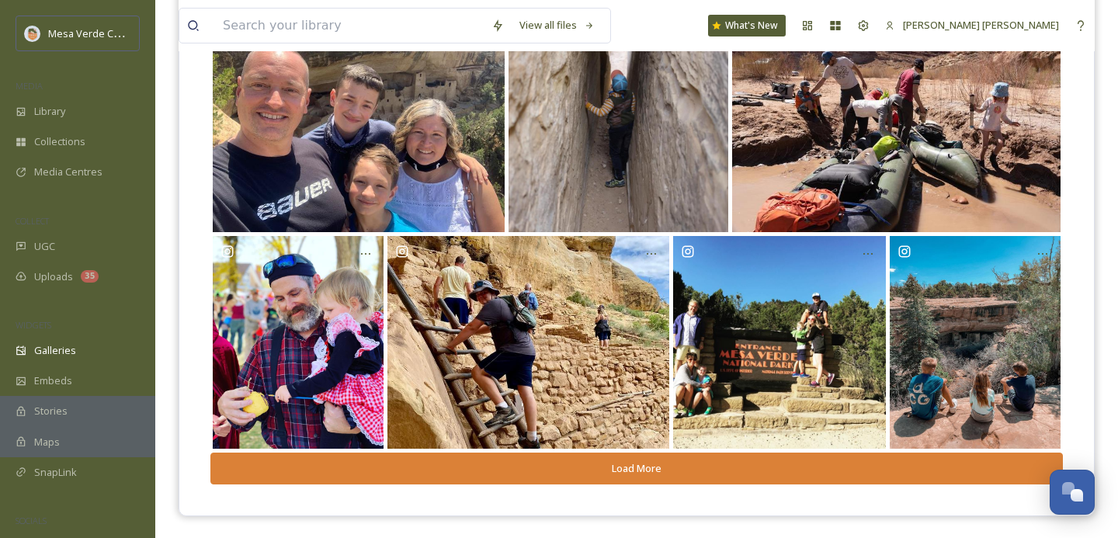
click at [589, 467] on button "Load More" at bounding box center [636, 469] width 853 height 32
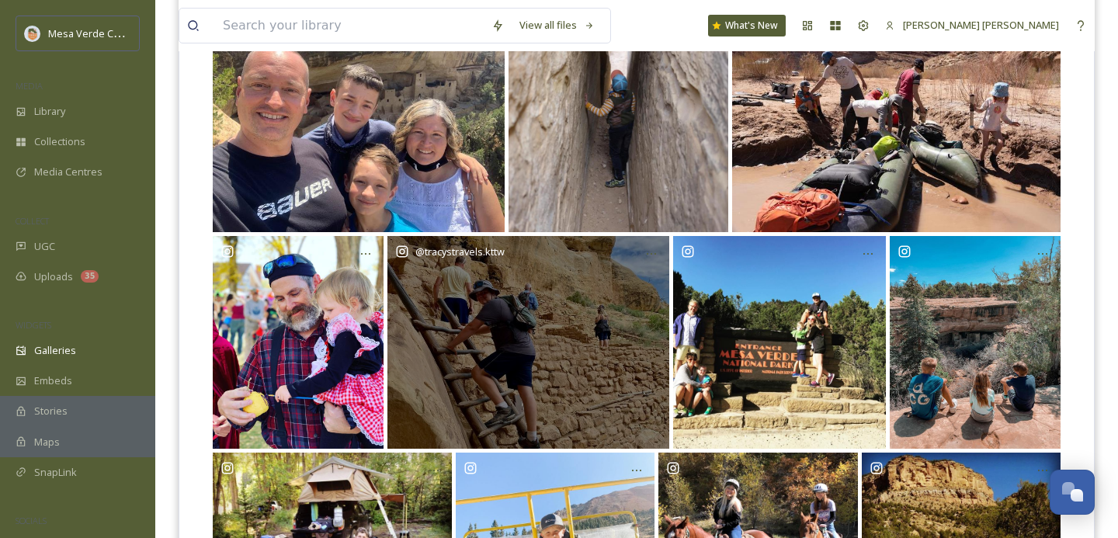
scroll to position [437, 0]
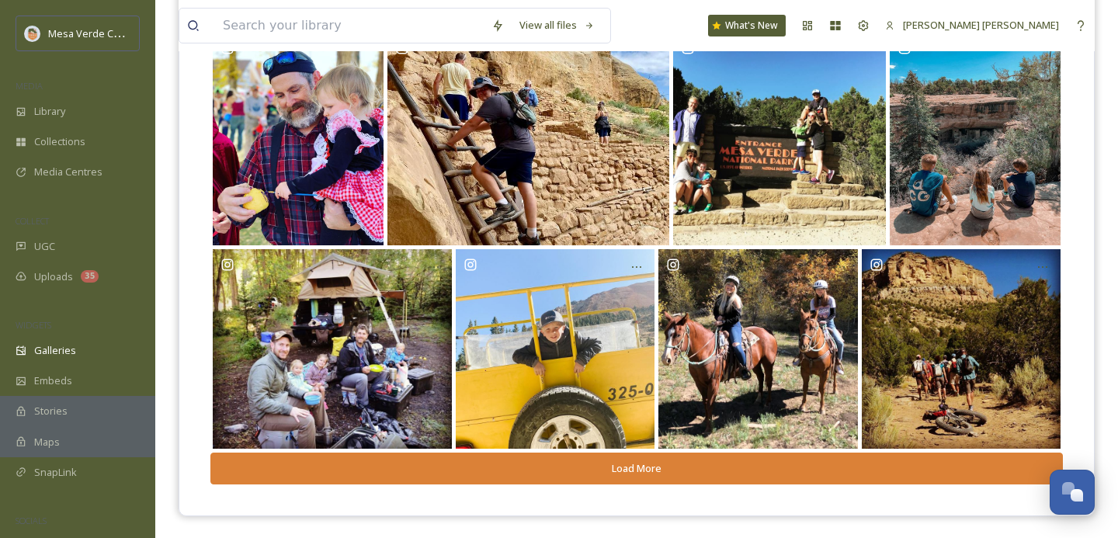
click at [590, 469] on button "Load More" at bounding box center [636, 469] width 853 height 32
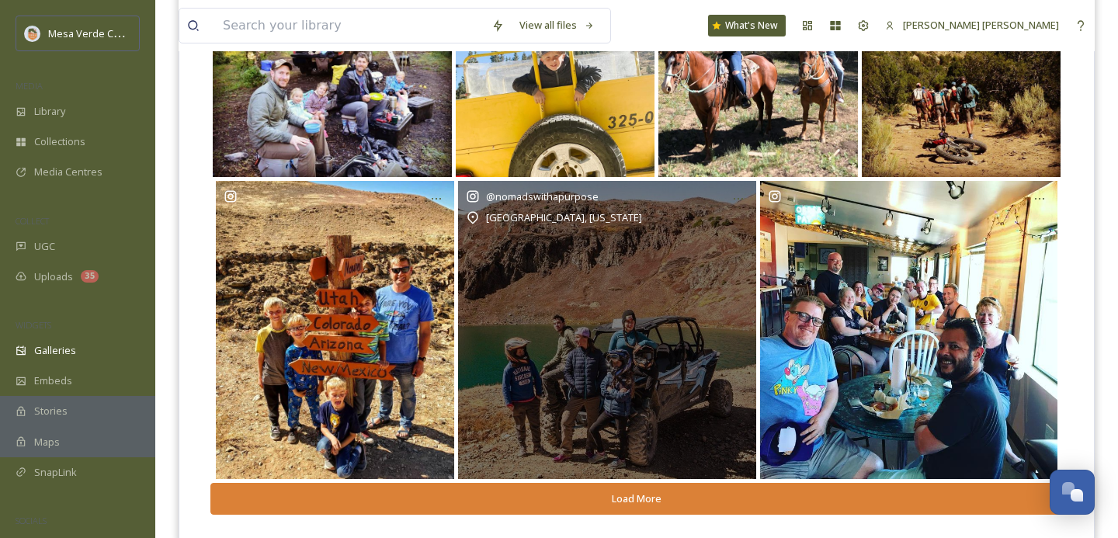
scroll to position [739, 0]
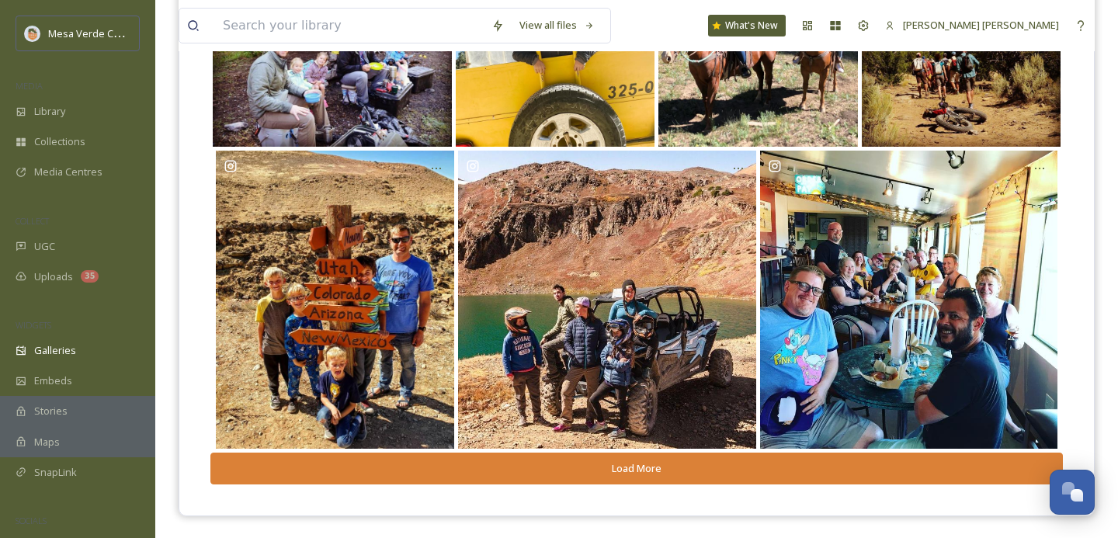
click at [601, 465] on button "Load More" at bounding box center [636, 469] width 853 height 32
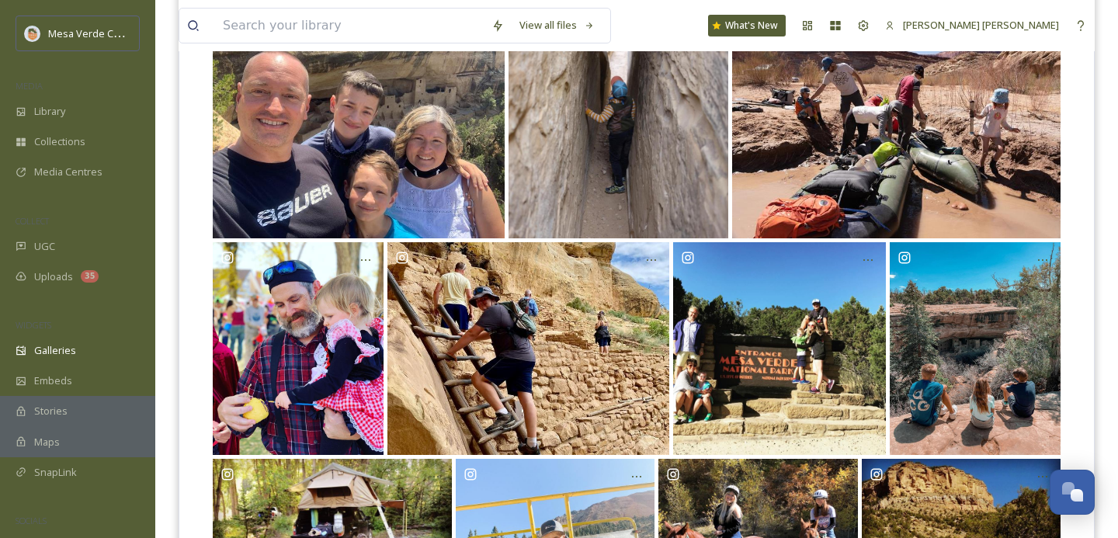
scroll to position [0, 0]
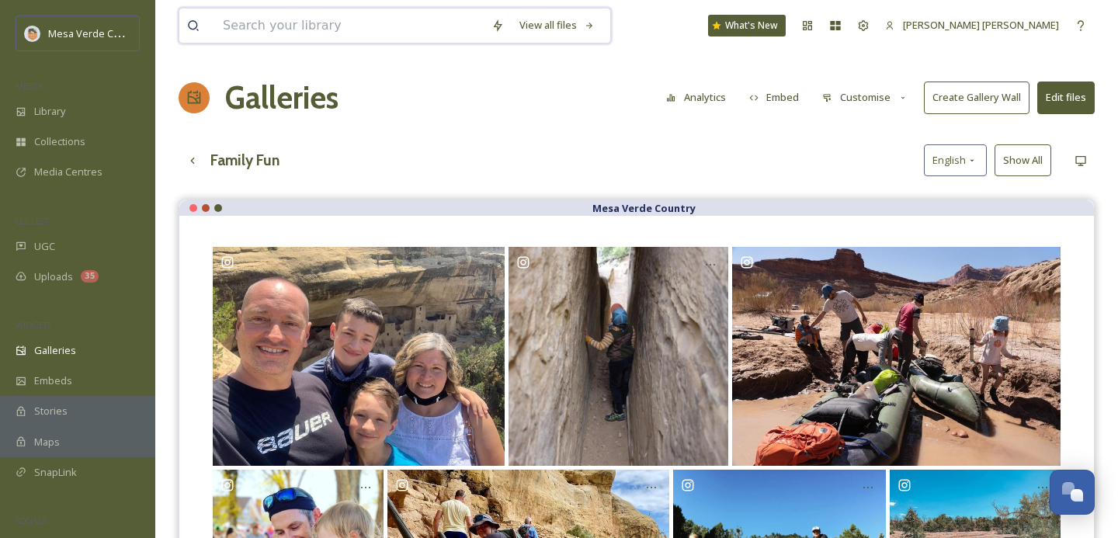
click at [353, 29] on input at bounding box center [349, 26] width 269 height 34
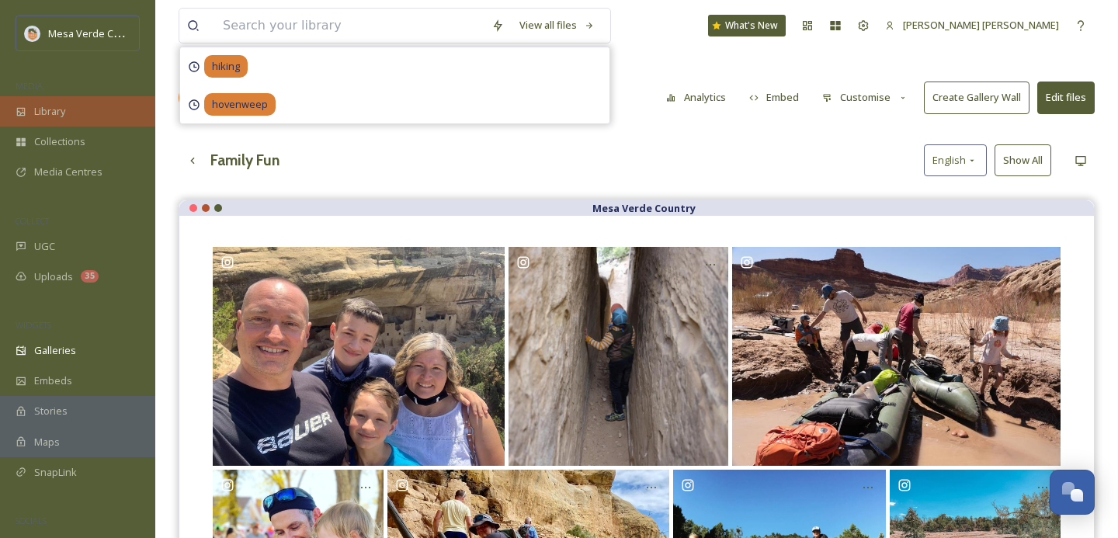
click at [79, 116] on div "Library" at bounding box center [77, 111] width 155 height 30
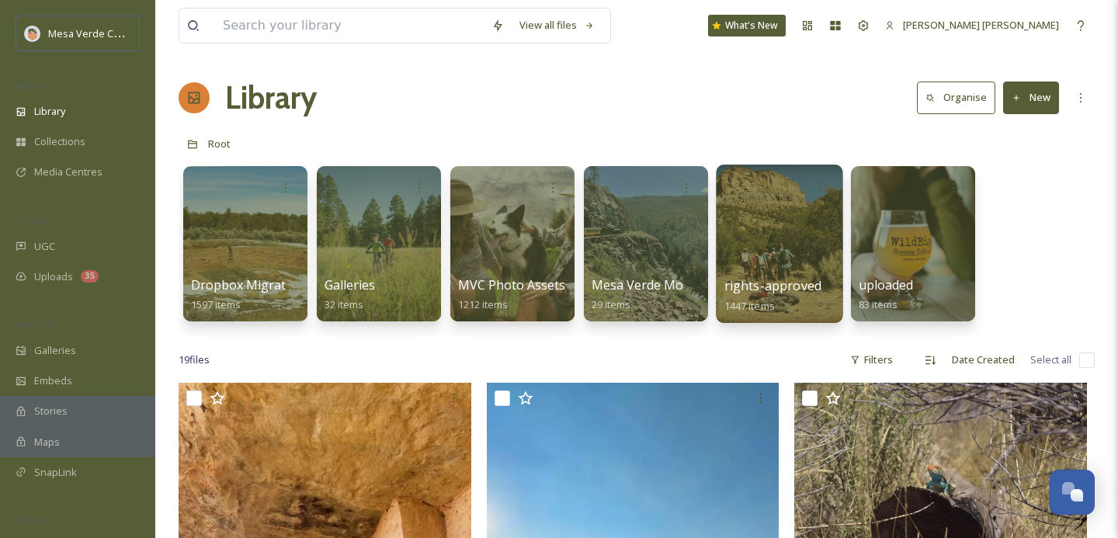
click at [774, 256] on div at bounding box center [779, 244] width 127 height 158
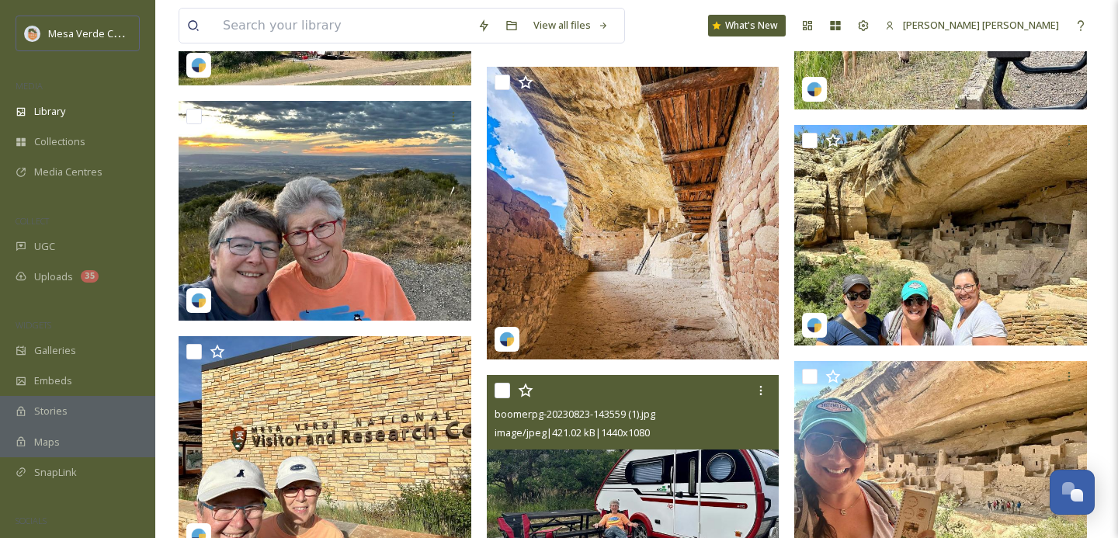
scroll to position [17279, 0]
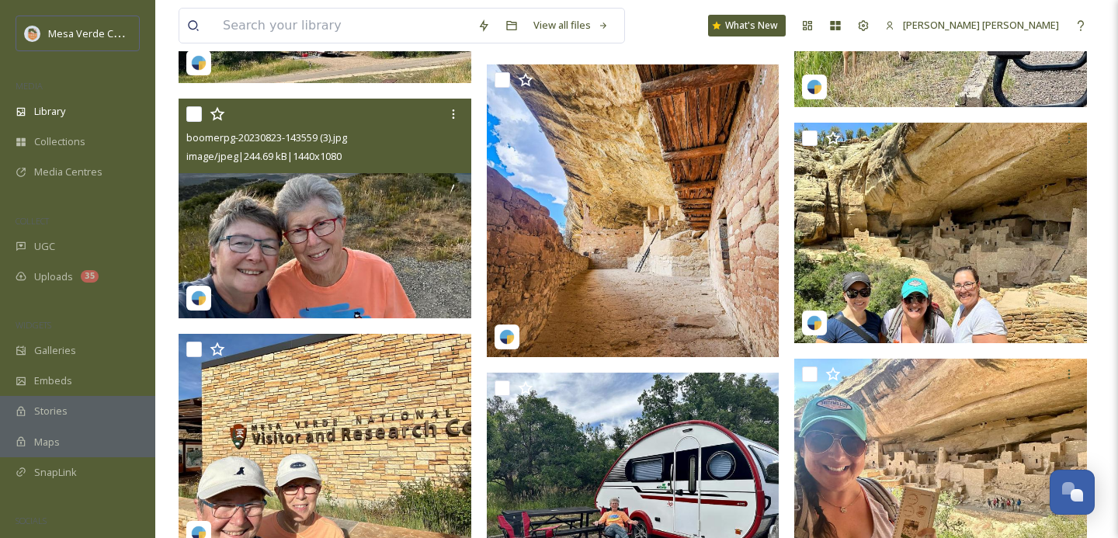
click at [197, 116] on input "checkbox" at bounding box center [194, 114] width 16 height 16
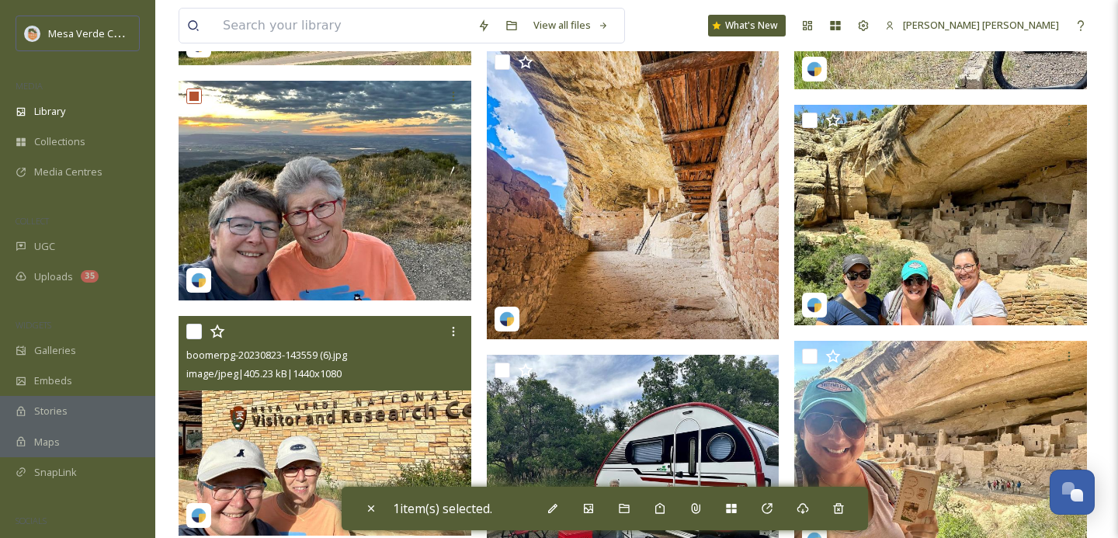
scroll to position [17275, 0]
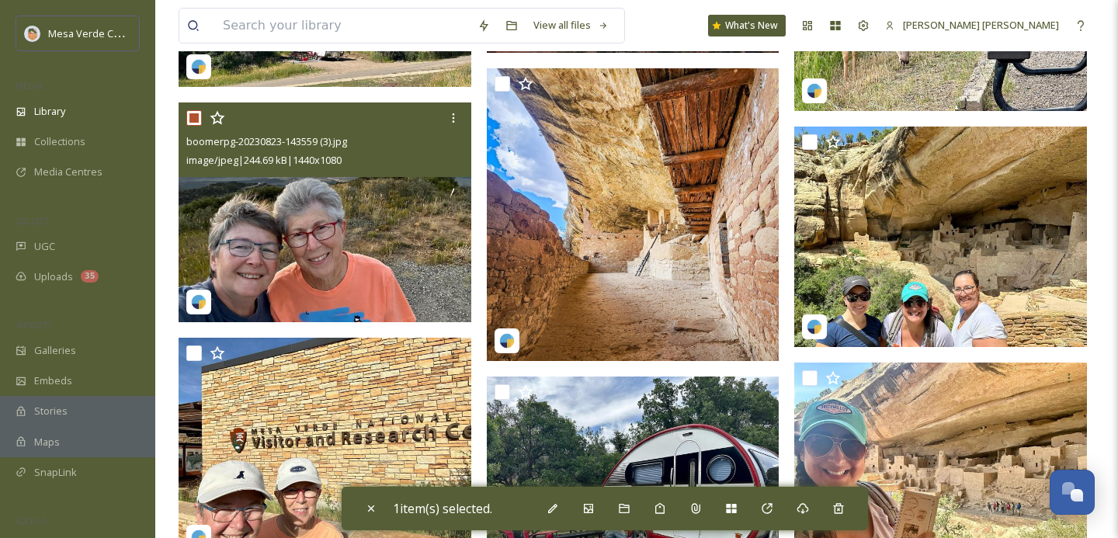
click at [197, 117] on input "checkbox" at bounding box center [194, 118] width 16 height 16
checkbox input "false"
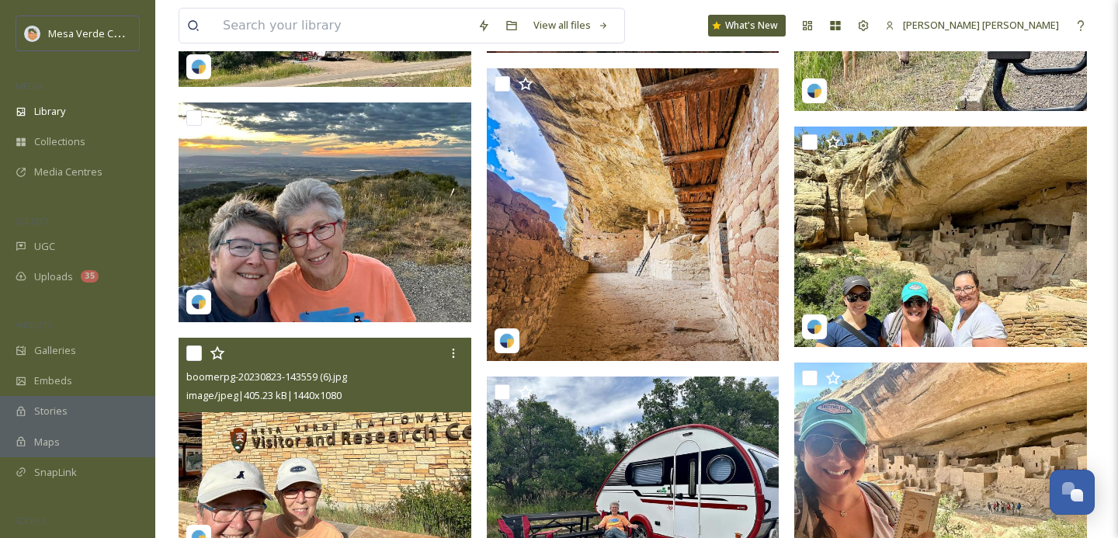
click at [197, 351] on input "checkbox" at bounding box center [194, 354] width 16 height 16
checkbox input "true"
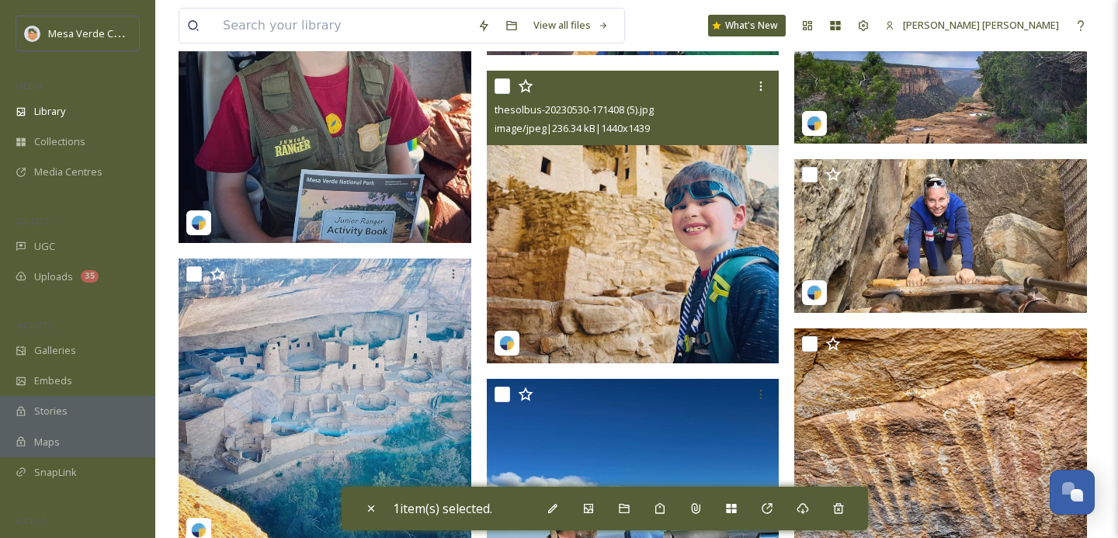
scroll to position [39702, 0]
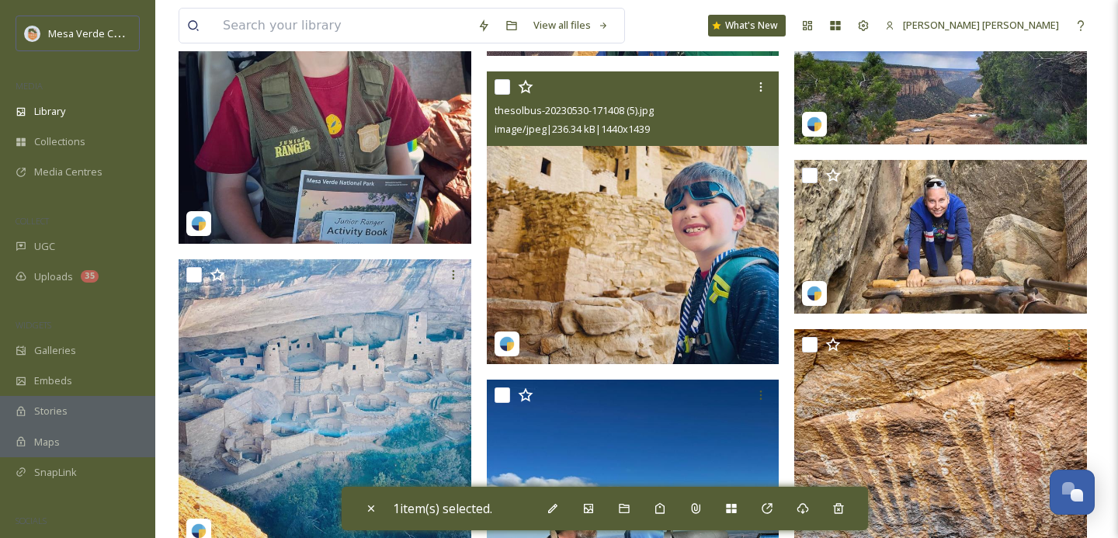
click at [504, 88] on input "checkbox" at bounding box center [503, 87] width 16 height 16
checkbox input "true"
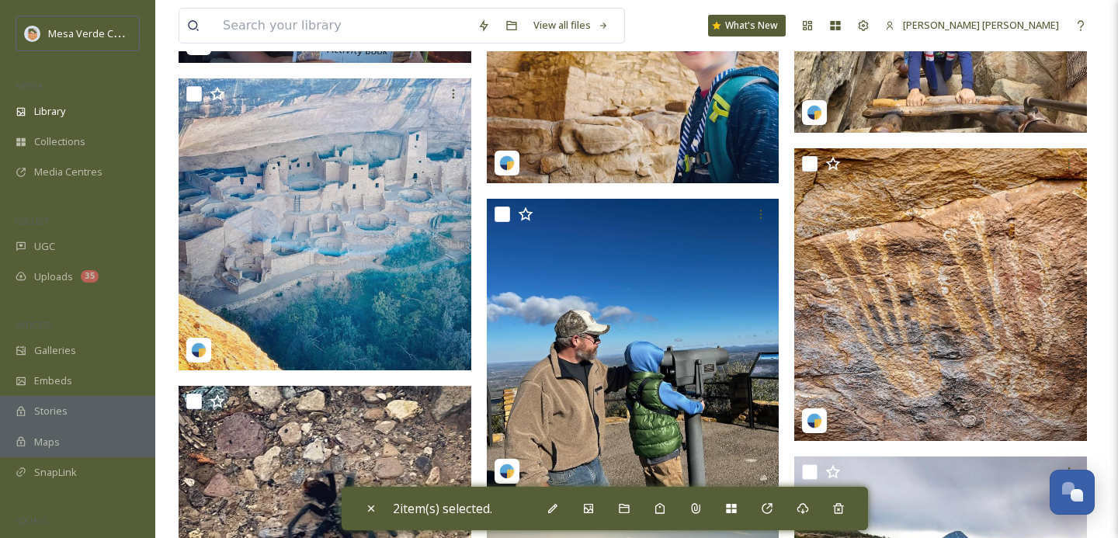
scroll to position [39888, 0]
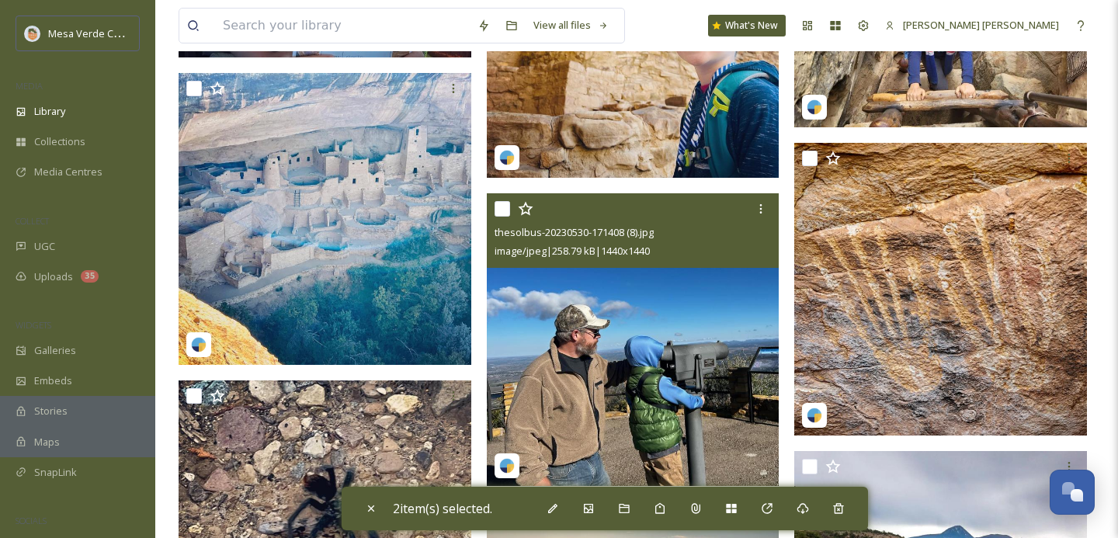
click at [502, 208] on input "checkbox" at bounding box center [503, 209] width 16 height 16
checkbox input "true"
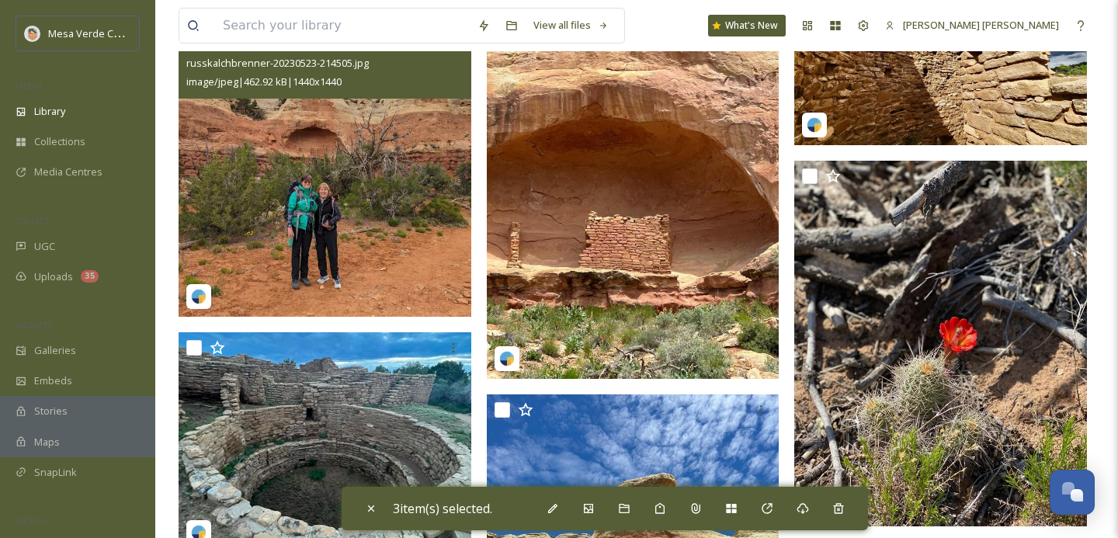
scroll to position [41880, 0]
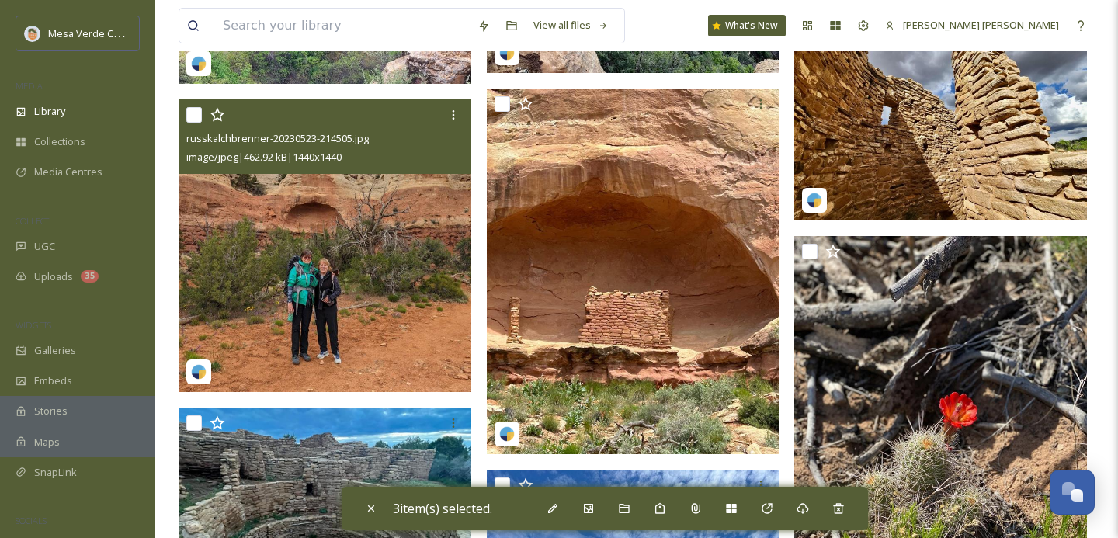
click at [193, 116] on input "checkbox" at bounding box center [194, 115] width 16 height 16
checkbox input "true"
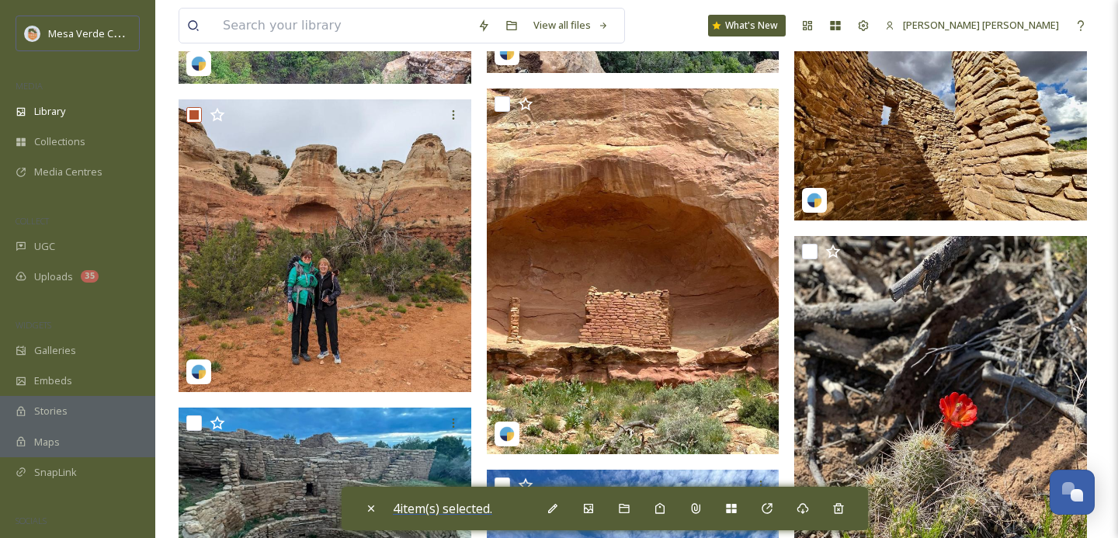
click at [437, 511] on span "4 item(s) selected." at bounding box center [442, 508] width 99 height 17
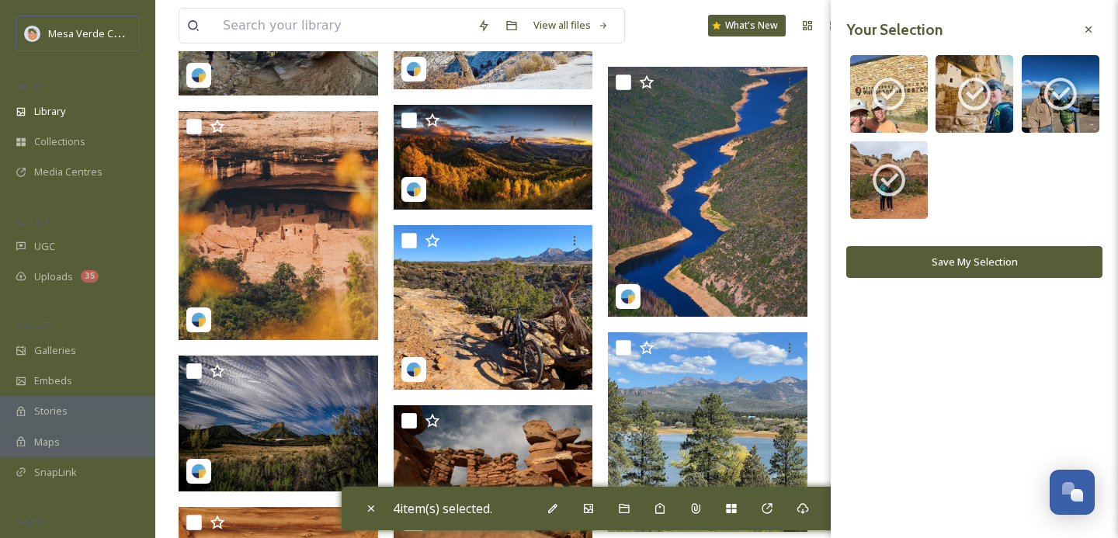
click at [950, 262] on button "Save My Selection" at bounding box center [974, 262] width 256 height 32
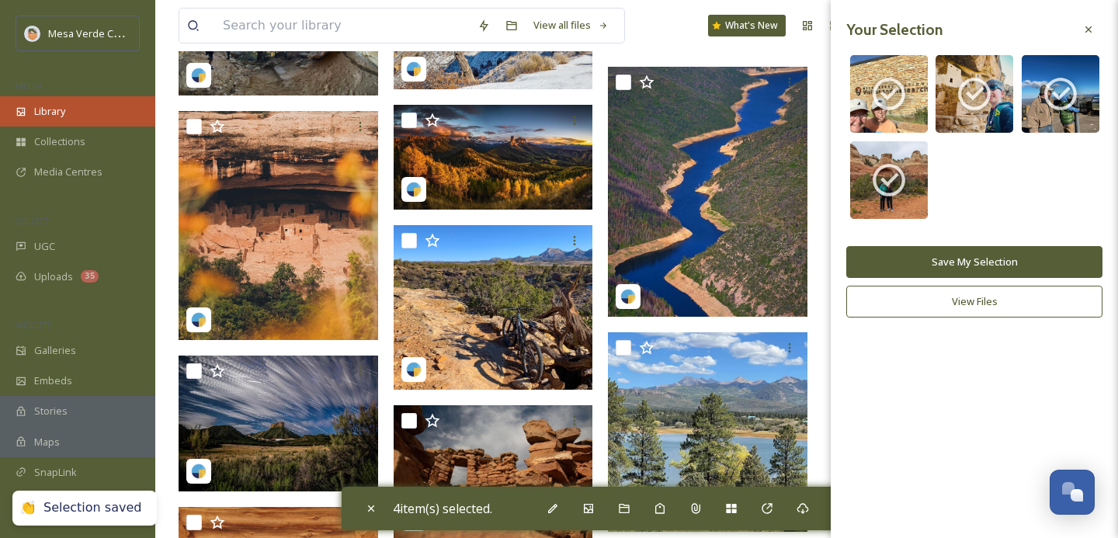
click at [50, 119] on div "Library" at bounding box center [77, 111] width 155 height 30
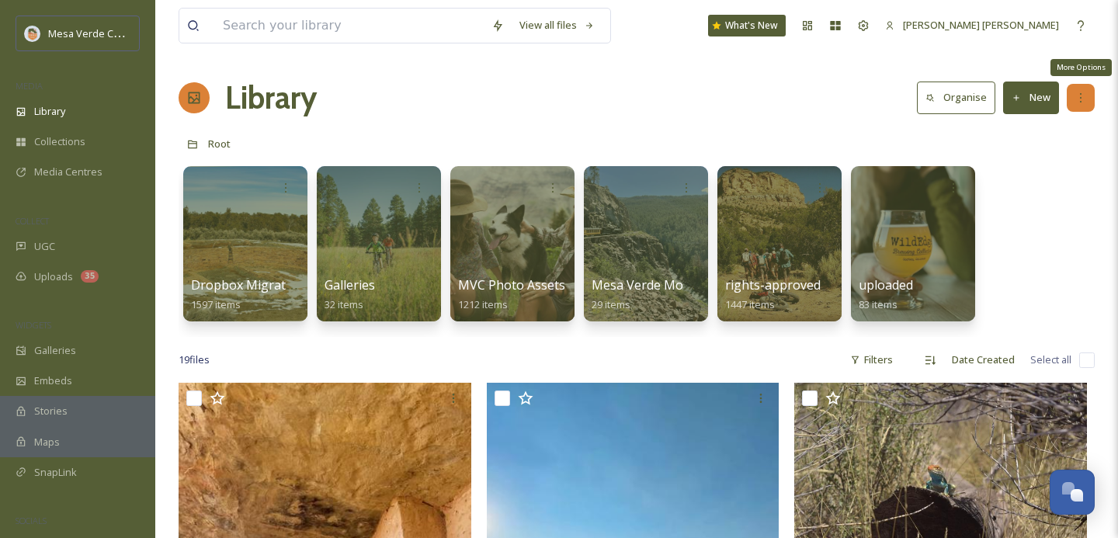
click at [1070, 102] on div "More Options" at bounding box center [1081, 98] width 28 height 28
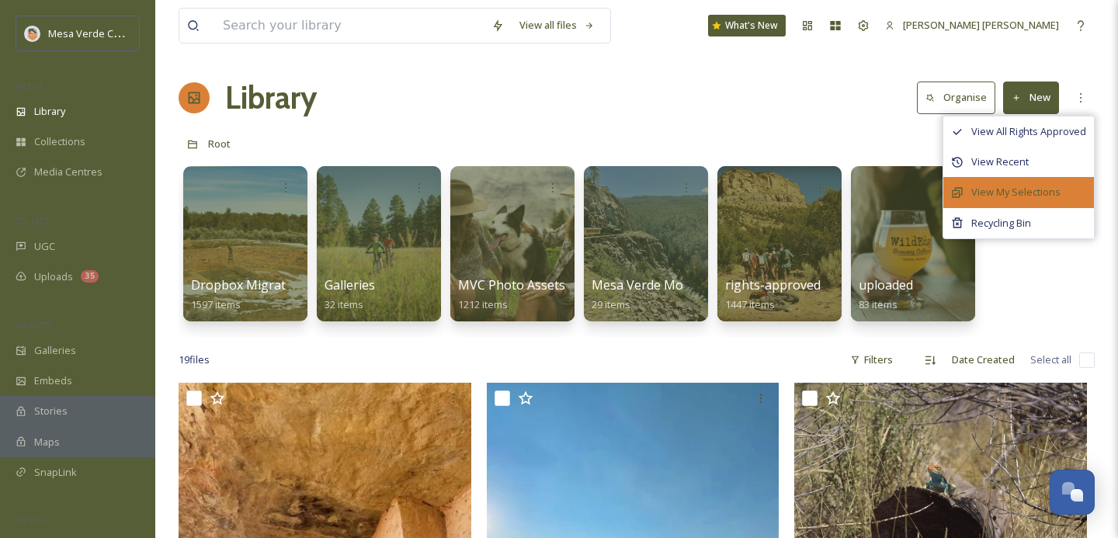
click at [993, 192] on span "View My Selections" at bounding box center [1015, 192] width 89 height 15
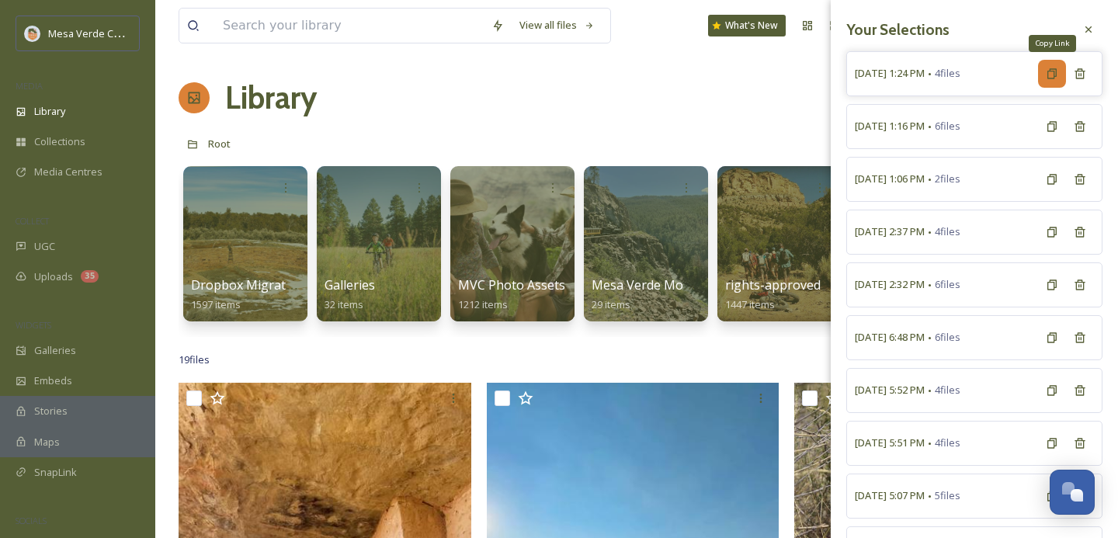
click at [1051, 73] on icon at bounding box center [1052, 74] width 12 height 12
click at [262, 19] on input at bounding box center [349, 26] width 269 height 34
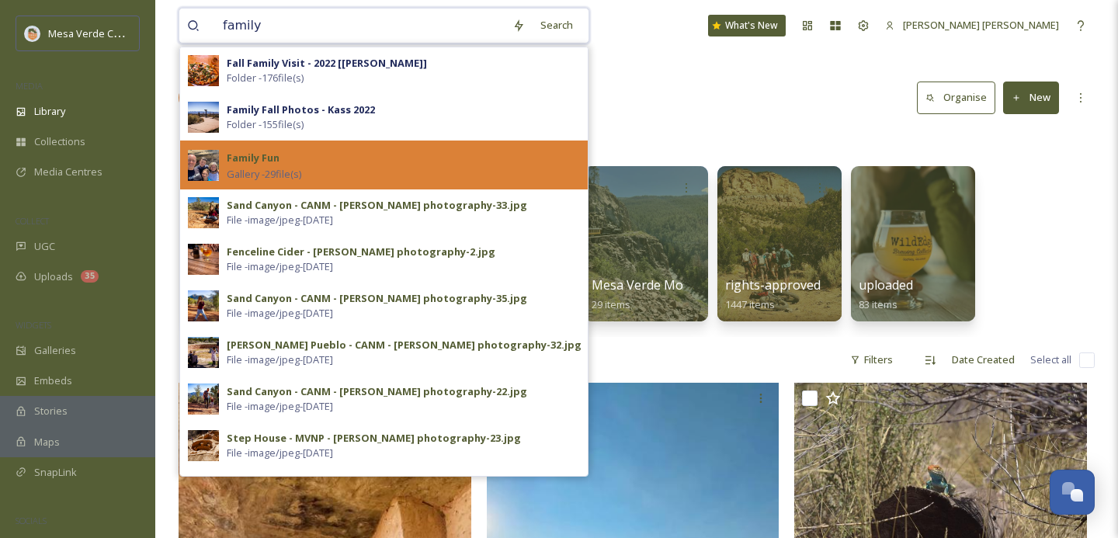
type input "family"
click at [326, 165] on div "Family Fun Gallery - 29 file(s)" at bounding box center [403, 164] width 353 height 33
